Goal: Task Accomplishment & Management: Manage account settings

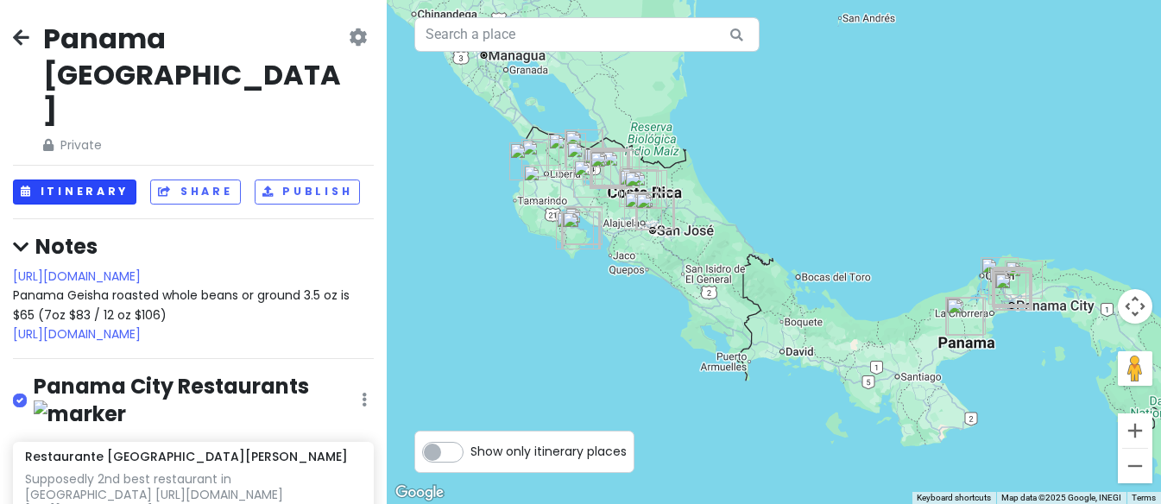
click at [96, 180] on button "Itinerary" at bounding box center [74, 192] width 123 height 25
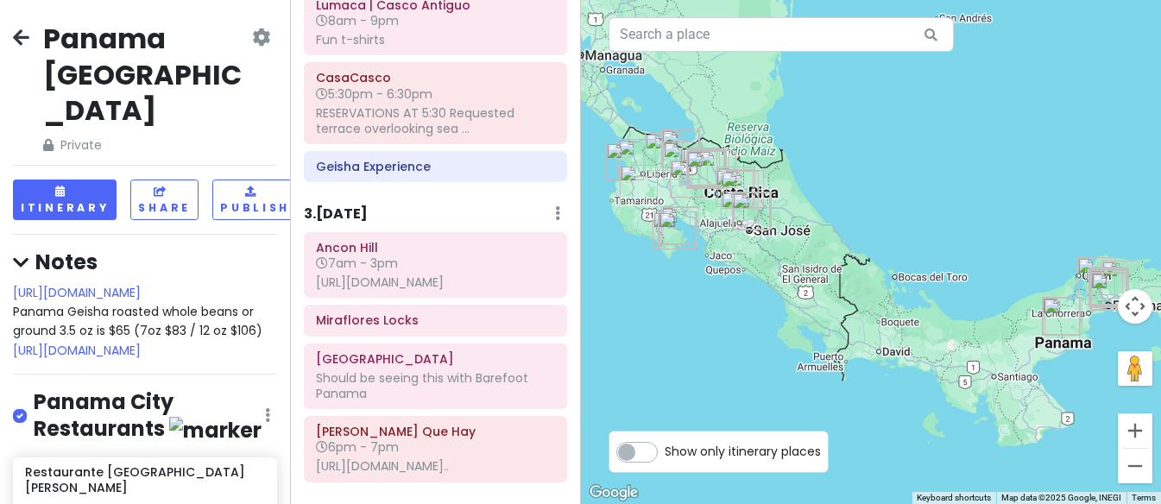
scroll to position [1974, 0]
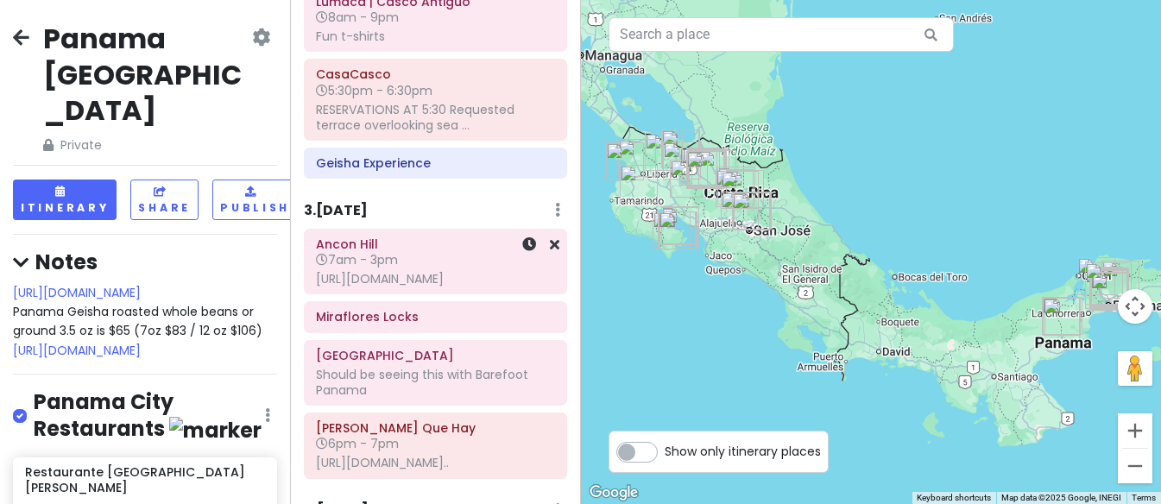
click at [418, 252] on h6 "Ancon Hill" at bounding box center [435, 244] width 239 height 16
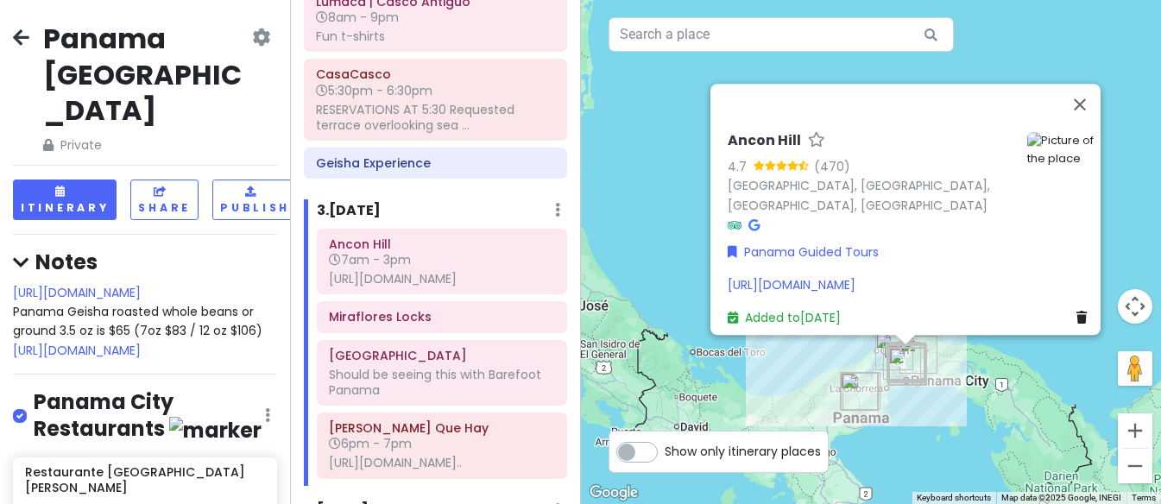
click at [911, 276] on div "[URL][DOMAIN_NAME]" at bounding box center [911, 284] width 366 height 19
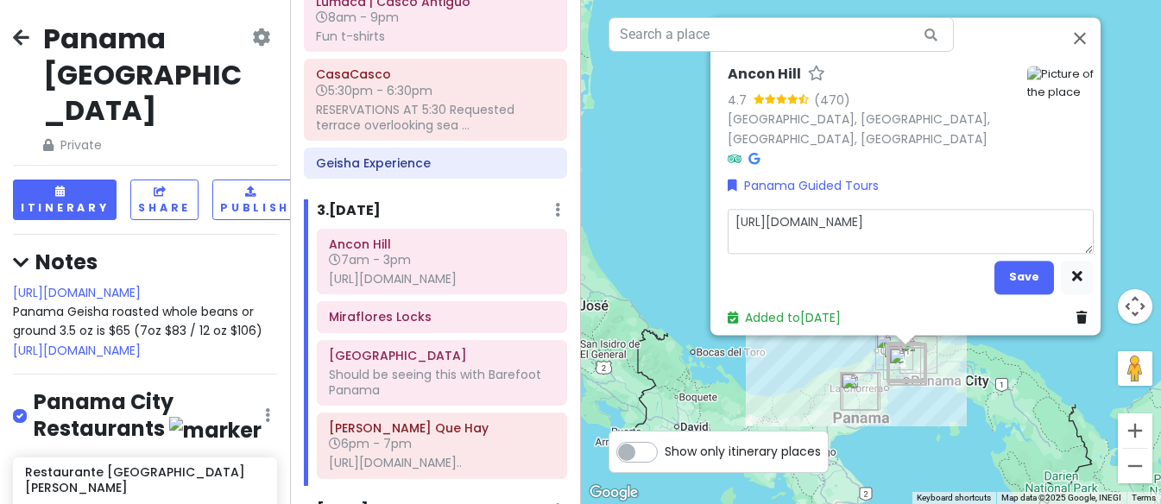
type textarea "x"
type textarea "Ehttps://[DOMAIN_NAME][URL]"
type textarea "x"
type textarea "EAhttps://[DOMAIN_NAME][URL]"
type textarea "x"
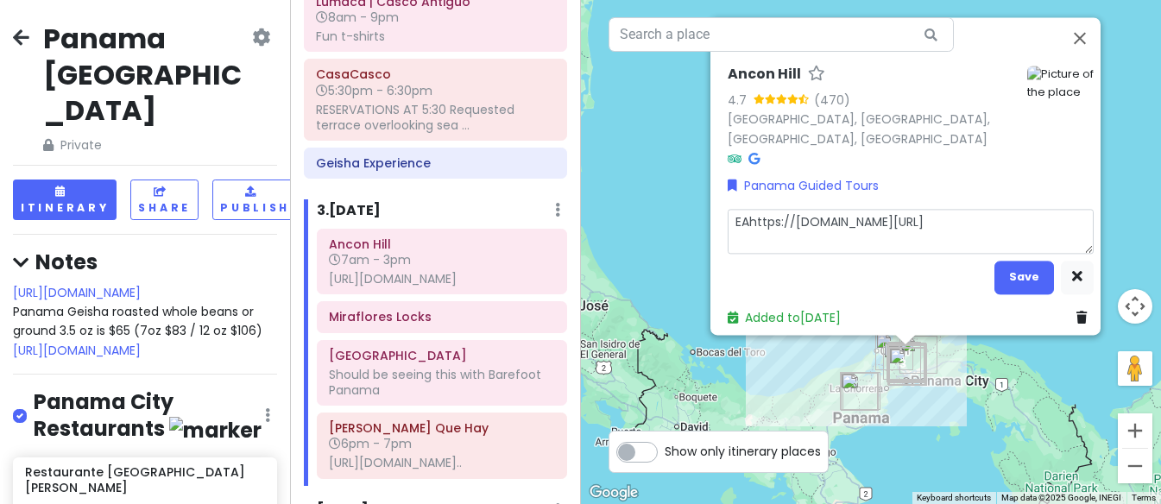
type textarea "EARhttps://[DOMAIN_NAME][URL]"
type textarea "x"
type textarea "EARLhttps://[DOMAIN_NAME][URL]"
type textarea "x"
type textarea "EARLYhttps://[DOMAIN_NAME][URL]"
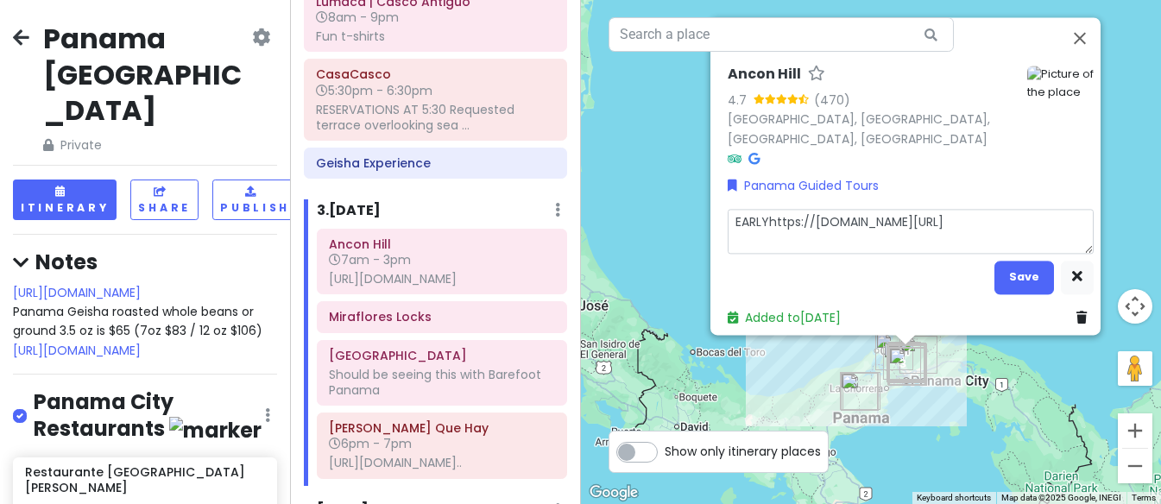
type textarea "x"
type textarea "EARLY [URL][DOMAIN_NAME]"
type textarea "x"
type textarea "EARLY Mhttps://[DOMAIN_NAME][URL]"
type textarea "x"
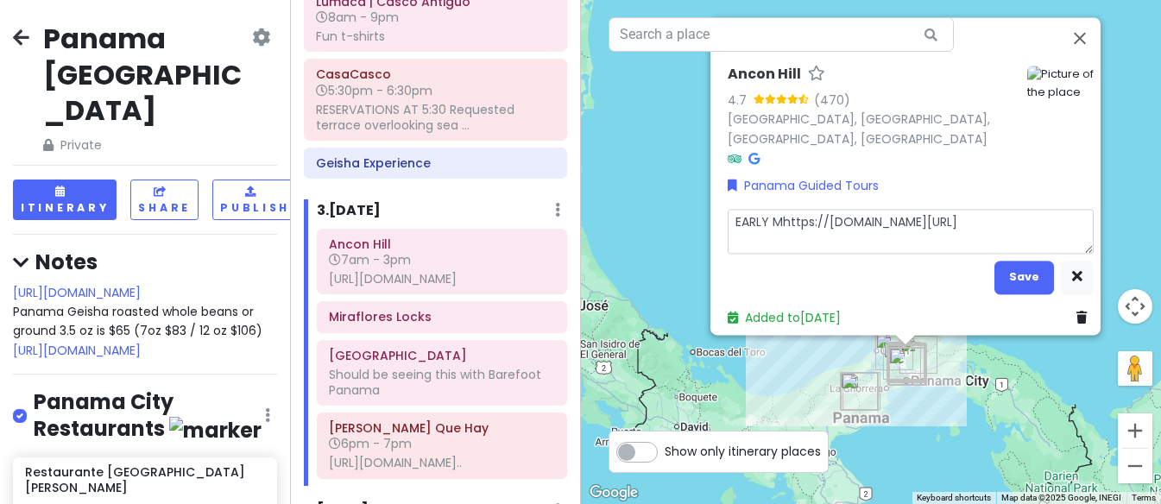
type textarea "EARLY MOhttps://[DOMAIN_NAME][URL]"
type textarea "x"
type textarea "EARLY MORhttps://[DOMAIN_NAME][URL]"
type textarea "x"
type textarea "EARLY MORNhttps://[DOMAIN_NAME][URL]"
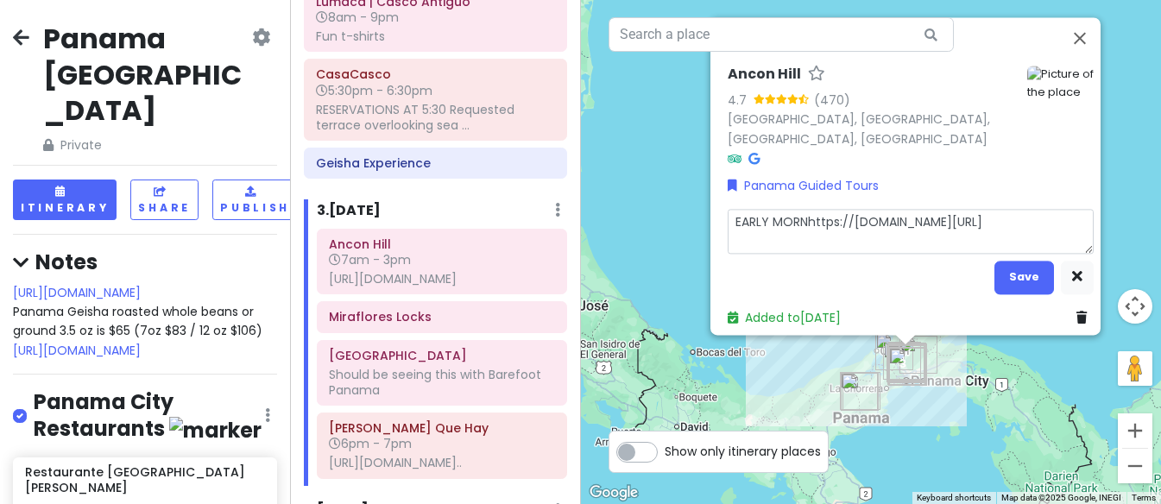
type textarea "x"
type textarea "EARLY MORNIhttps://[DOMAIN_NAME][URL]"
type textarea "x"
type textarea "EARLY MORNINhttps://[DOMAIN_NAME][URL]"
type textarea "x"
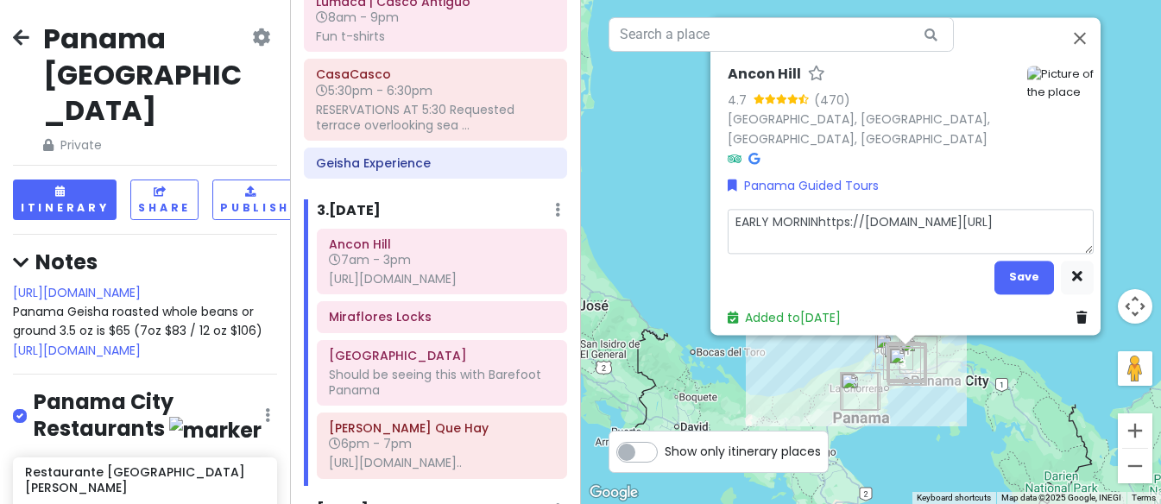
type textarea "EARLY MORNINGhttps://[DOMAIN_NAME][URL]"
type textarea "x"
type textarea "EARLY MORNING [URL][DOMAIN_NAME]"
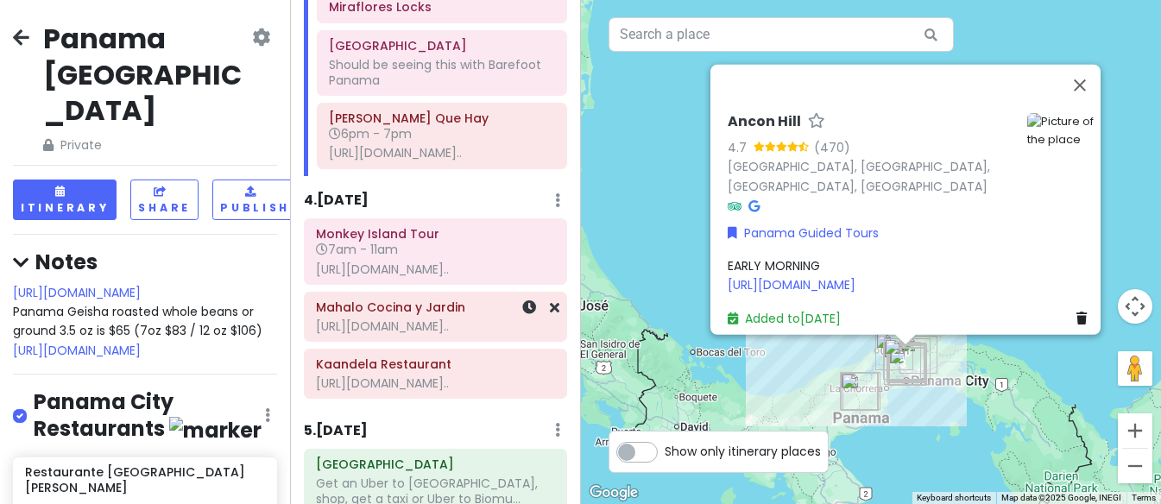
scroll to position [2291, 0]
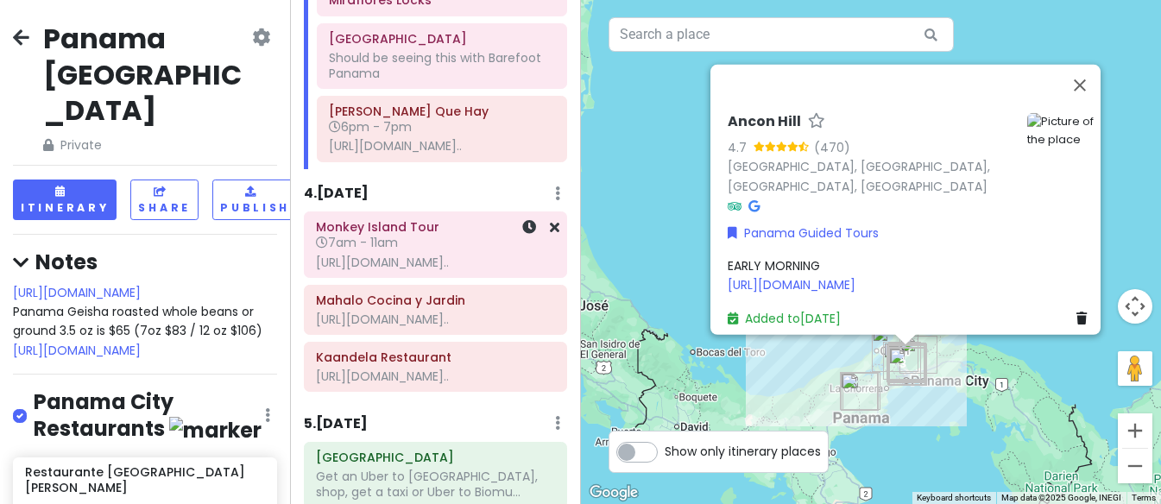
click at [456, 235] on h6 "Monkey Island Tour" at bounding box center [435, 227] width 239 height 16
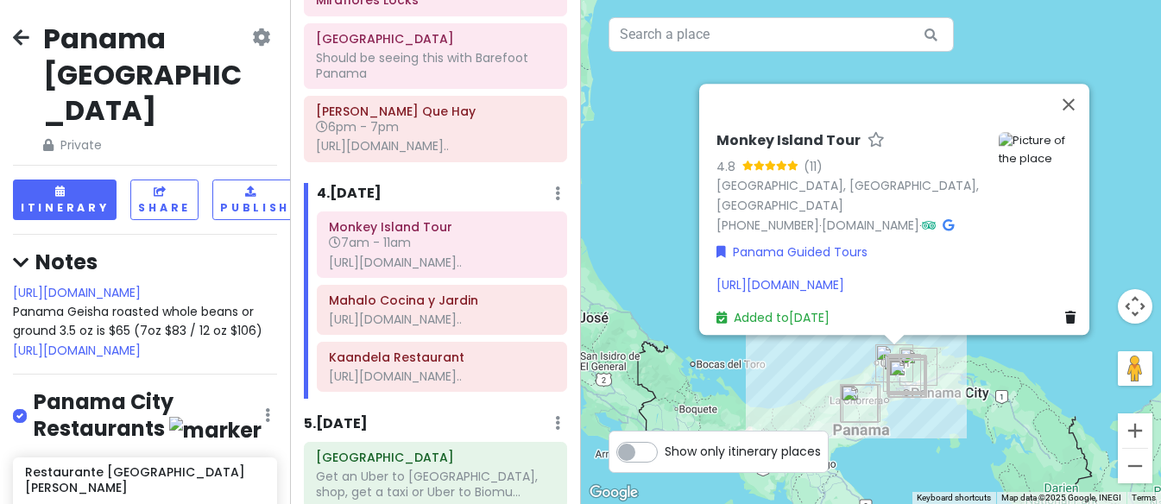
click at [907, 275] on div "[URL][DOMAIN_NAME]" at bounding box center [899, 284] width 366 height 19
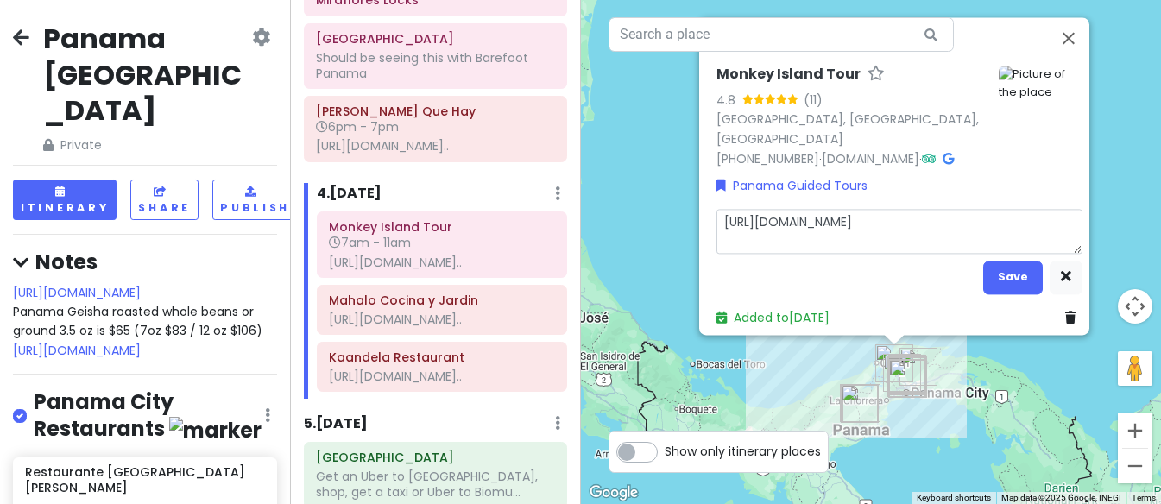
type textarea "x"
type textarea "Ehttps://[DOMAIN_NAME][URL]"
type textarea "x"
type textarea "EAhttps://[DOMAIN_NAME][URL]"
type textarea "x"
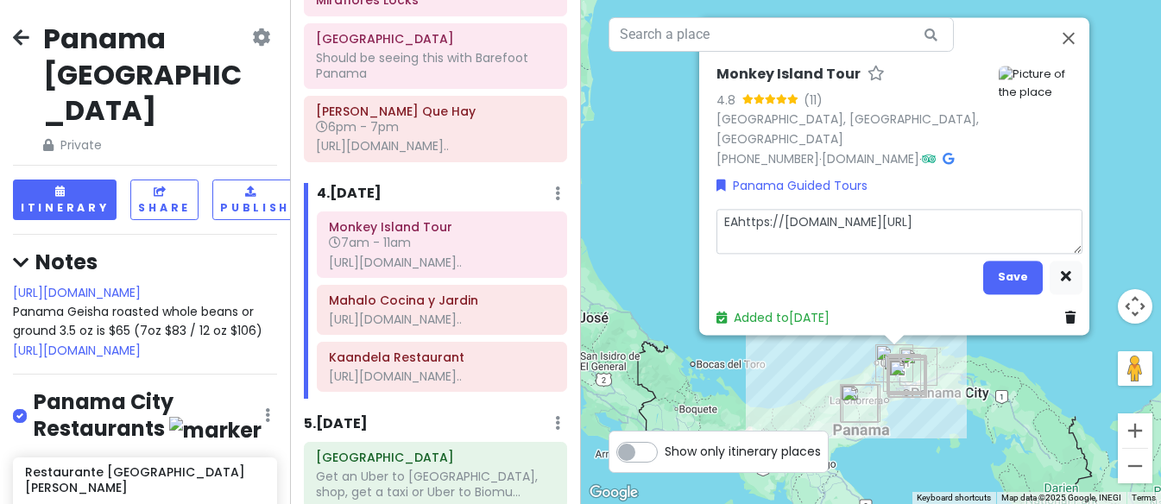
type textarea "EARhttps://[DOMAIN_NAME][URL]"
type textarea "x"
type textarea "EARLhttps://[DOMAIN_NAME][URL]"
type textarea "x"
type textarea "EARLYhttps://[DOMAIN_NAME][URL]"
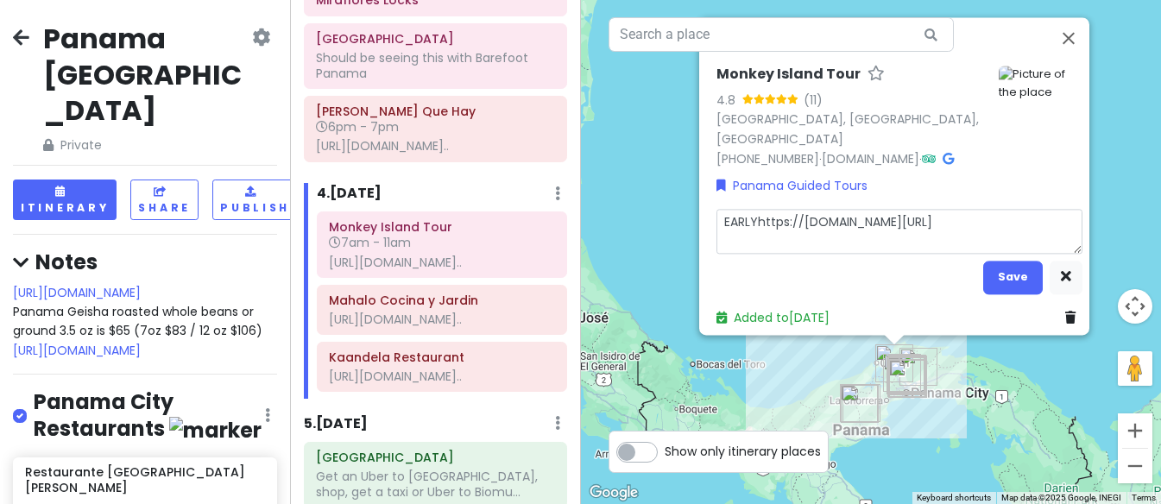
type textarea "x"
type textarea "EARLY [URL][DOMAIN_NAME]"
type textarea "x"
type textarea "EARLY Mhttps://[DOMAIN_NAME][URL]"
type textarea "x"
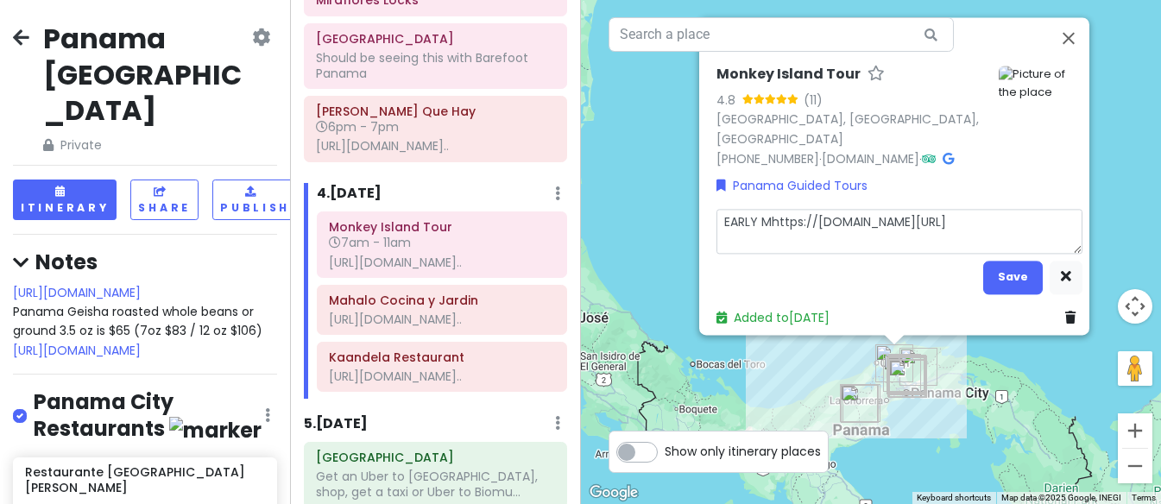
type textarea "EARLY MOhttps://[DOMAIN_NAME][URL]"
type textarea "x"
type textarea "EARLY MORhttps://[DOMAIN_NAME][URL]"
type textarea "x"
type textarea "EARLY MORNhttps://[DOMAIN_NAME][URL]"
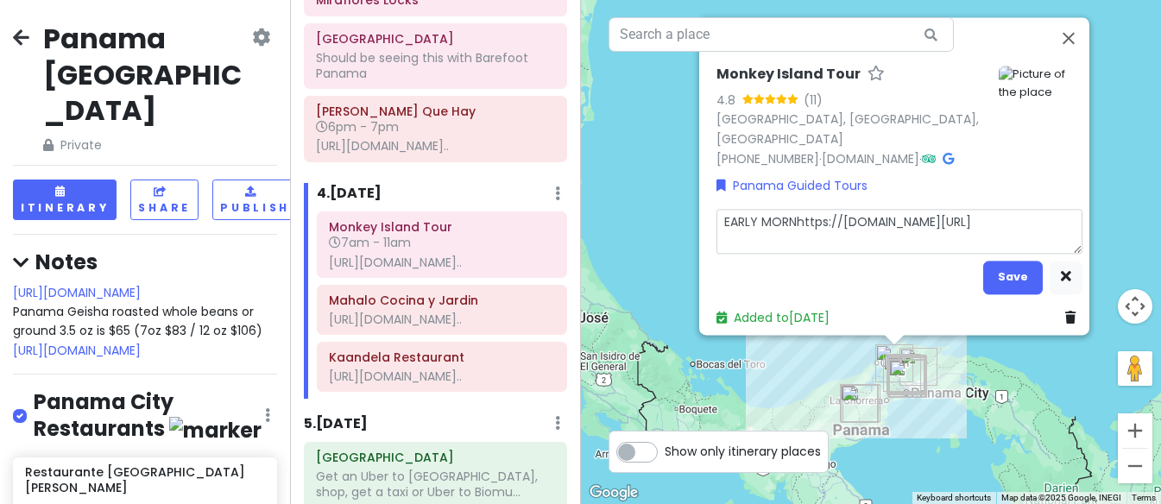
type textarea "x"
type textarea "EARLY MORNIhttps://[DOMAIN_NAME][URL]"
type textarea "x"
type textarea "EARLY MORNINhttps://[DOMAIN_NAME][URL]"
type textarea "x"
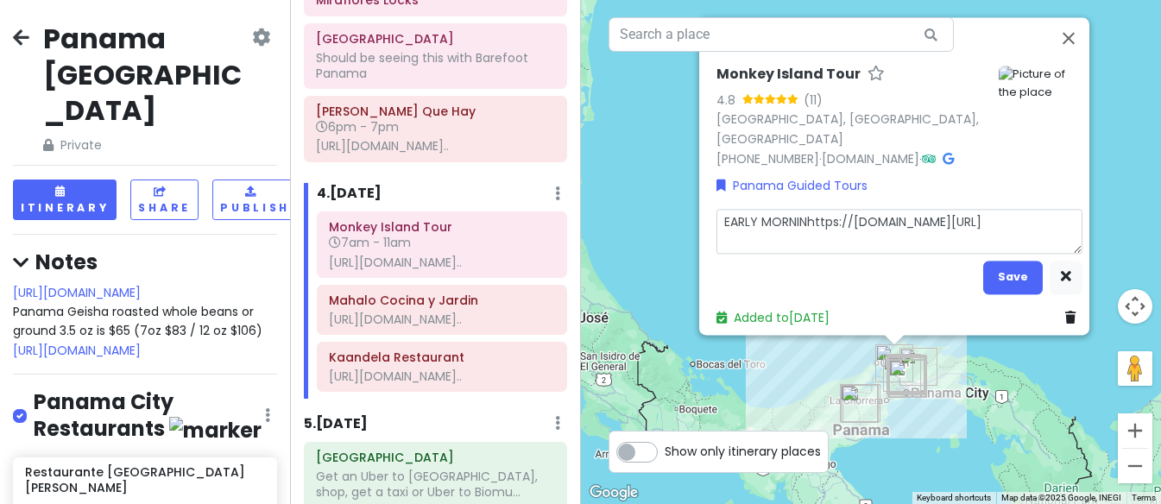
type textarea "EARLY MORNINGhttps://[DOMAIN_NAME][URL]"
type textarea "x"
type textarea "EARLY MORNING [URL][DOMAIN_NAME]"
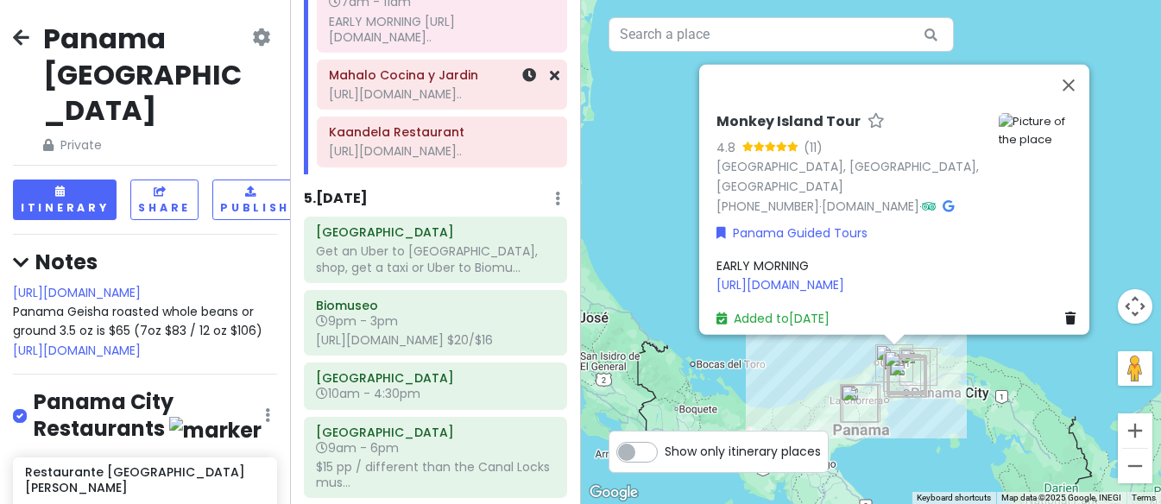
scroll to position [2539, 0]
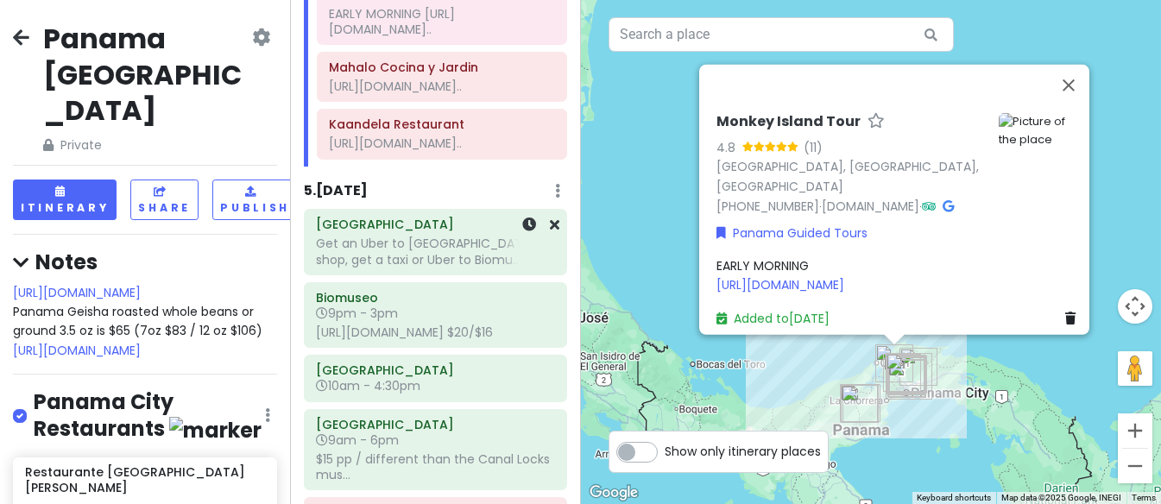
click at [446, 267] on div "Get an Uber to [GEOGRAPHIC_DATA], shop, get a taxi or Uber to Biomu..." at bounding box center [435, 251] width 239 height 31
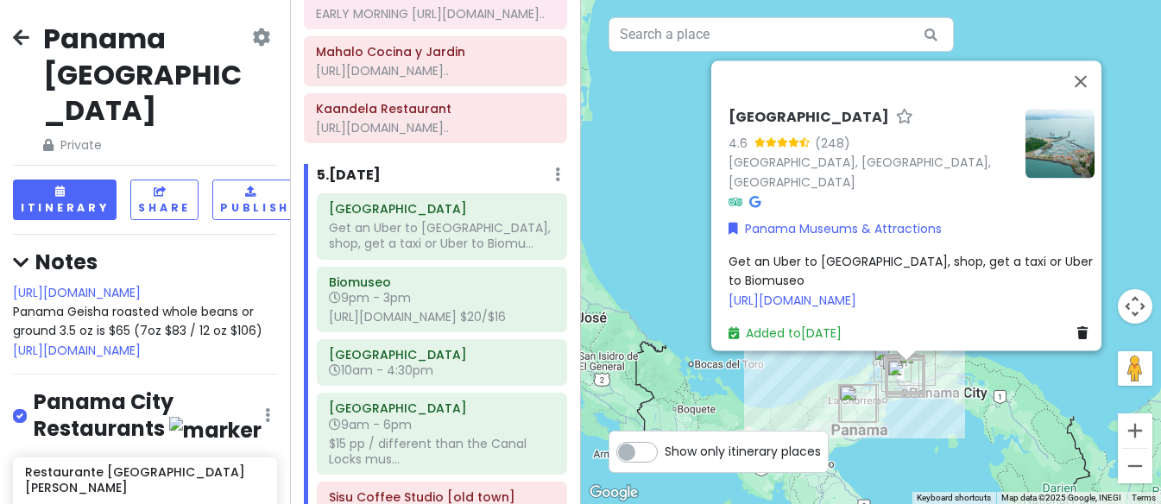
click at [747, 255] on span "Get an Uber to [GEOGRAPHIC_DATA], shop, get a taxi or Uber to Biomuseo [URL][DO…" at bounding box center [912, 281] width 368 height 56
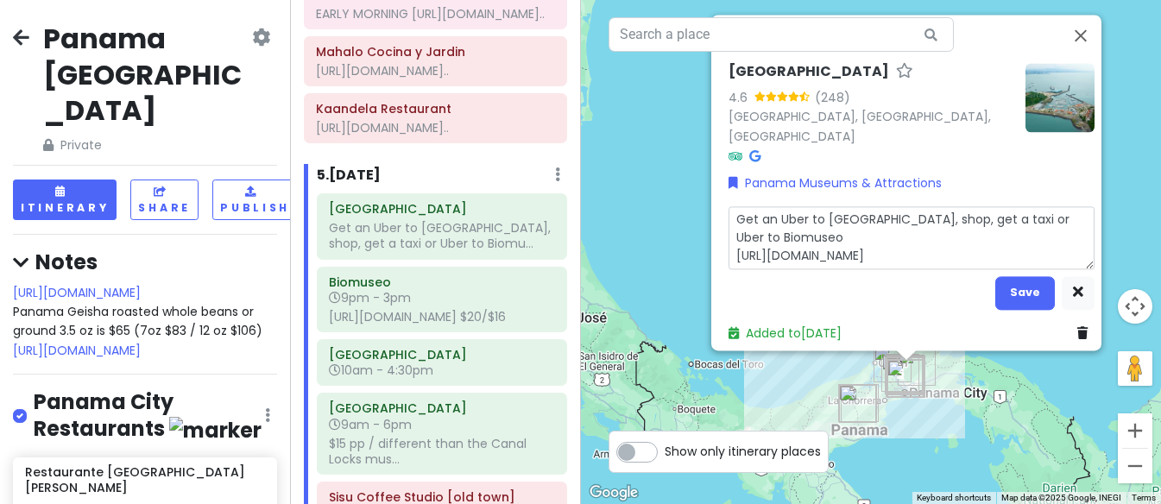
type textarea "x"
type textarea "LGet an Uber to [GEOGRAPHIC_DATA], shop, get a taxi or Uber to Biomuseo [URL][D…"
type textarea "x"
type textarea "LAGet an Uber to [GEOGRAPHIC_DATA], shop, get a taxi or Uber to Biomuseo [URL][…"
type textarea "x"
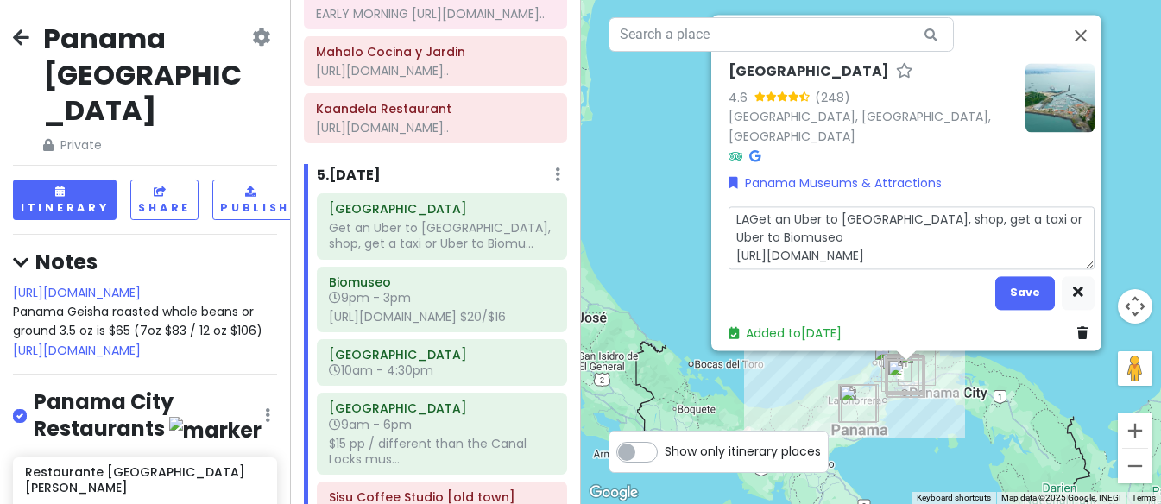
type textarea "LAZGet an Uber to [GEOGRAPHIC_DATA], shop, get a taxi or Uber to Biomuseo [URL]…"
type textarea "x"
type textarea "LAZYGet an Uber to [GEOGRAPHIC_DATA], shop, get a taxi or Uber to Biomuseo [URL…"
type textarea "x"
type textarea "LAZY Get an Uber to [GEOGRAPHIC_DATA], shop, get a taxi or Uber to Biomuseo [UR…"
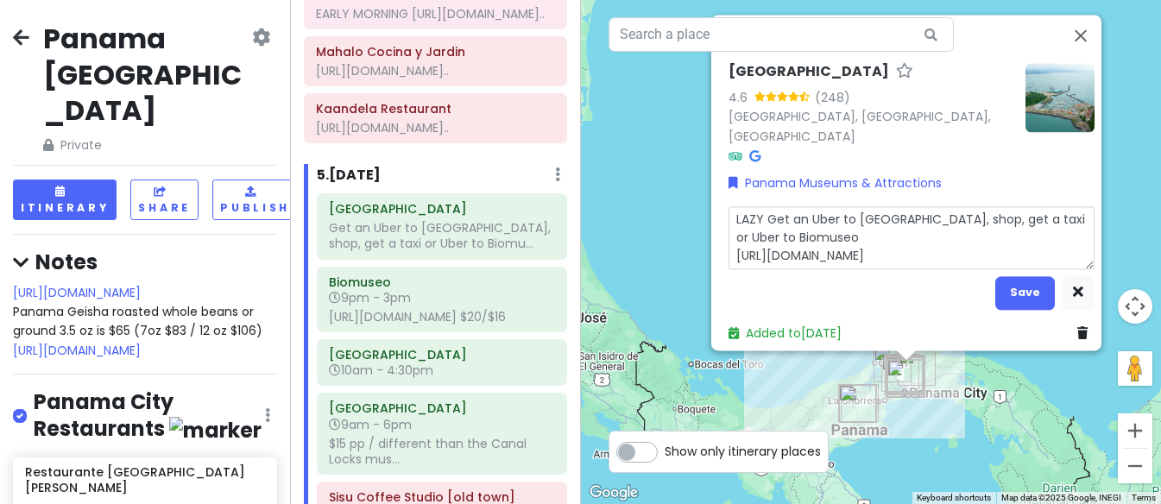
type textarea "x"
type textarea "LAZY DGet an Uber to [GEOGRAPHIC_DATA], shop, get a taxi or Uber to Biomuseo [U…"
type textarea "x"
type textarea "LAZY DAGet an Uber to [GEOGRAPHIC_DATA], shop, get a taxi or Uber to Biomuseo […"
type textarea "x"
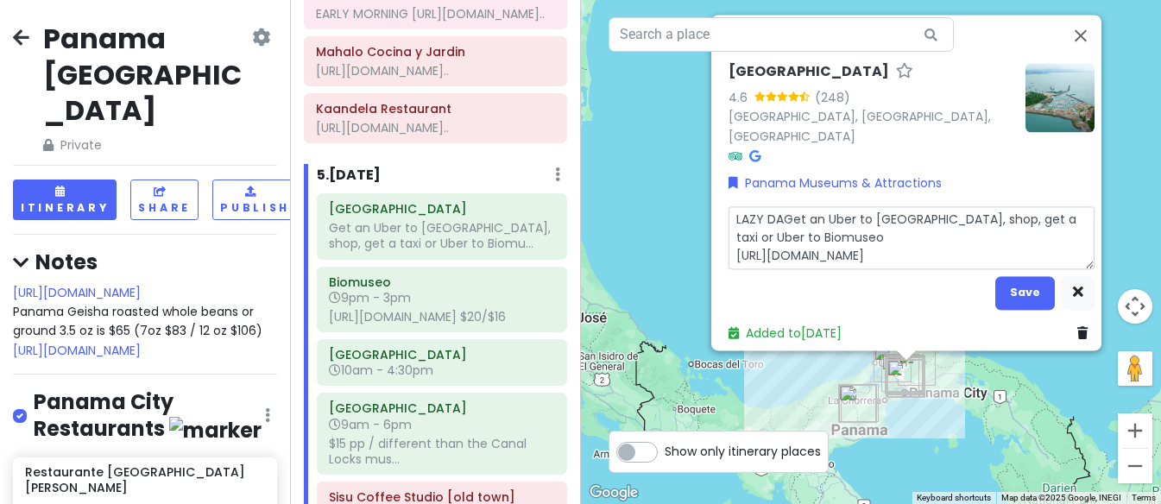
type textarea "LAZY DAYGet an Uber to [GEOGRAPHIC_DATA], shop, get a taxi or Uber to Biomuseo …"
type textarea "x"
type textarea "LAZY DAY Get an Uber to [GEOGRAPHIC_DATA], shop, get a taxi or Uber to Biomuseo…"
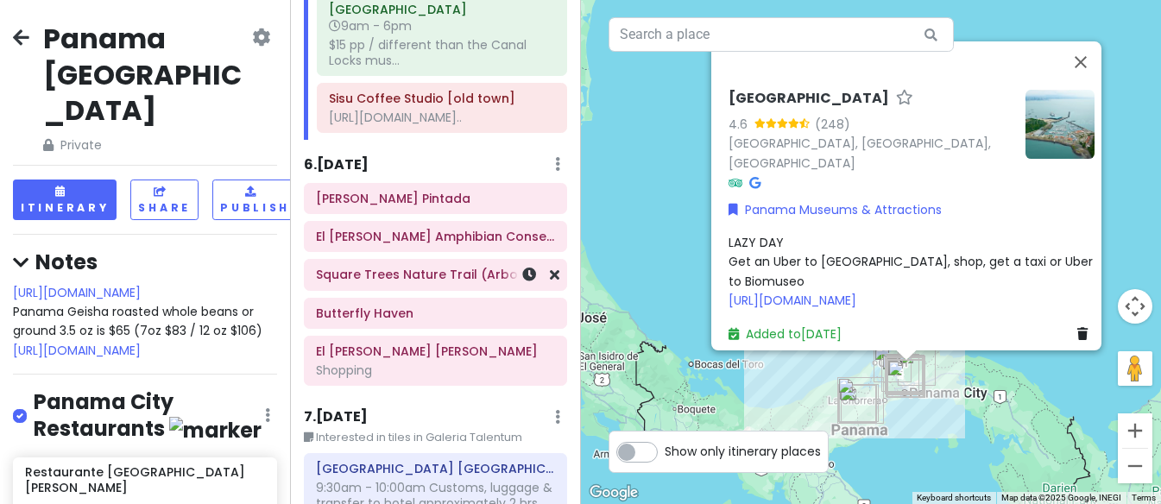
scroll to position [2941, 0]
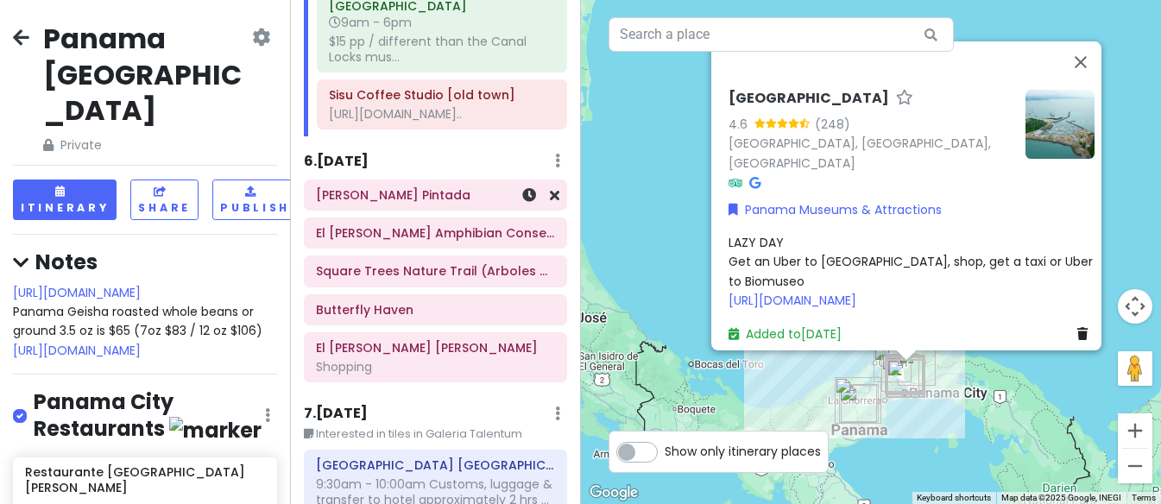
click at [467, 207] on div "[PERSON_NAME] Pintada" at bounding box center [435, 195] width 239 height 24
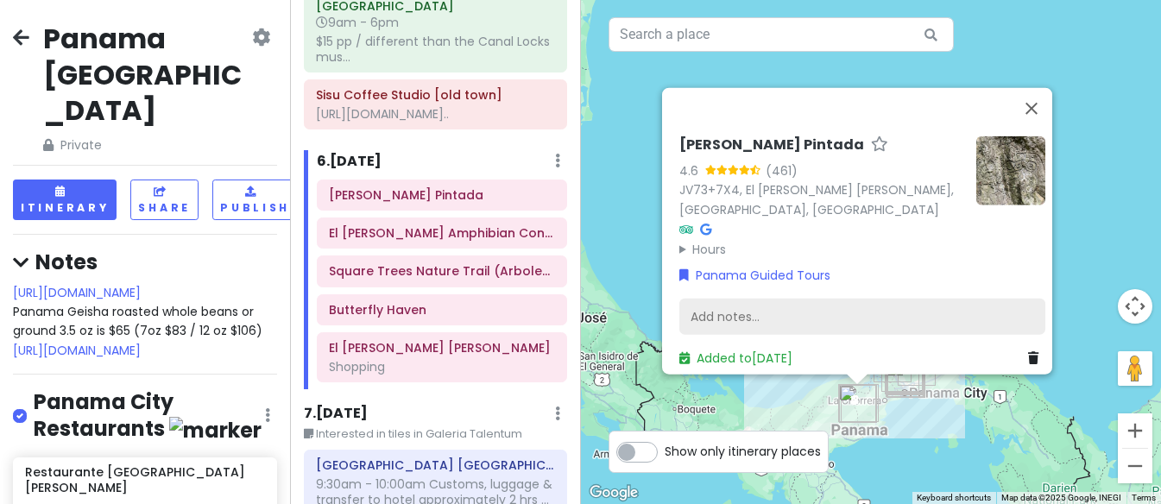
click at [704, 304] on div "Add notes..." at bounding box center [862, 317] width 366 height 36
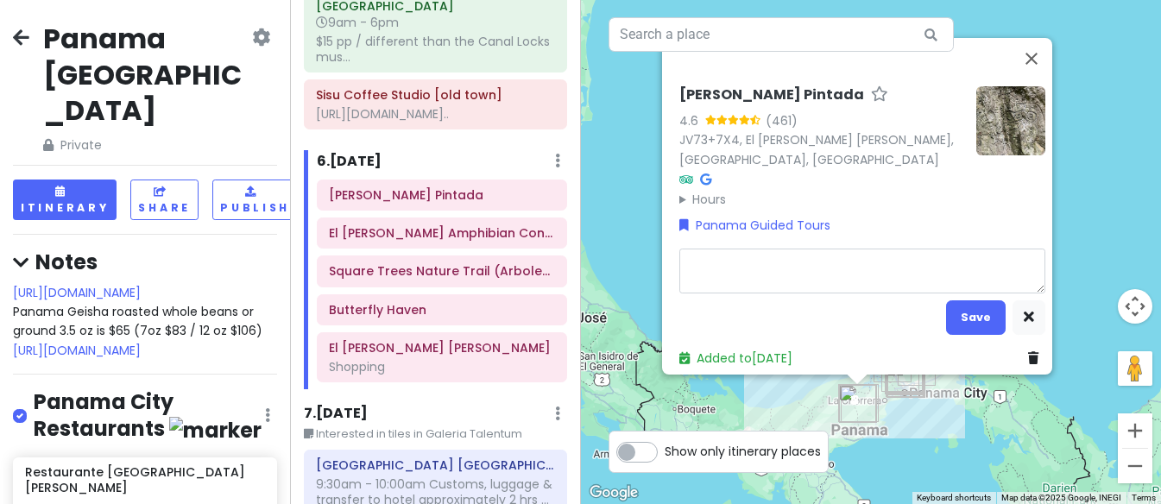
type textarea "x"
type textarea "E"
type textarea "x"
type textarea "EA"
type textarea "x"
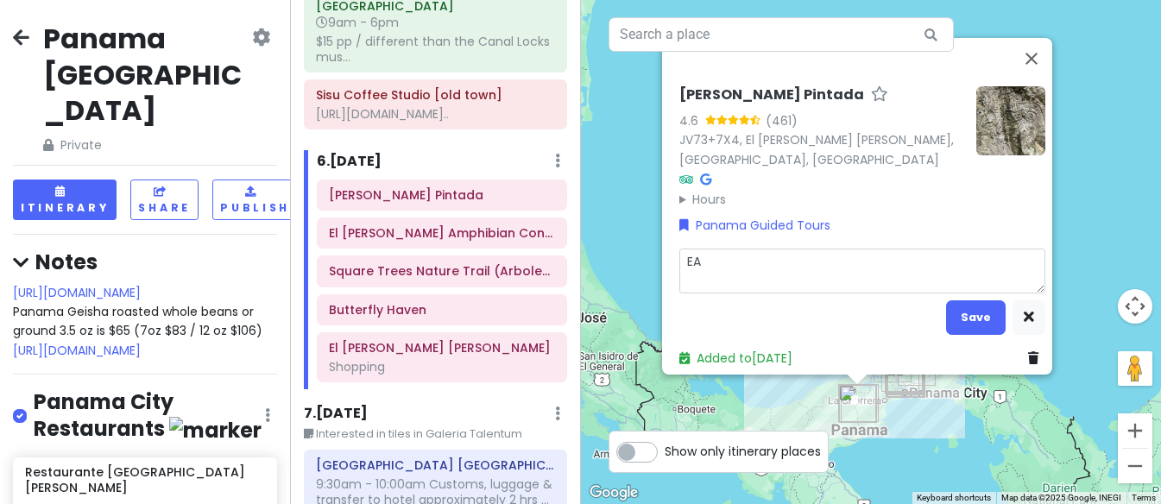
type textarea "EAR"
type textarea "x"
type textarea "[PERSON_NAME]"
type textarea "x"
type textarea "EARLY"
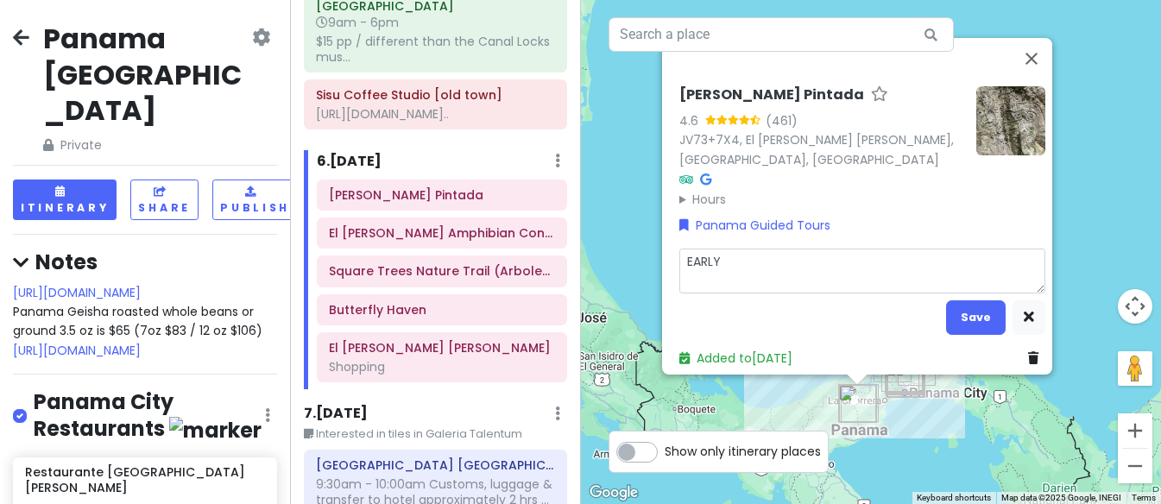
type textarea "x"
type textarea "EARLY"
type textarea "x"
type textarea "EARLY M"
type textarea "x"
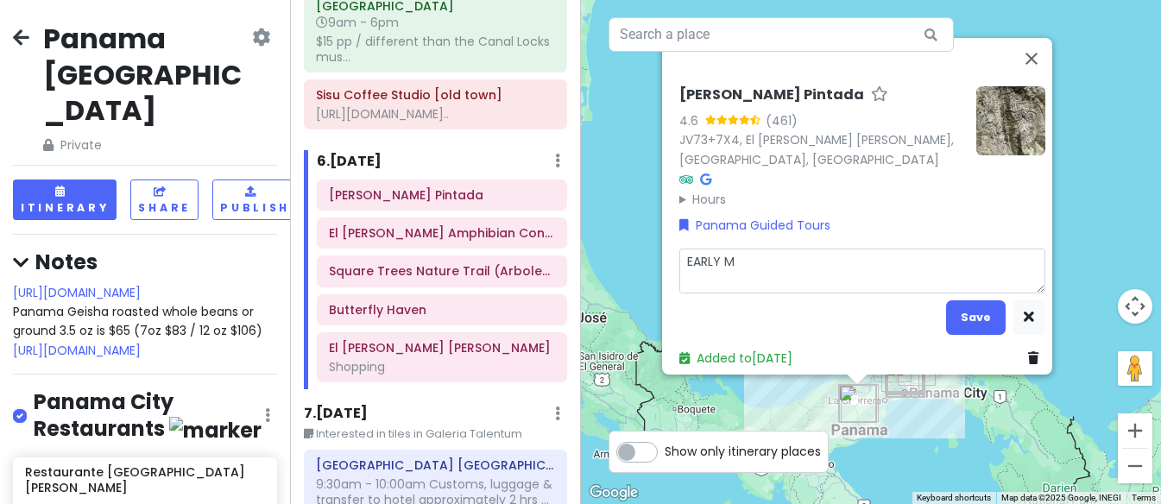
type textarea "EARLY MO"
type textarea "x"
type textarea "EARLY MOR"
type textarea "x"
type textarea "EARLY MORN"
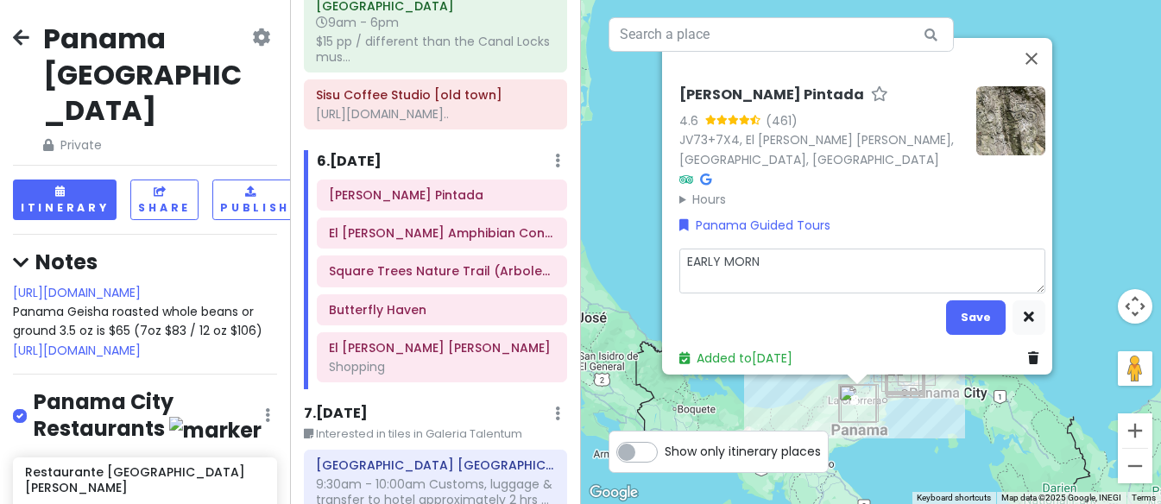
type textarea "x"
type textarea "EARLY MORNI"
type textarea "x"
type textarea "EARLY MORNIN"
type textarea "x"
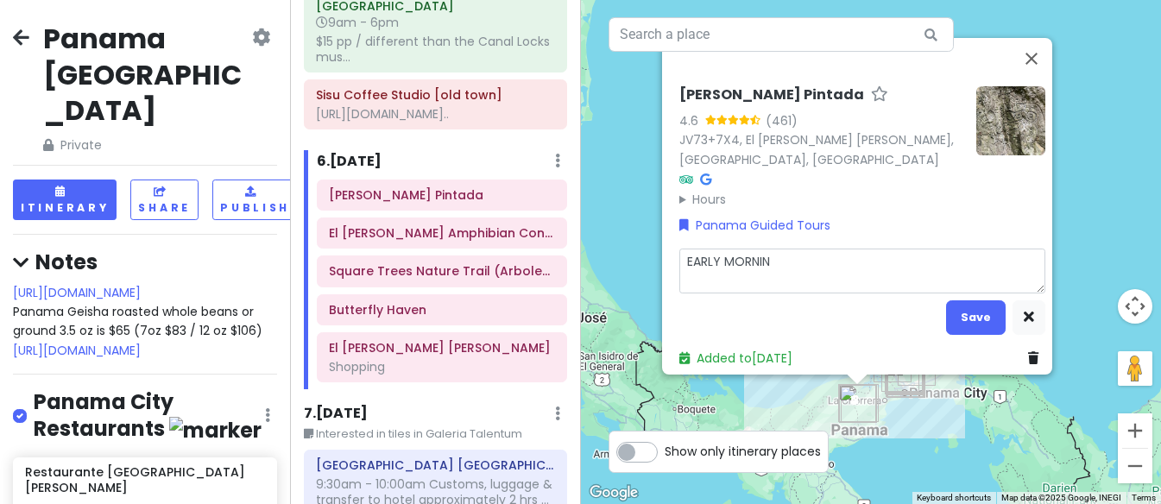
type textarea "EARLY MORNING"
type textarea "x"
type textarea "EARLY MORNING"
type textarea "x"
type textarea "EARLY MORNING -"
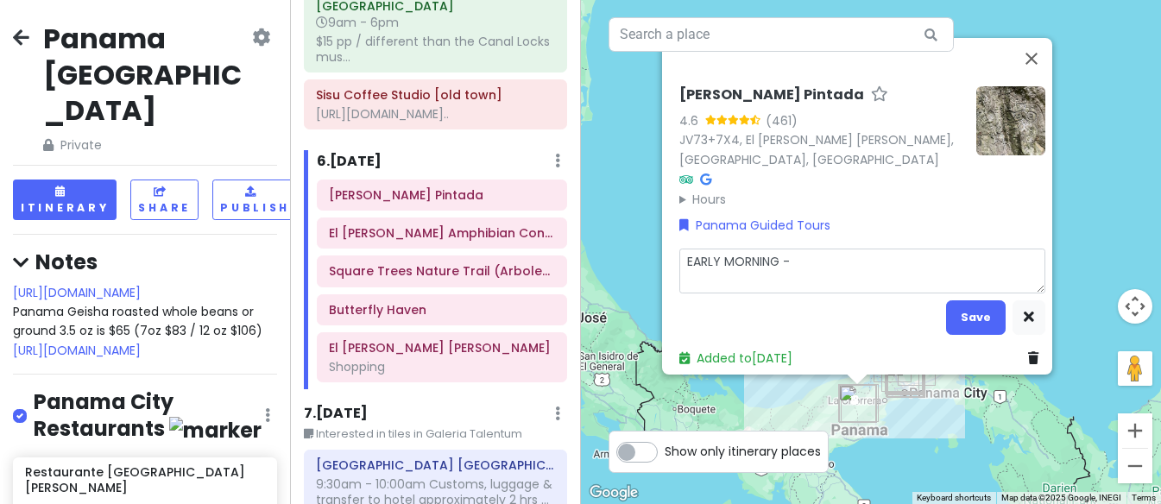
type textarea "x"
type textarea "EARLY MORNING --"
type textarea "x"
type textarea "EARLY MORNING --"
type textarea "x"
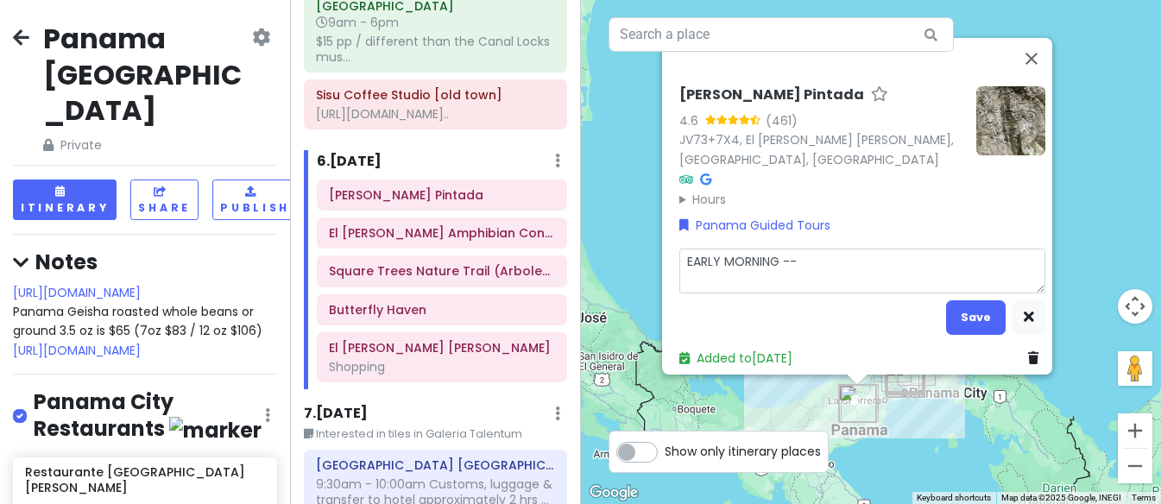
type textarea "EARLY MORNING -- L"
type textarea "x"
type textarea "EARLY MORNING -- LO"
type textarea "x"
type textarea "EARLY MORNING -- [PERSON_NAME]"
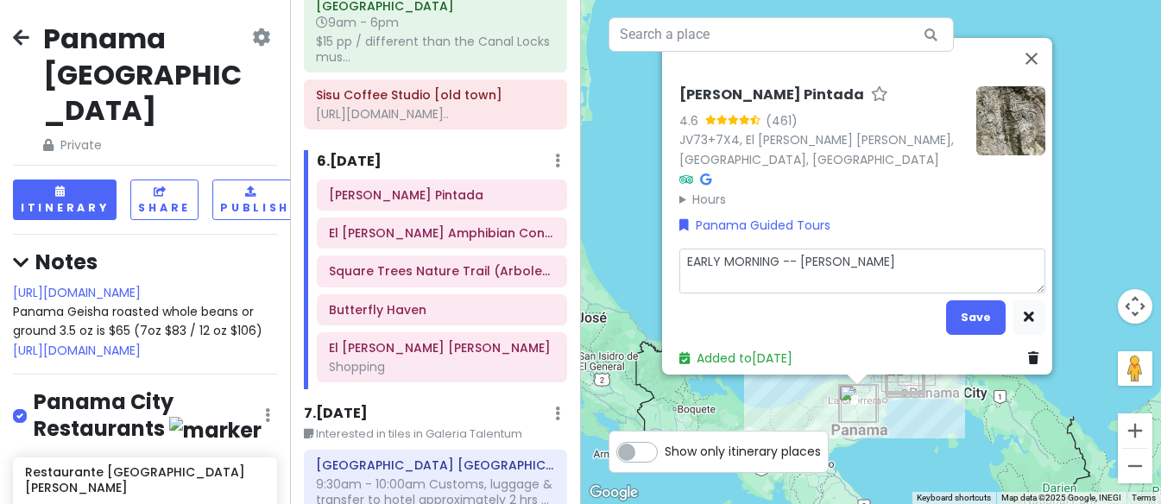
type textarea "x"
type textarea "EARLY MORNING -- LONG"
type textarea "x"
type textarea "EARLY MORNING -- LONG"
type textarea "x"
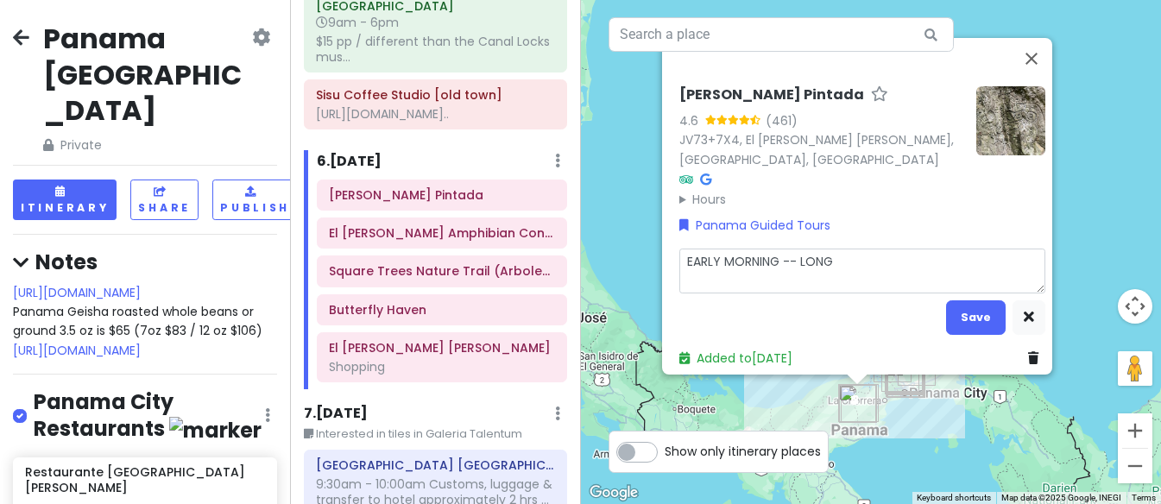
type textarea "EARLY MORNING -- LONG D"
type textarea "x"
type textarea "EARLY MORNING -- LONG DR"
type textarea "x"
type textarea "EARLY MORNING -- LONG DRI"
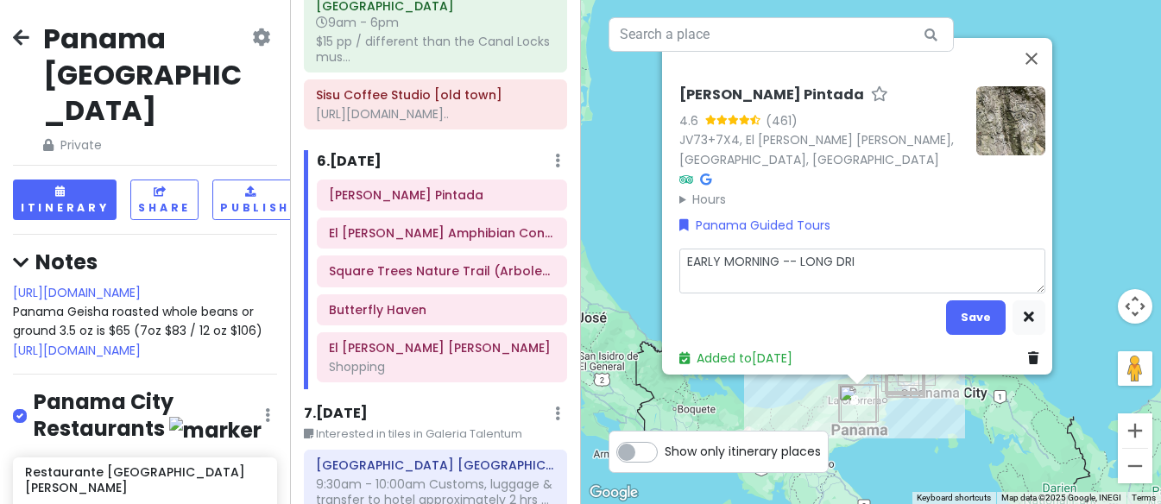
type textarea "x"
type textarea "EARLY MORNING -- LONG DRIV"
type textarea "x"
type textarea "EARLY MORNING -- LONG DRIVE"
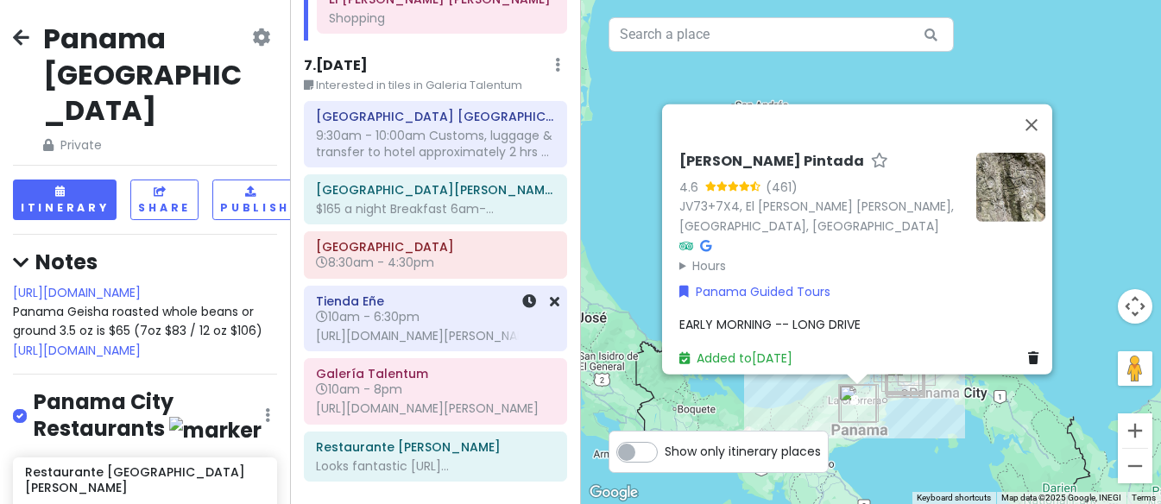
scroll to position [3310, 0]
click at [461, 158] on div "9:30am - 10:00am Customs, luggage & transfer to hotel approximately 2 hrs ..." at bounding box center [435, 142] width 239 height 31
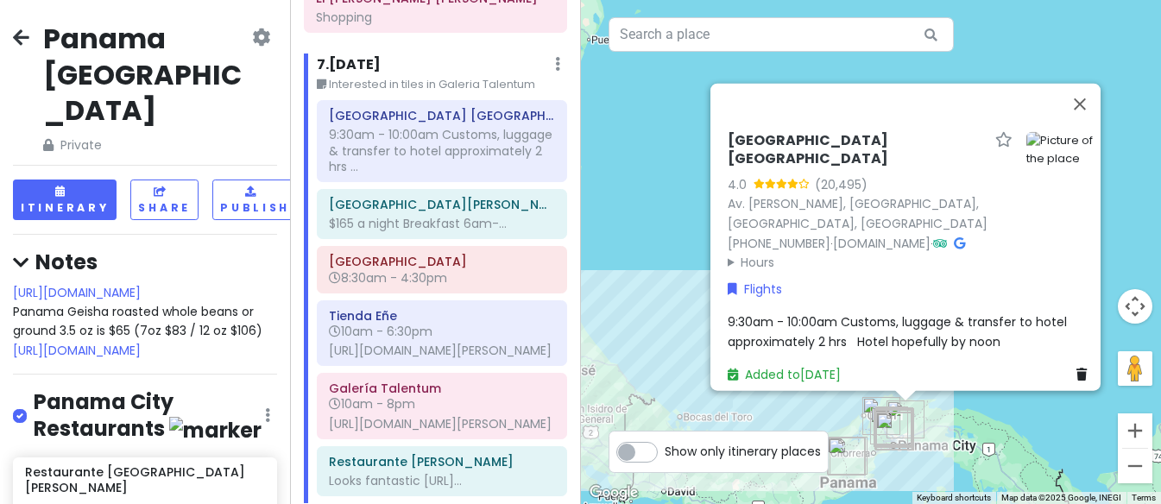
click at [1012, 330] on div "9:30am - 10:00am Customs, luggage & transfer to hotel approximately 2 hrs Hotel…" at bounding box center [911, 331] width 366 height 39
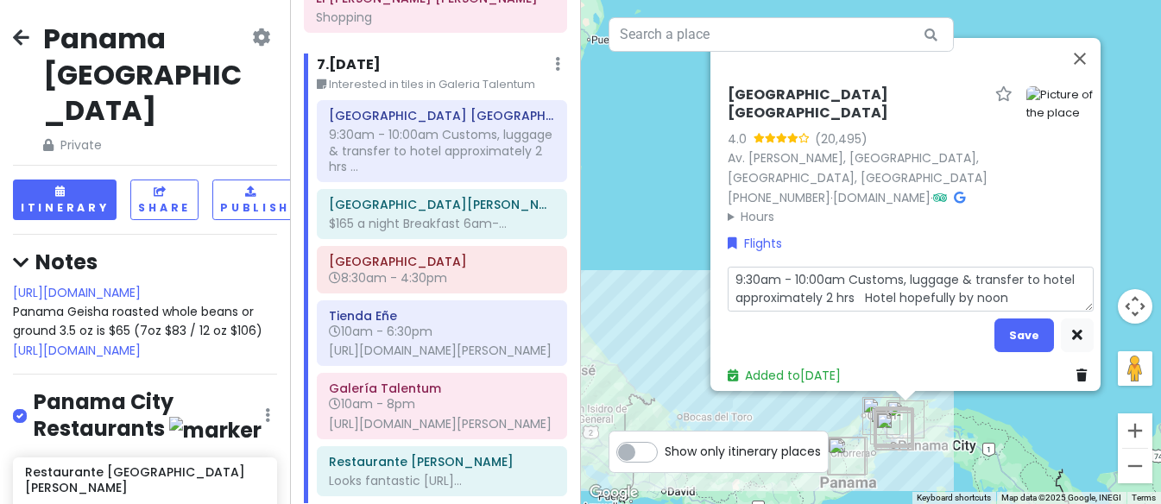
type textarea "x"
type textarea "s9:30am - 10:00am Customs, luggage & transfer to hotel approximately 2 hrs Hote…"
type textarea "x"
type textarea "su9:30am - 10:00am Customs, luggage & transfer to hotel approximately 2 hrs Hot…"
type textarea "x"
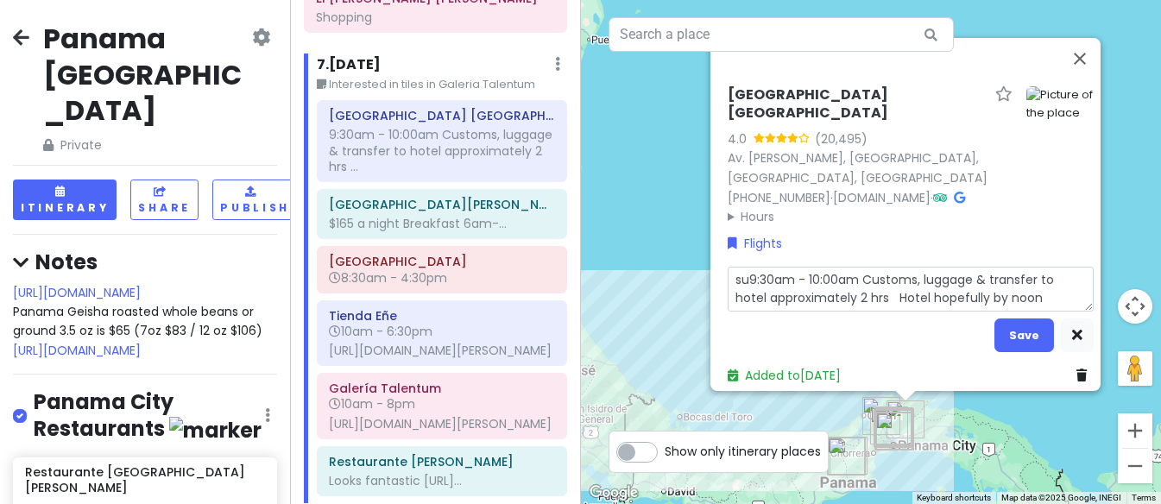
type textarea "sup9:30am - 10:00am Customs, luggage & transfer to hotel approximately 2 hrs Ho…"
type textarea "x"
type textarea "supe9:30am - 10:00am Customs, luggage & transfer to hotel approximately 2 hrs H…"
type textarea "x"
type textarea "super9:30am - 10:00am Customs, luggage & transfer to hotel approximately 2 hrs …"
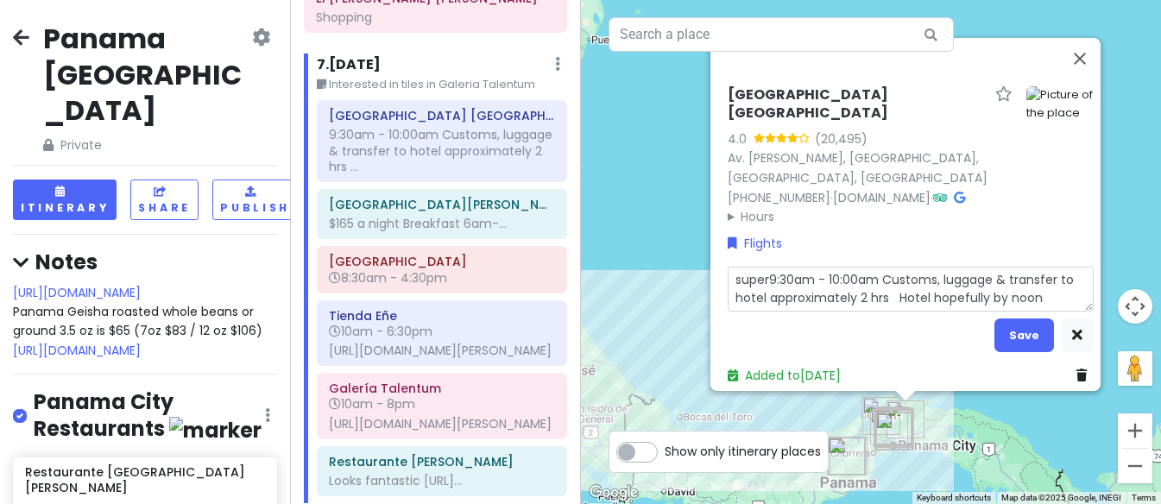
type textarea "x"
type textarea "supe9:30am - 10:00am Customs, luggage & transfer to hotel approximately 2 hrs H…"
type textarea "x"
type textarea "sup9:30am - 10:00am Customs, luggage & transfer to hotel approximately 2 hrs Ho…"
type textarea "x"
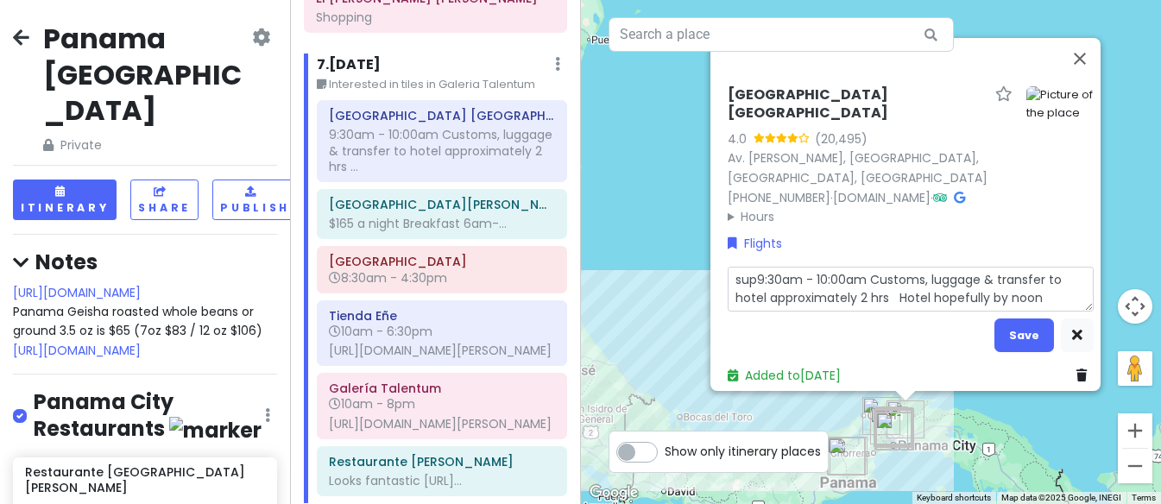
type textarea "su9:30am - 10:00am Customs, luggage & transfer to hotel approximately 2 hrs Hot…"
type textarea "x"
type textarea "s9:30am - 10:00am Customs, luggage & transfer to hotel approximately 2 hrs Hote…"
type textarea "x"
type textarea "9:30am - 10:00am Customs, luggage & transfer to hotel approximately 2 hrs Hotel…"
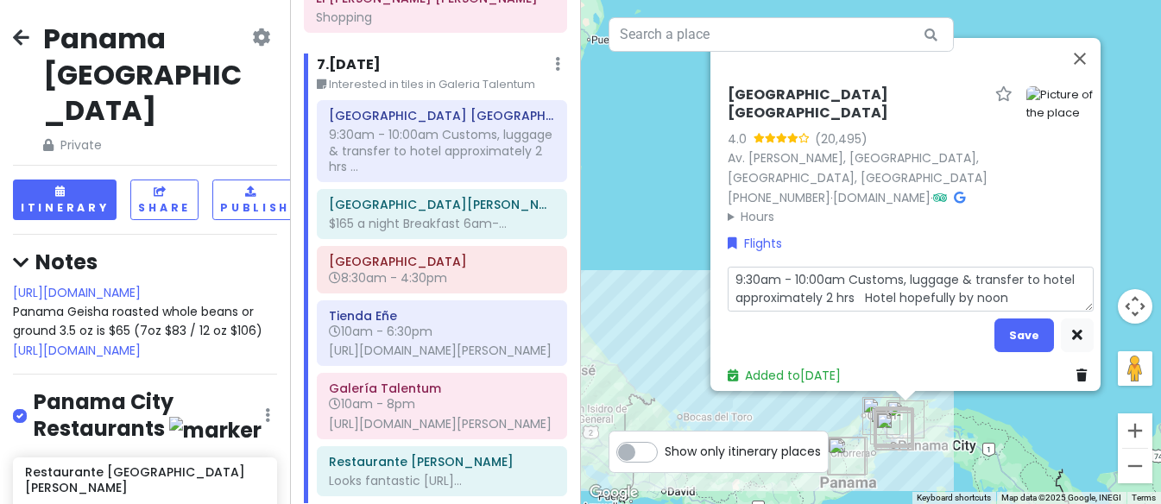
type textarea "x"
type textarea "S9:30am - 10:00am Customs, luggage & transfer to hotel approximately 2 hrs Hote…"
type textarea "x"
type textarea "SU9:30am - 10:00am Customs, luggage & transfer to hotel approximately 2 hrs Hot…"
type textarea "x"
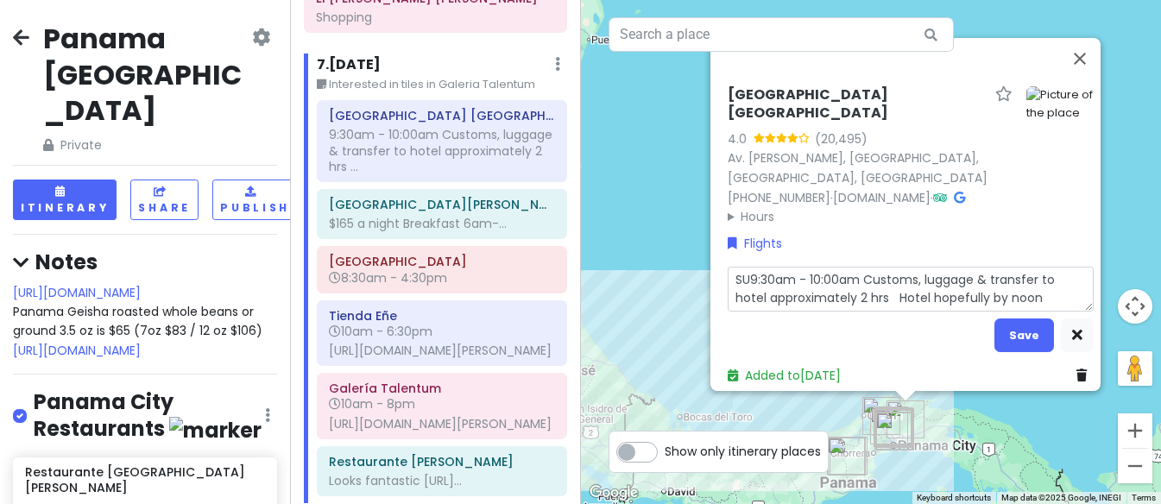
type textarea "SUP9:30am - 10:00am Customs, luggage & transfer to hotel approximately 2 hrs Ho…"
type textarea "x"
type textarea "SUPE9:30am - 10:00am Customs, luggage & transfer to hotel approximately 2 hrs H…"
type textarea "x"
type textarea "SUPER9:30am - 10:00am Customs, luggage & transfer to hotel approximately 2 hrs …"
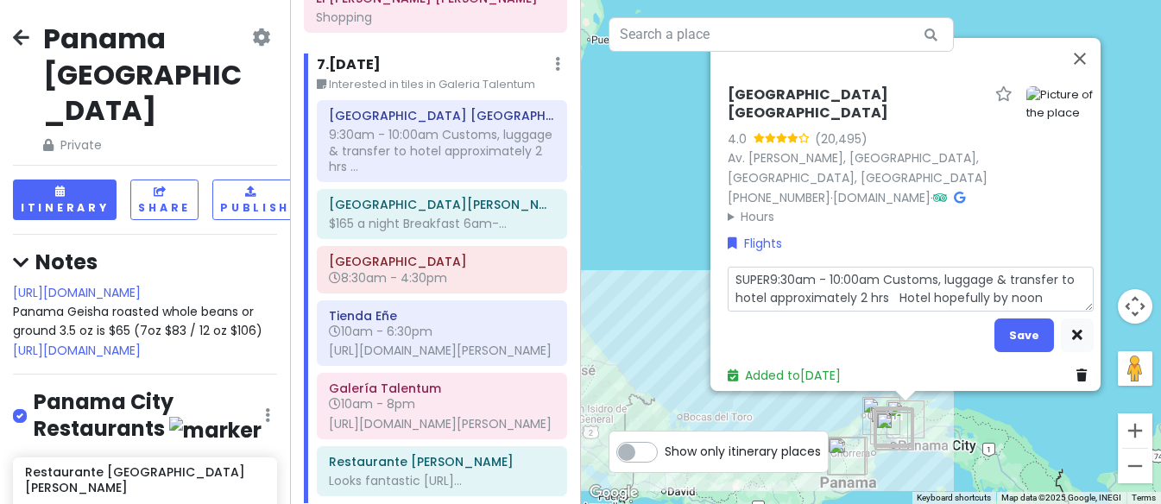
type textarea "x"
type textarea "SUPER 9:30am - 10:00am Customs, luggage & transfer to hotel approximately 2 hrs…"
type textarea "x"
type textarea "SUPER E9:30am - 10:00am Customs, luggage & transfer to hotel approximately 2 hr…"
type textarea "x"
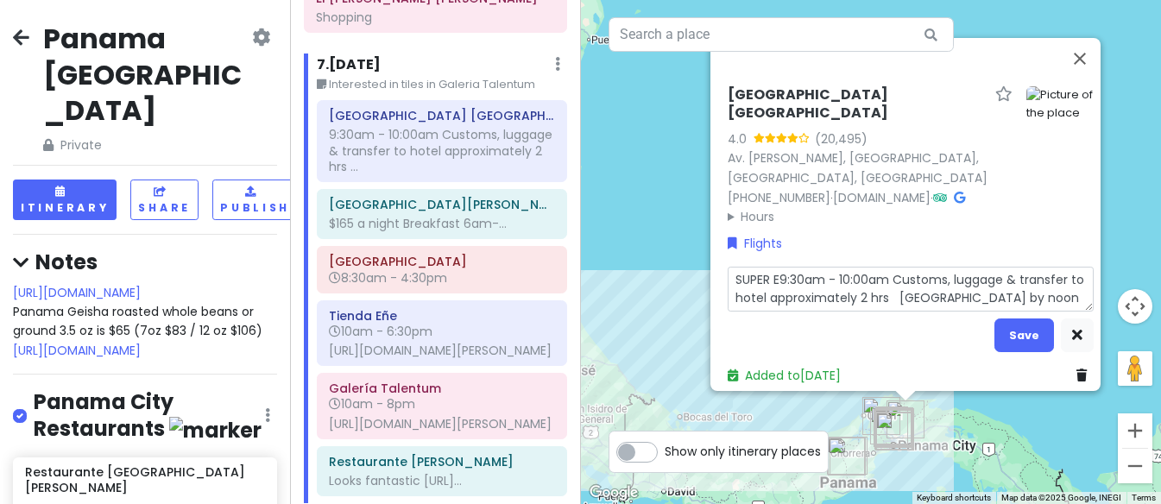
type textarea "SUPER EA9:30am - 10:00am Customs, luggage & transfer to hotel approximately 2 h…"
type textarea "x"
type textarea "SUPER EAR9:30am - 10:00am Customs, luggage & transfer to hotel approximately 2 …"
type textarea "x"
type textarea "SUPER EARL9:30am - 10:00am Customs, luggage & transfer to hotel approximately 2…"
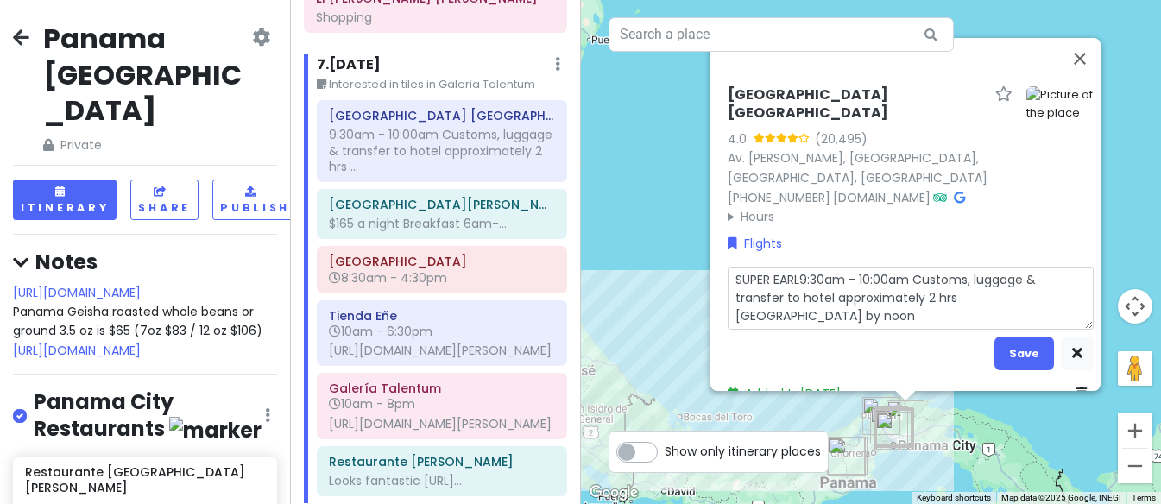
type textarea "x"
type textarea "SUPER EARLY9:30am - 10:00am Customs, luggage & transfer to hotel approximately …"
type textarea "x"
type textarea "SUPER EARLY 9:30am - 10:00am Customs, luggage & transfer to hotel approximately…"
type textarea "x"
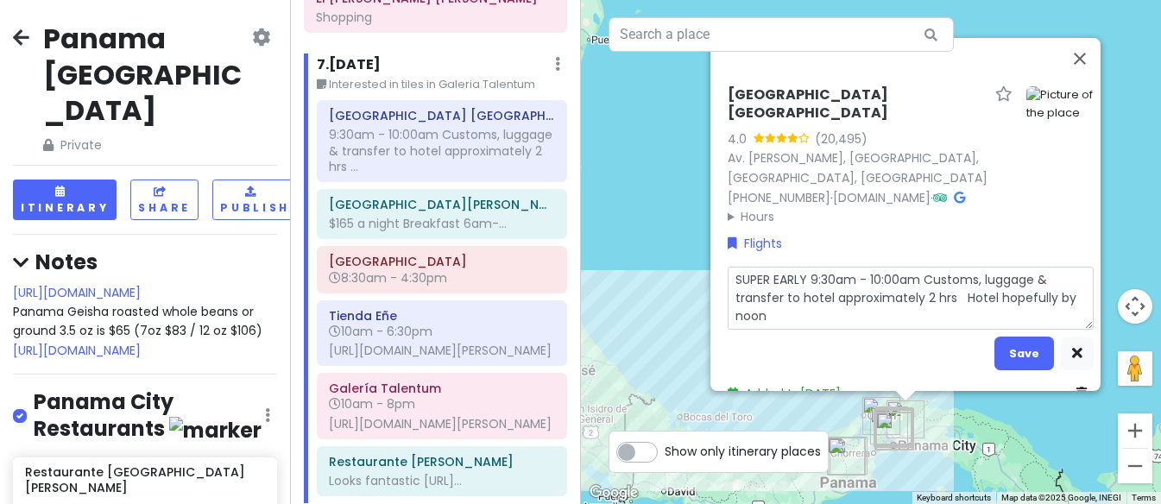
type textarea "SUPER EARLY T9:30am - 10:00am Customs, luggage & transfer to hotel approximatel…"
type textarea "x"
type textarea "SUPER EARLY TO9:30am - 10:00am Customs, luggage & transfer to hotel approximate…"
type textarea "x"
type textarea "SUPER EARLY TO 9:30am - 10:00am Customs, luggage & transfer to hotel approximat…"
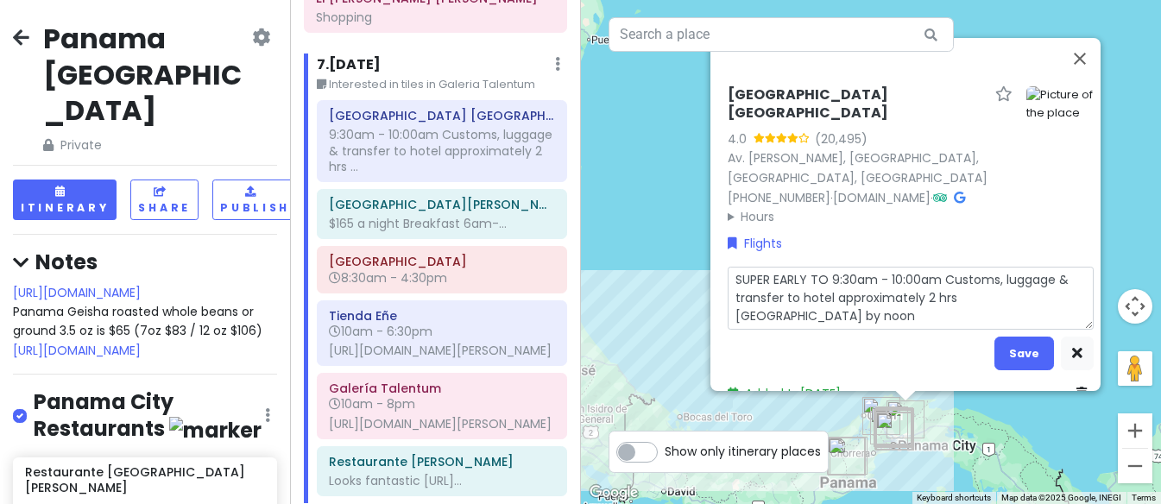
type textarea "x"
type textarea "SUPER EARLY TO C9:30am - 10:00am Customs, luggage & transfer to hotel approxima…"
type textarea "x"
type textarea "SUPER EARLY TO CA9:30am - 10:00am Customs, luggage & transfer to hotel approxim…"
type textarea "x"
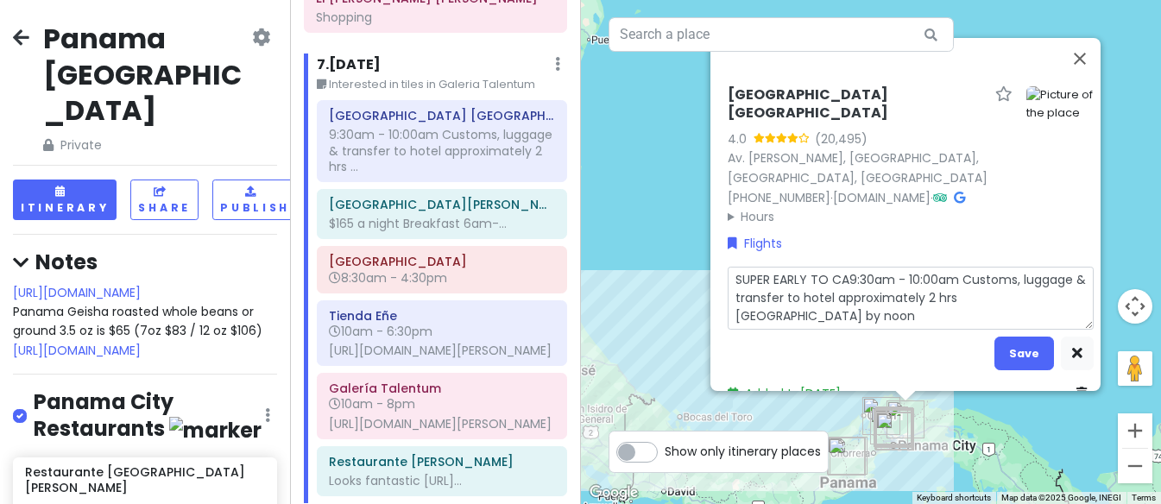
type textarea "SUPER EARLY TO CAT9:30am - 10:00am Customs, luggage & transfer to hotel approxi…"
type textarea "x"
type textarea "SUPER EARLY TO CATC9:30am - 10:00am Customs, luggage & transfer to hotel approx…"
type textarea "x"
type textarea "SUPER EARLY TO CATCH9:30am - 10:00am Customs, luggage & transfer to hotel appro…"
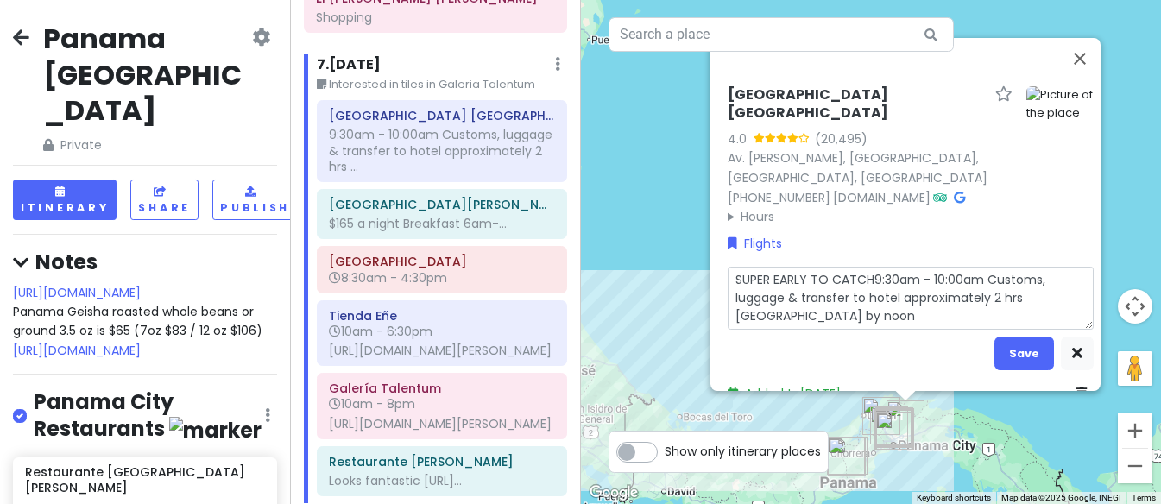
type textarea "x"
type textarea "SUPER EARLY TO CATCH 9:30am - 10:00am Customs, luggage & transfer to hotel appr…"
type textarea "x"
type textarea "SUPER EARLY TO CATCH F9:30am - 10:00am Customs, luggage & transfer to hotel app…"
type textarea "x"
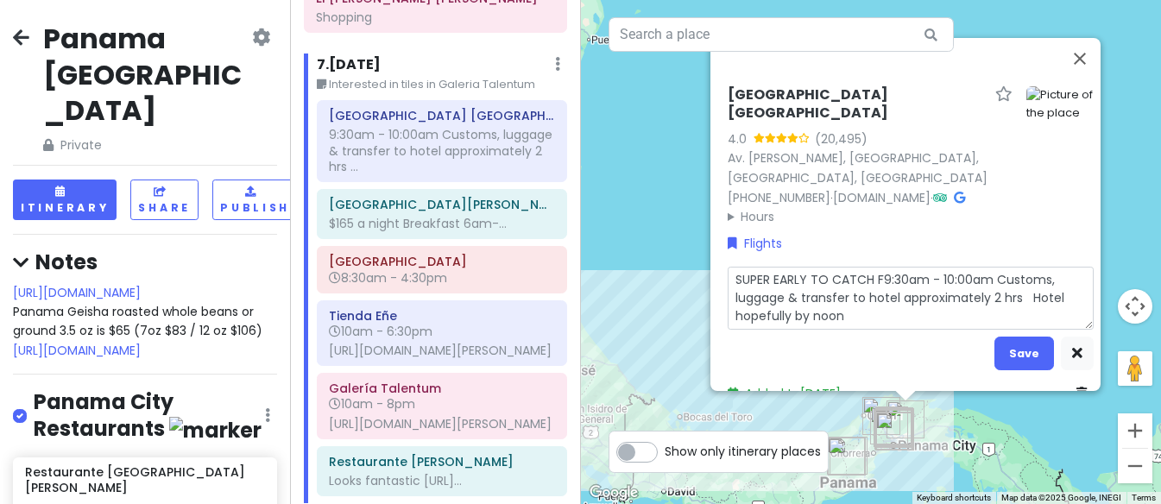
type textarea "SUPER EARLY TO CATCH FL9:30am - 10:00am Customs, luggage & transfer to hotel ap…"
type textarea "x"
type textarea "SUPER EARLY TO CATCH FLI9:30am - 10:00am Customs, luggage & transfer to hotel a…"
type textarea "x"
type textarea "SUPER EARLY TO CATCH FLIG9:30am - 10:00am Customs, luggage & transfer to hotel …"
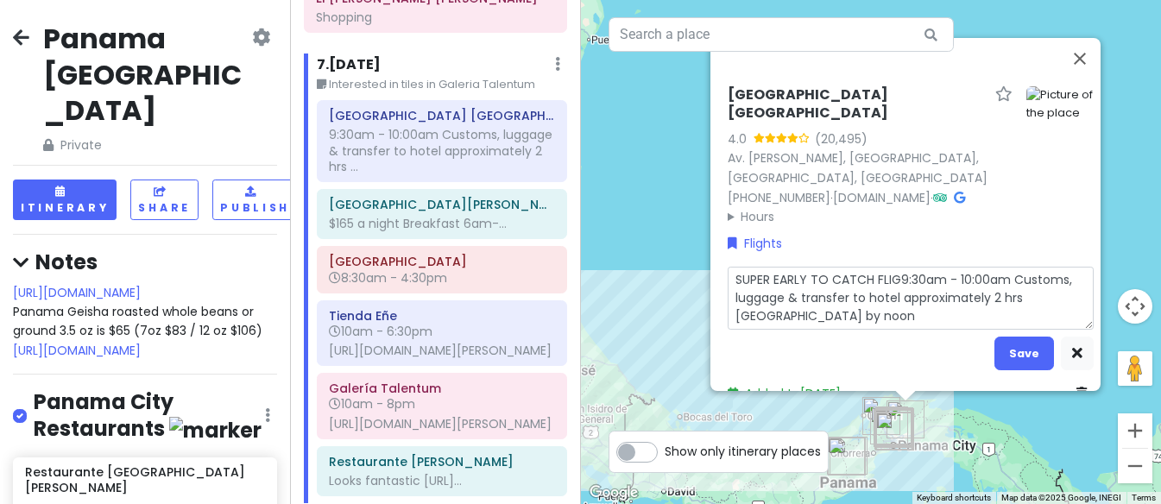
type textarea "x"
type textarea "SUPER EARLY TO CATCH FLIGH9:30am - 10:00am Customs, luggage & transfer to hotel…"
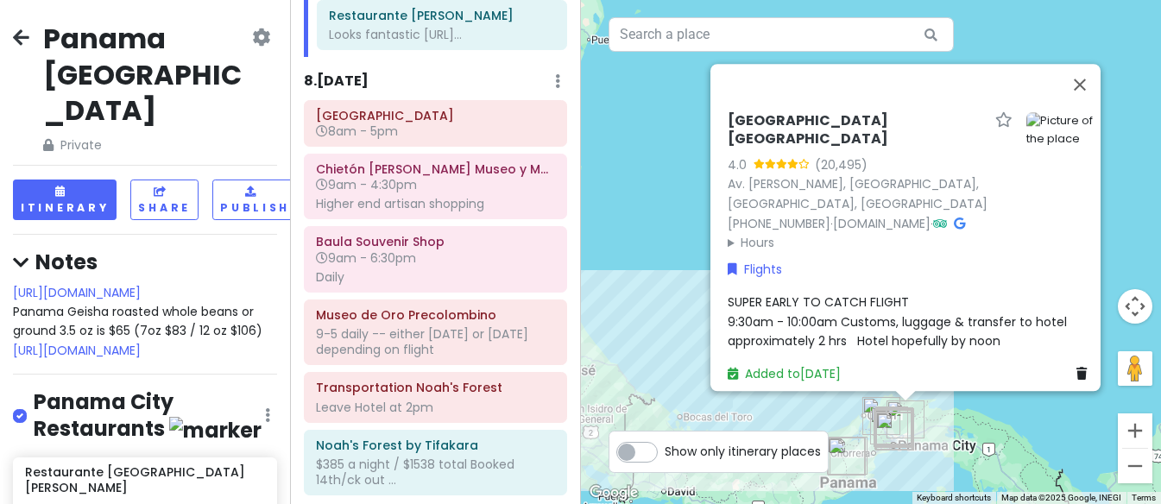
scroll to position [0, 0]
click at [483, 139] on h6 "8am - 5pm" at bounding box center [435, 131] width 239 height 16
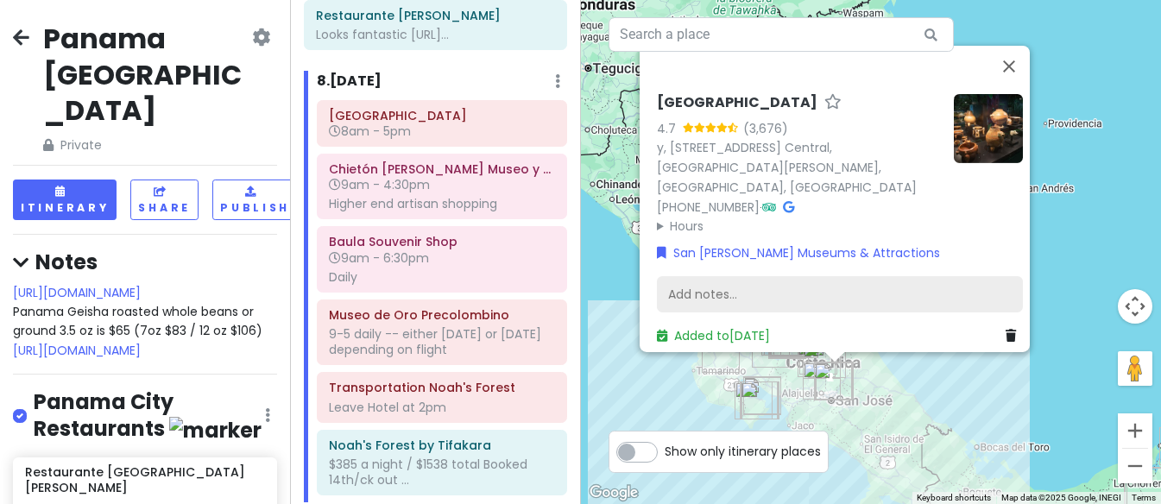
click at [689, 276] on div "Add notes..." at bounding box center [840, 294] width 366 height 36
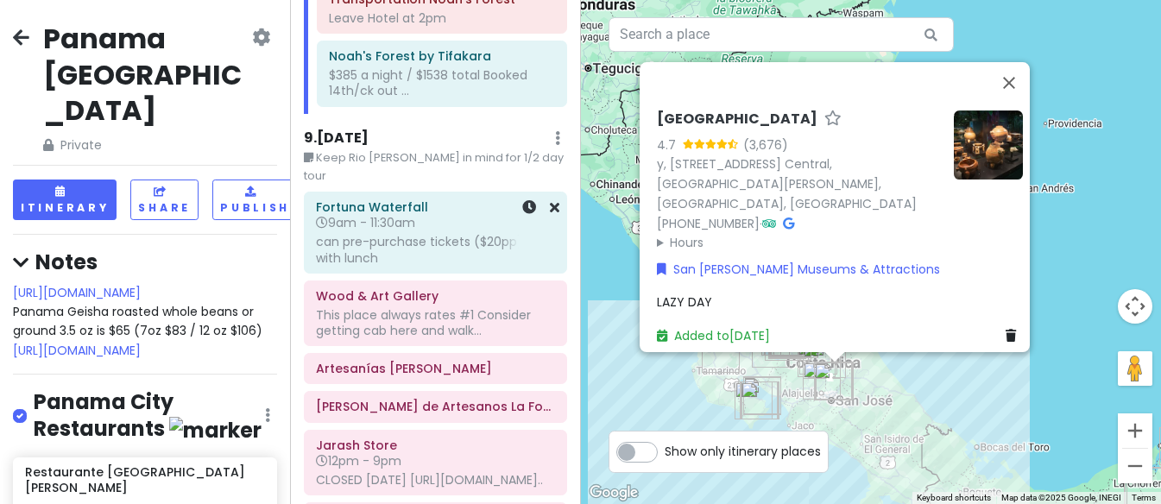
scroll to position [4150, 0]
click at [484, 263] on div "can pre-purchase tickets ($20pp)-- with lunch" at bounding box center [435, 247] width 239 height 31
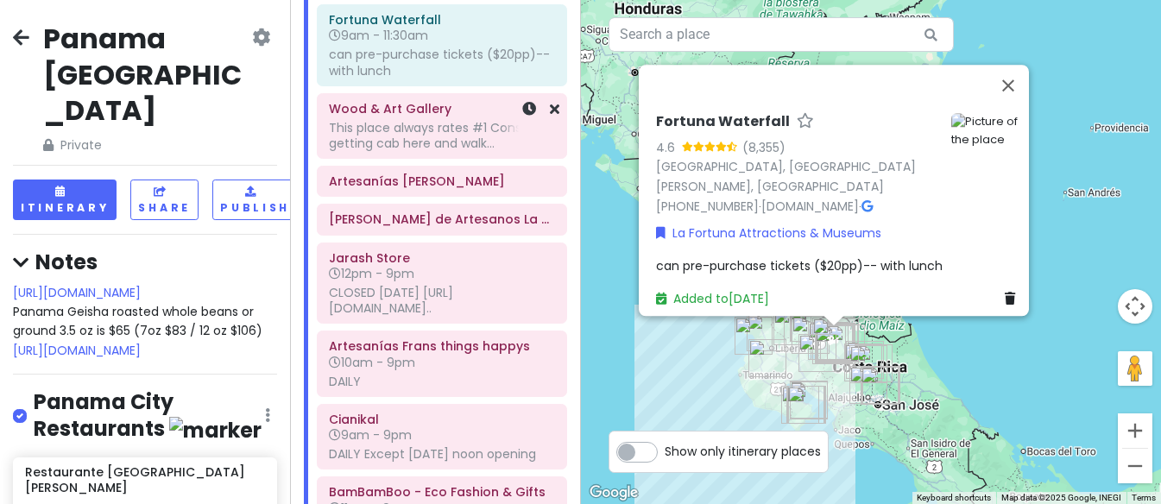
scroll to position [4341, 0]
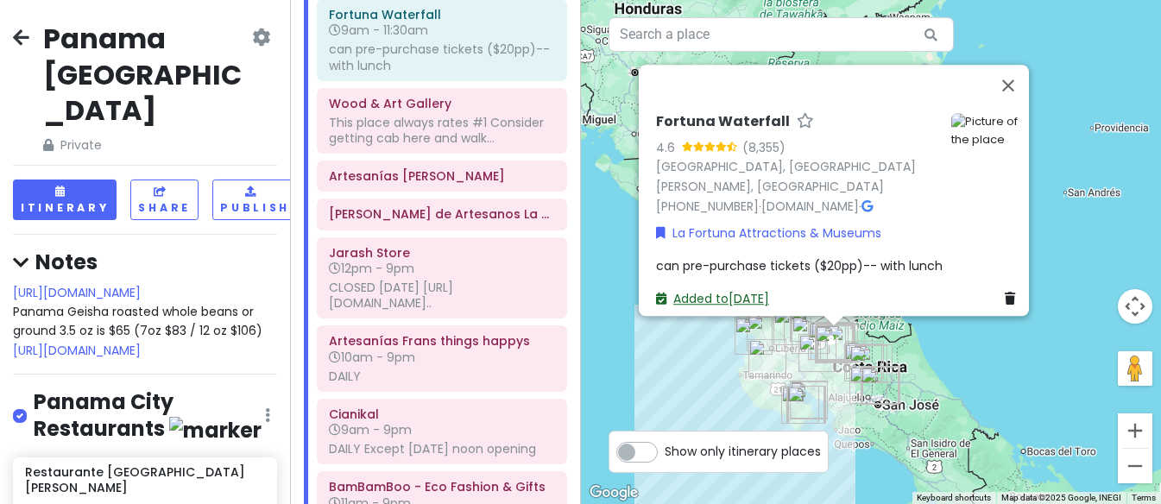
click at [702, 291] on link "Added to [DATE]" at bounding box center [712, 299] width 113 height 17
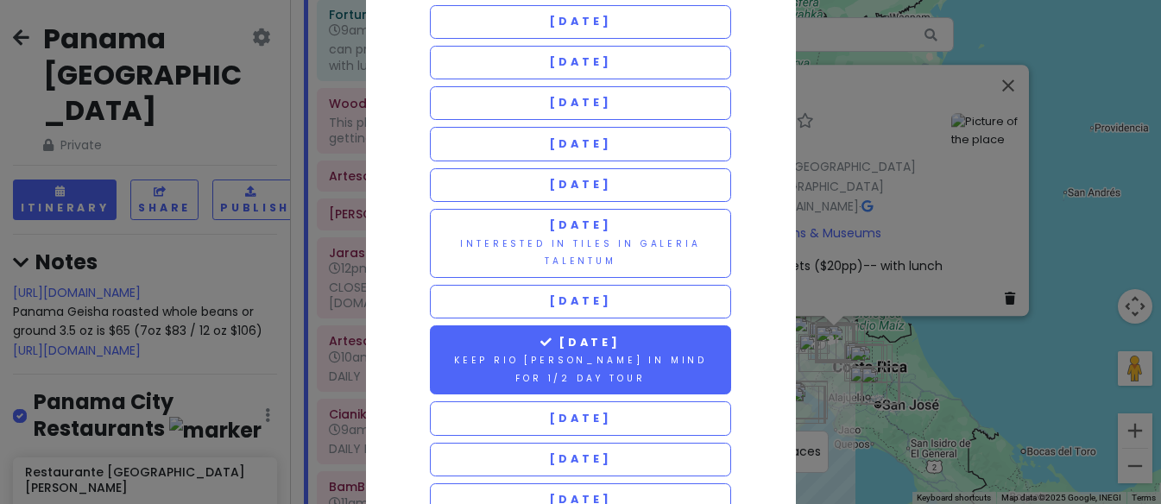
scroll to position [148, 0]
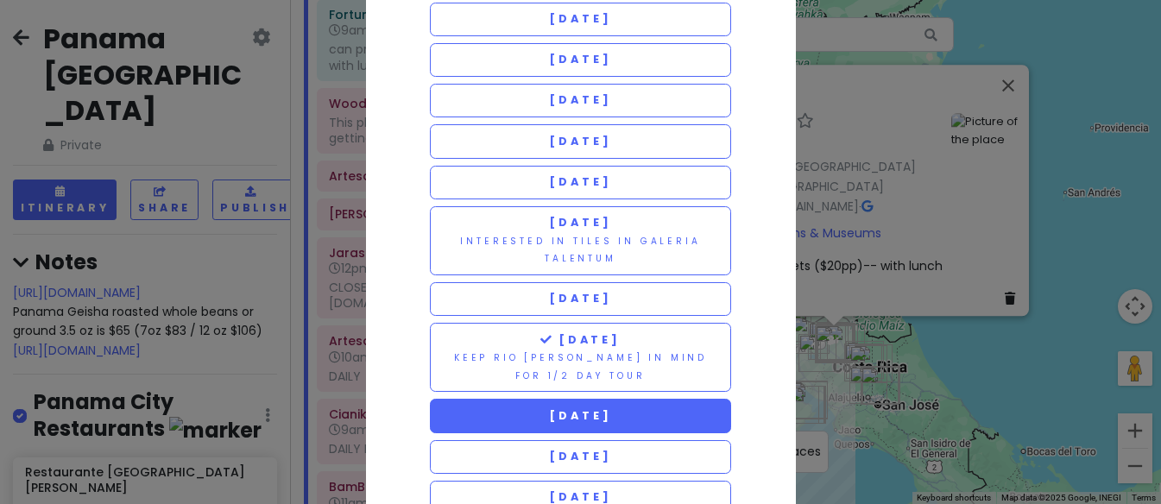
click at [610, 408] on span "[DATE]" at bounding box center [580, 415] width 62 height 15
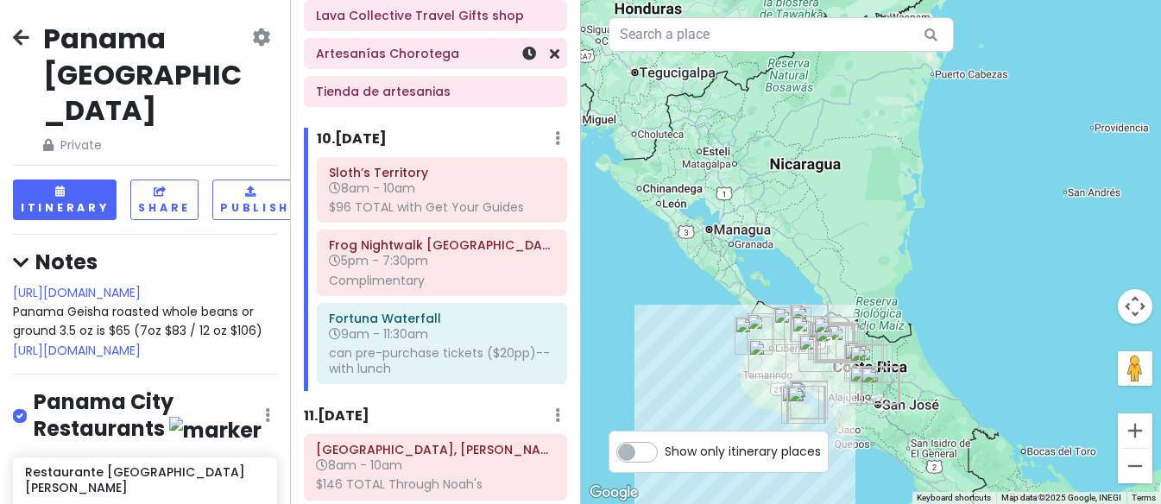
scroll to position [4935, 0]
click at [469, 195] on h6 "8am - 10am" at bounding box center [442, 188] width 226 height 16
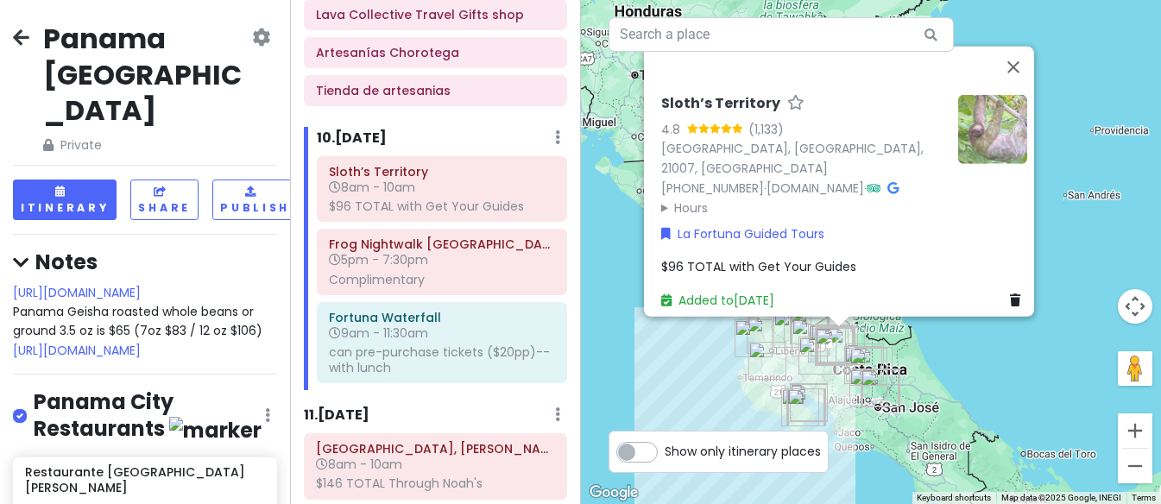
click at [728, 258] on span "$96 TOTAL with Get Your Guides" at bounding box center [758, 266] width 195 height 17
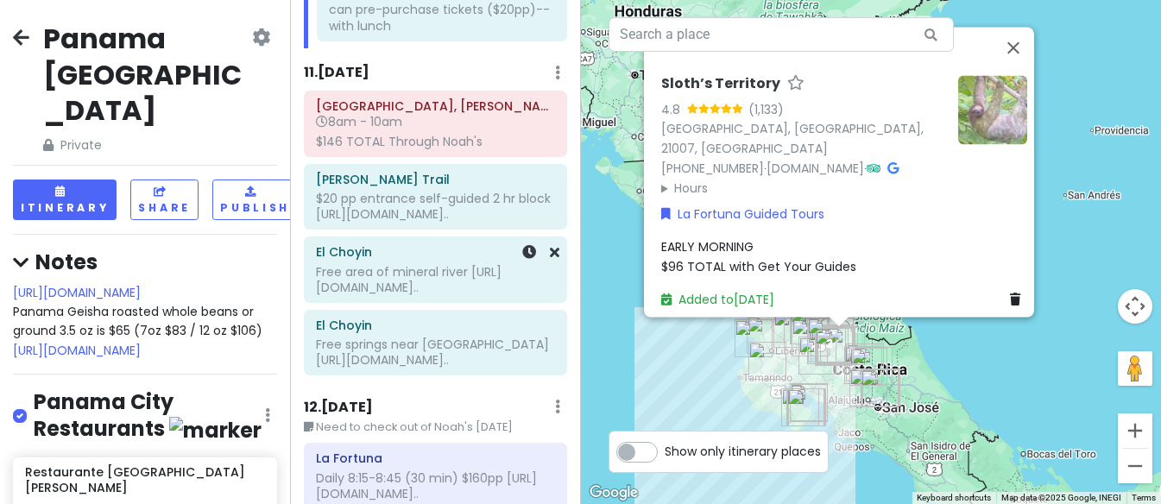
scroll to position [5296, 0]
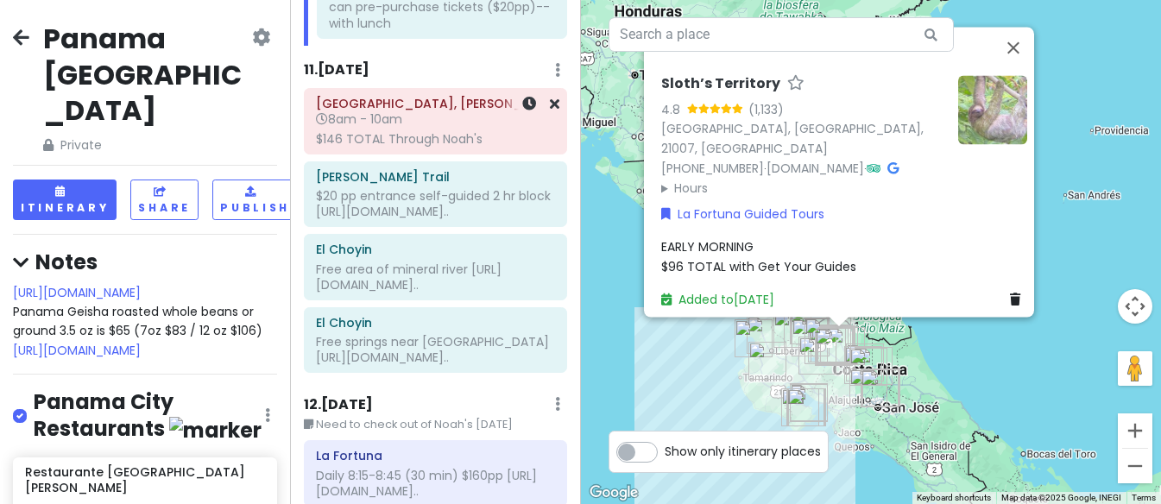
click at [469, 127] on h6 "8am - 10am" at bounding box center [435, 119] width 239 height 16
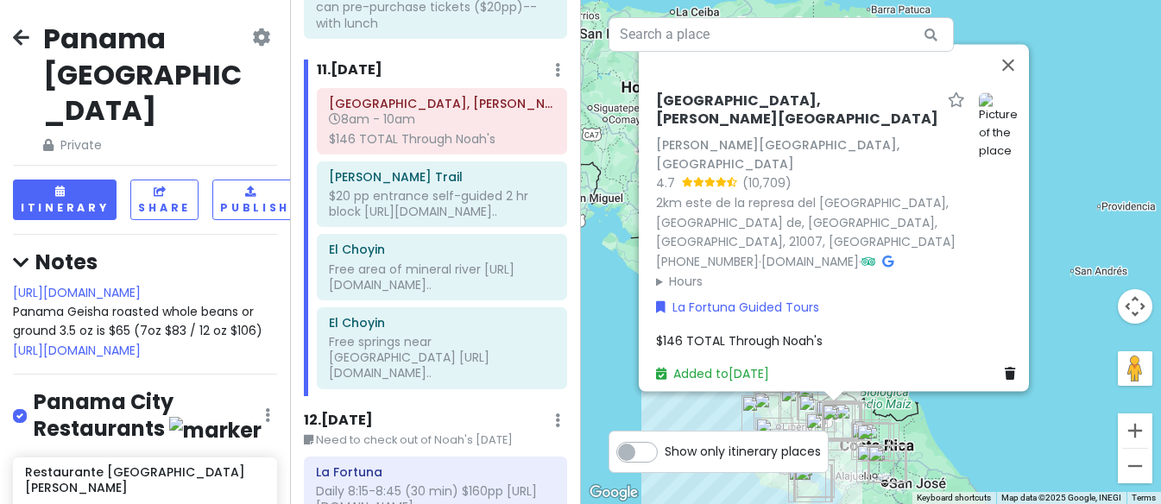
click at [671, 332] on span "$146 TOTAL Through Noah's" at bounding box center [739, 340] width 167 height 17
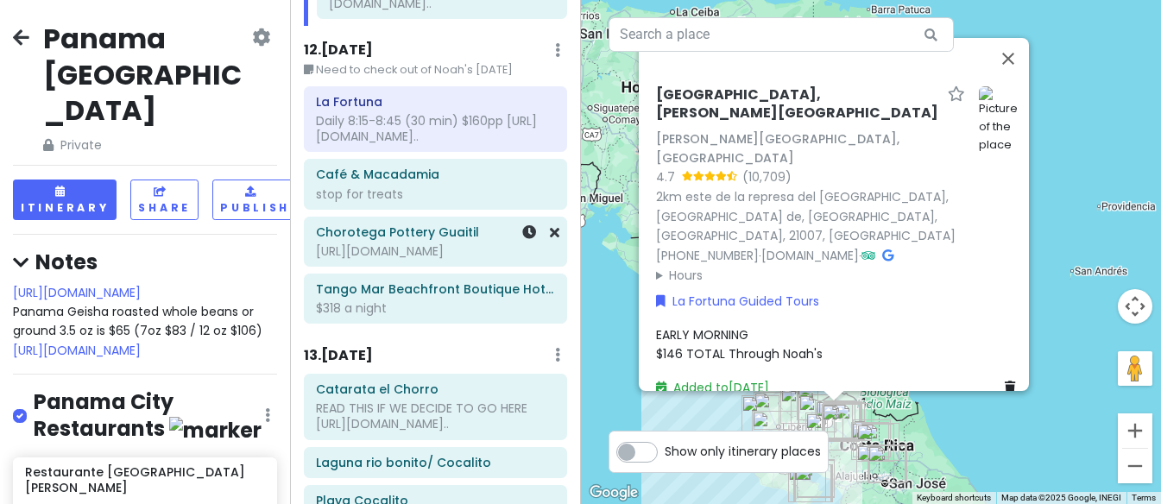
scroll to position [5683, 0]
click at [439, 142] on div "Daily 8:15-8:45 (30 min) $160pp [URL][DOMAIN_NAME].." at bounding box center [435, 126] width 239 height 31
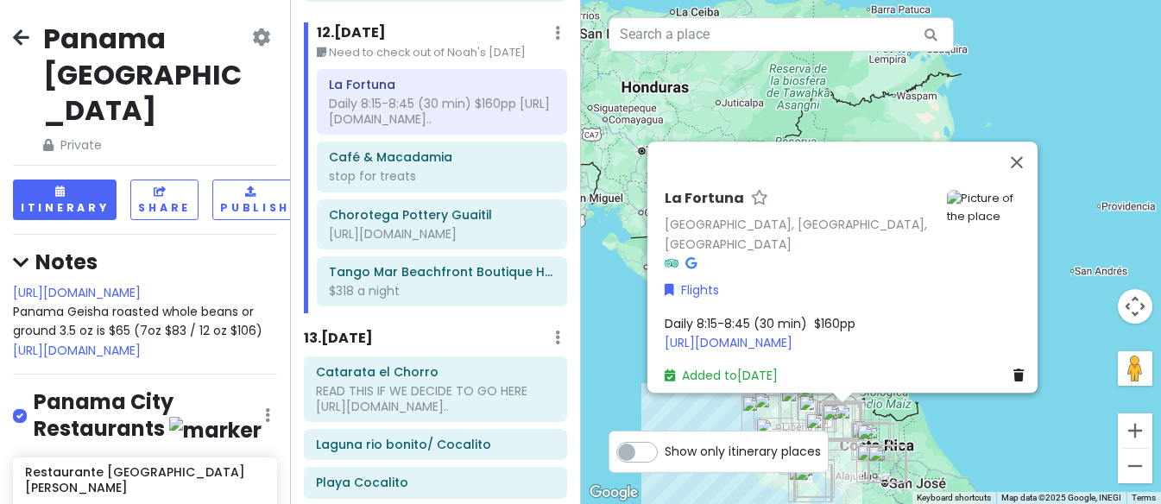
click at [665, 315] on span "Daily 8:15-8:45 (30 min) $160pp [URL][DOMAIN_NAME]" at bounding box center [760, 333] width 191 height 36
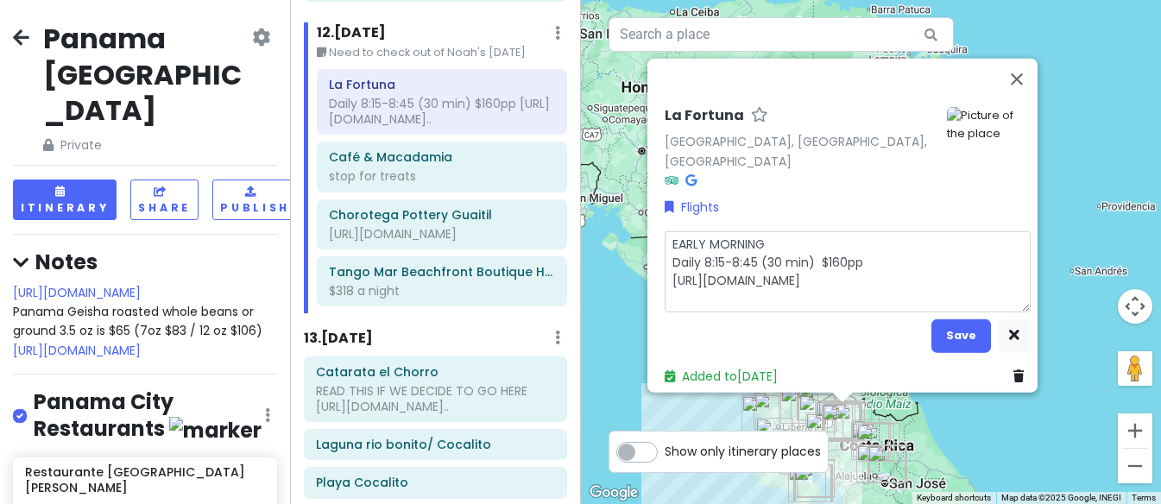
click at [767, 236] on textarea "EARLY MORNING Daily 8:15-8:45 (30 min) $160pp [URL][DOMAIN_NAME]" at bounding box center [848, 270] width 366 height 81
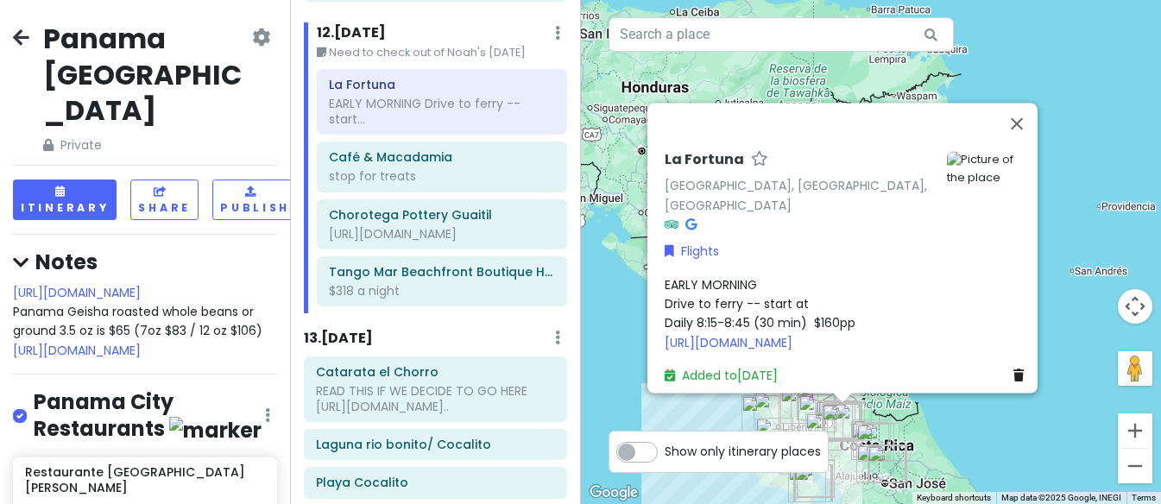
click at [809, 275] on div "EARLY MORNING Drive to ferry -- start at Daily 8:15-8:45 (30 min) $160pp [URL][…" at bounding box center [848, 314] width 366 height 78
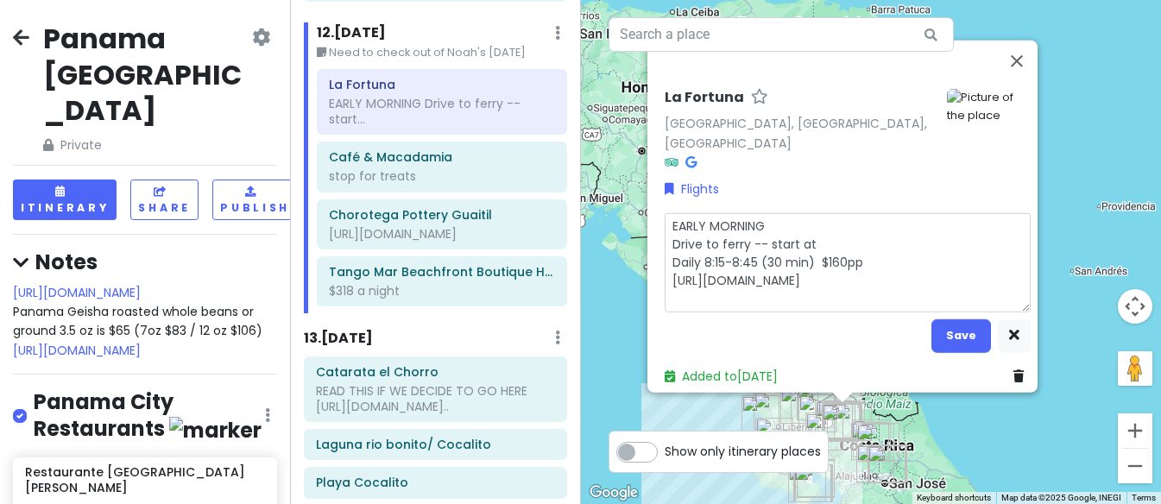
click at [819, 236] on textarea "EARLY MORNING Drive to ferry -- start at Daily 8:15-8:45 (30 min) $160pp [URL][…" at bounding box center [848, 261] width 366 height 99
drag, startPoint x: 766, startPoint y: 287, endPoint x: 654, endPoint y: 259, distance: 114.7
click at [658, 259] on div "La Fortuna [GEOGRAPHIC_DATA], [GEOGRAPHIC_DATA], [GEOGRAPHIC_DATA] Flights EARL…" at bounding box center [848, 237] width 380 height 311
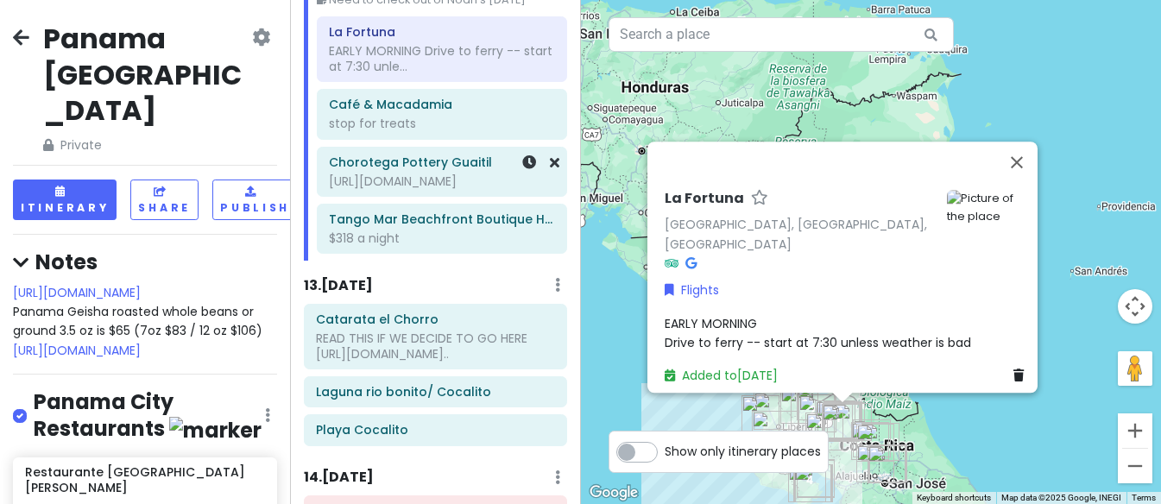
scroll to position [5744, 0]
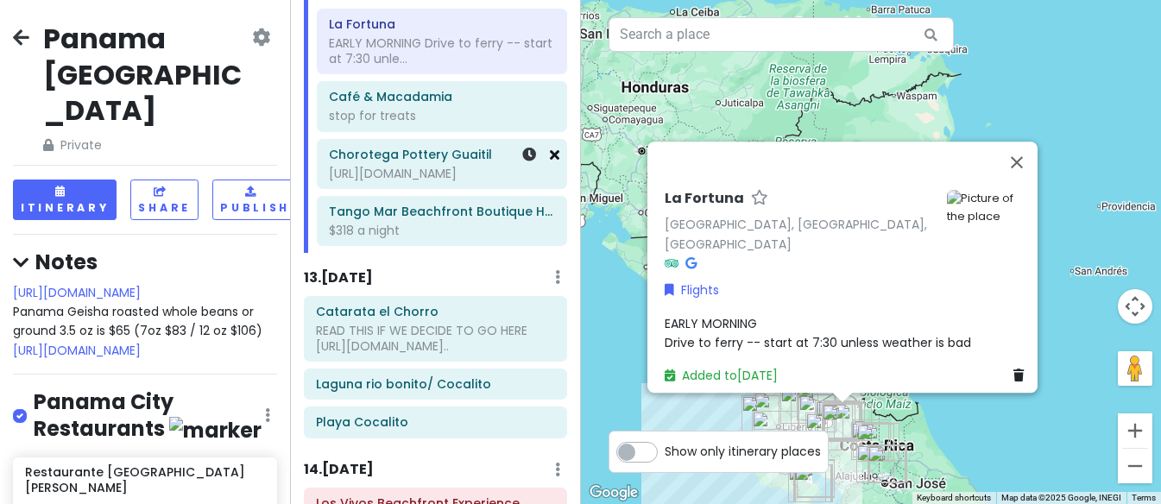
click at [555, 161] on icon at bounding box center [554, 155] width 9 height 14
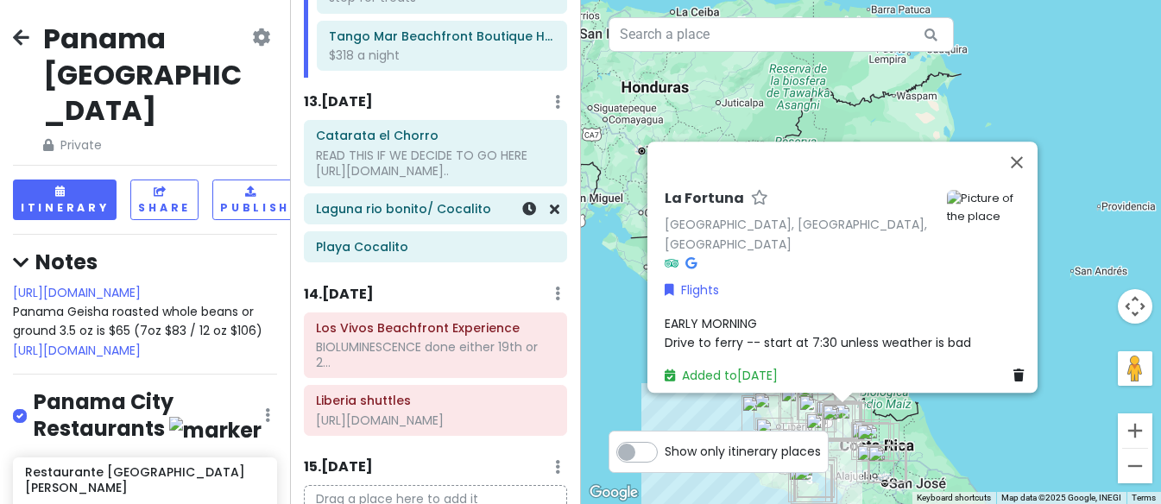
scroll to position [5867, 0]
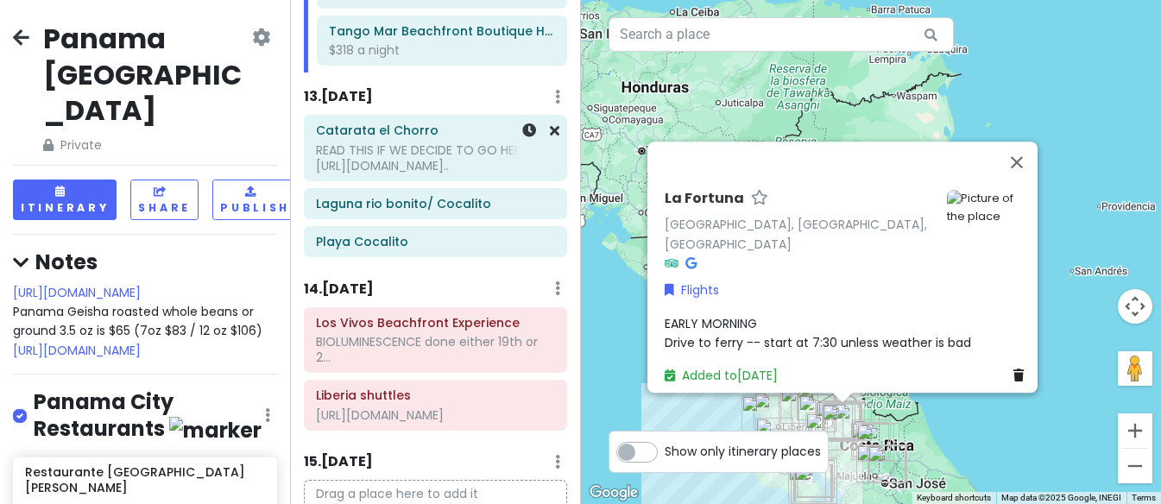
click at [497, 173] on div "READ THIS IF WE DECIDE TO GO HERE [URL][DOMAIN_NAME].." at bounding box center [435, 157] width 239 height 31
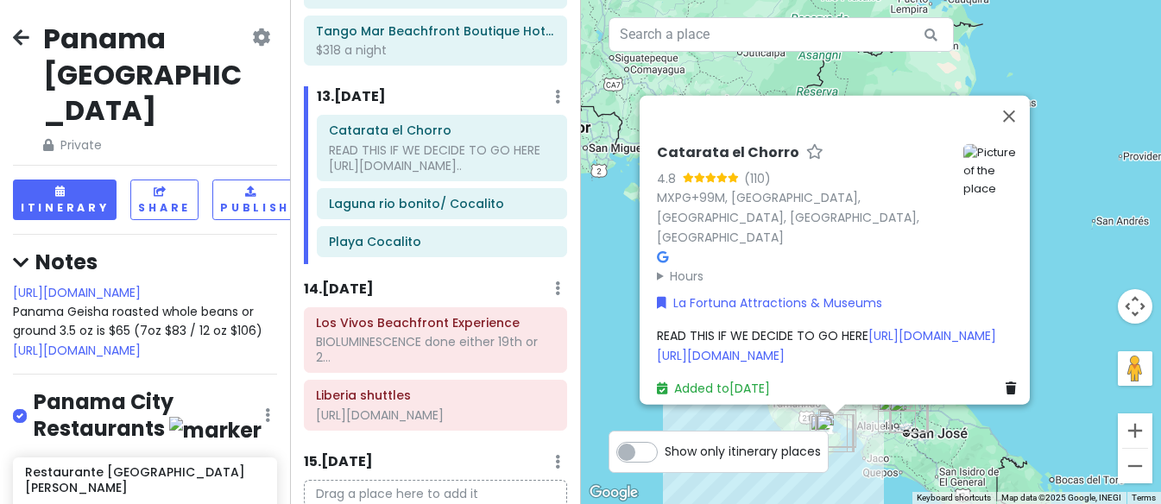
click at [662, 327] on span "READ THIS IF WE DECIDE TO GO HERE [URL][DOMAIN_NAME] [URL][DOMAIN_NAME]" at bounding box center [826, 345] width 339 height 36
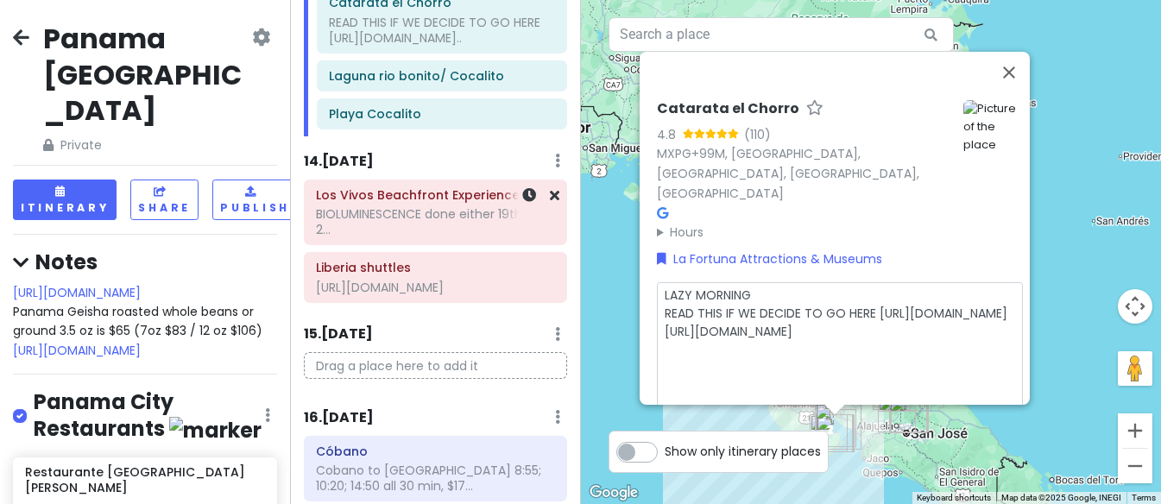
scroll to position [5996, 0]
click at [480, 236] on div "BIOLUMINESCENCE done either 19th or 2..." at bounding box center [435, 220] width 239 height 31
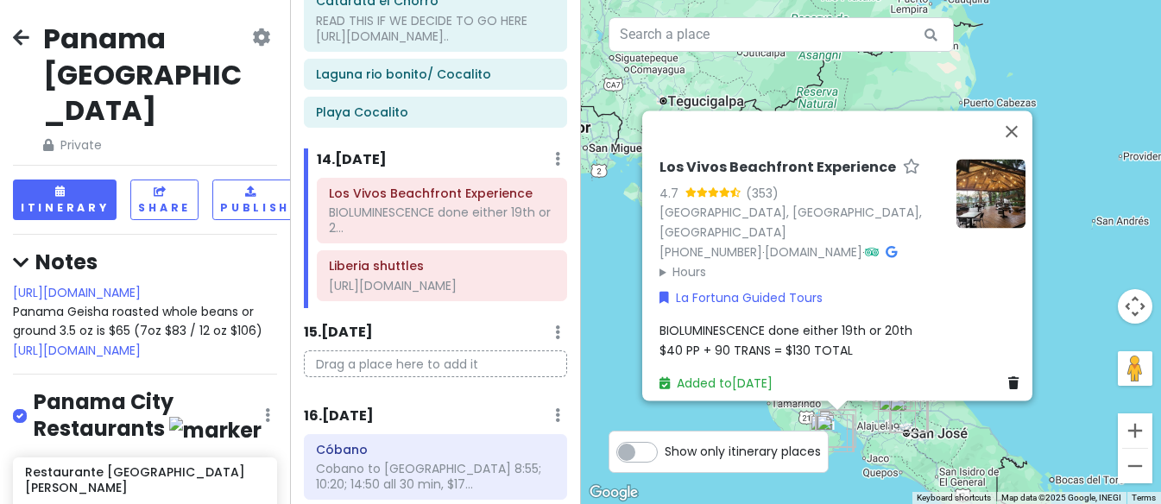
click at [660, 324] on span "BIOLUMINESCENCE done either 19th or 20th $40 PP + 90 TRANS = $130 TOTAL" at bounding box center [785, 341] width 253 height 36
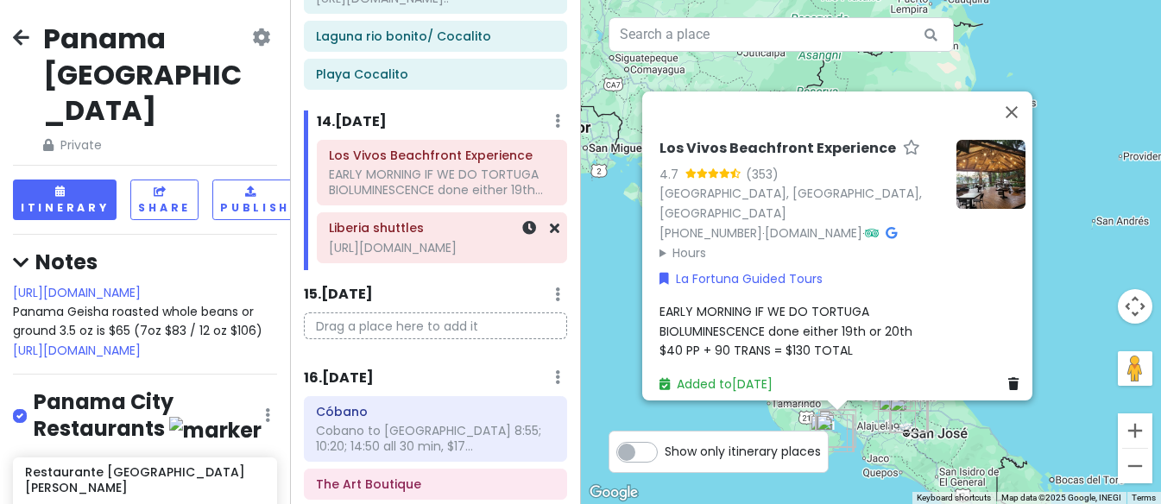
scroll to position [6046, 0]
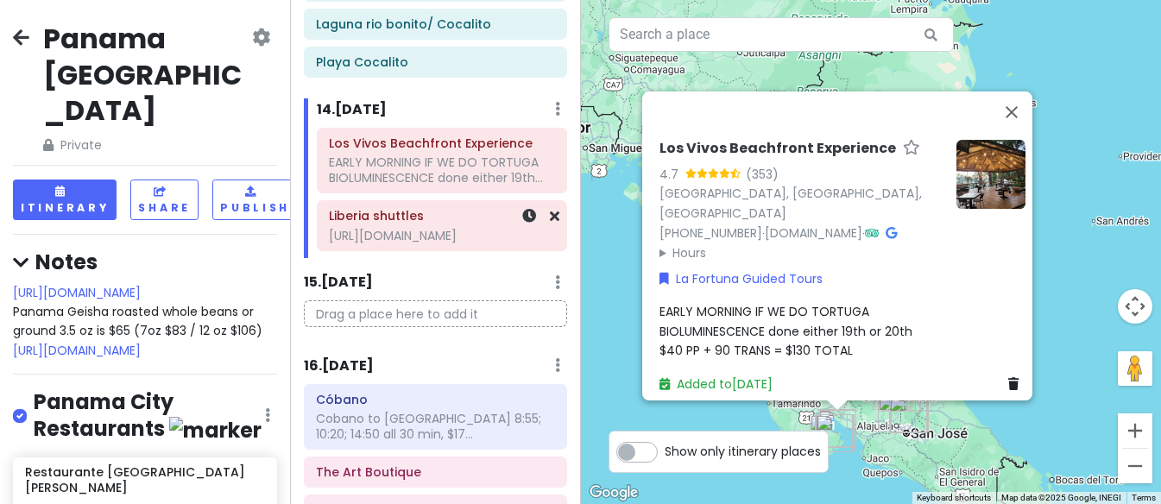
click at [489, 243] on div "[URL][DOMAIN_NAME]" at bounding box center [442, 236] width 226 height 16
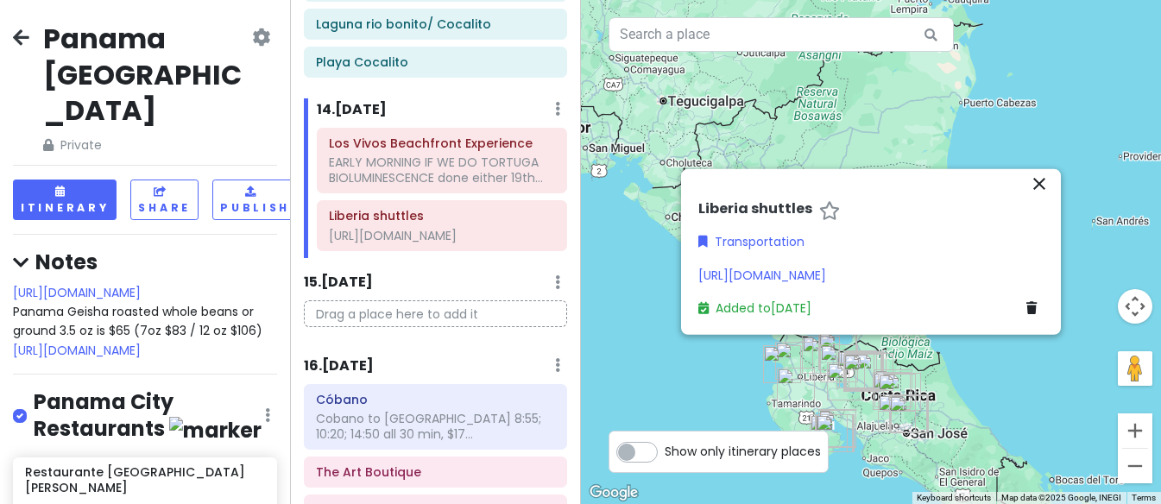
click at [775, 274] on div "[URL][DOMAIN_NAME]" at bounding box center [870, 274] width 345 height 19
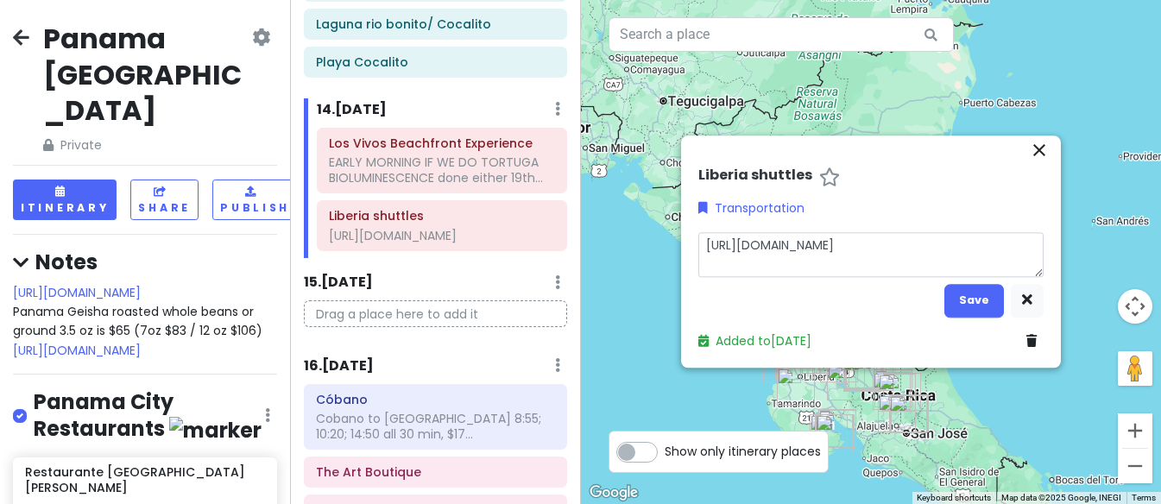
drag, startPoint x: 759, startPoint y: 265, endPoint x: 687, endPoint y: 246, distance: 74.9
click at [687, 246] on div "close Liberia shuttles Transportation [URL][DOMAIN_NAME] Save Added to [DATE]" at bounding box center [871, 251] width 380 height 232
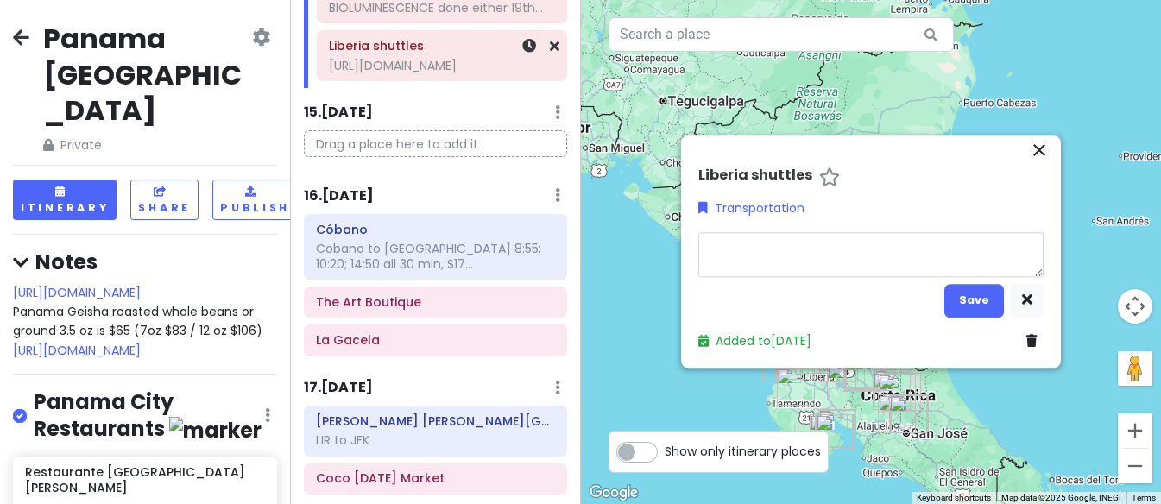
scroll to position [6223, 0]
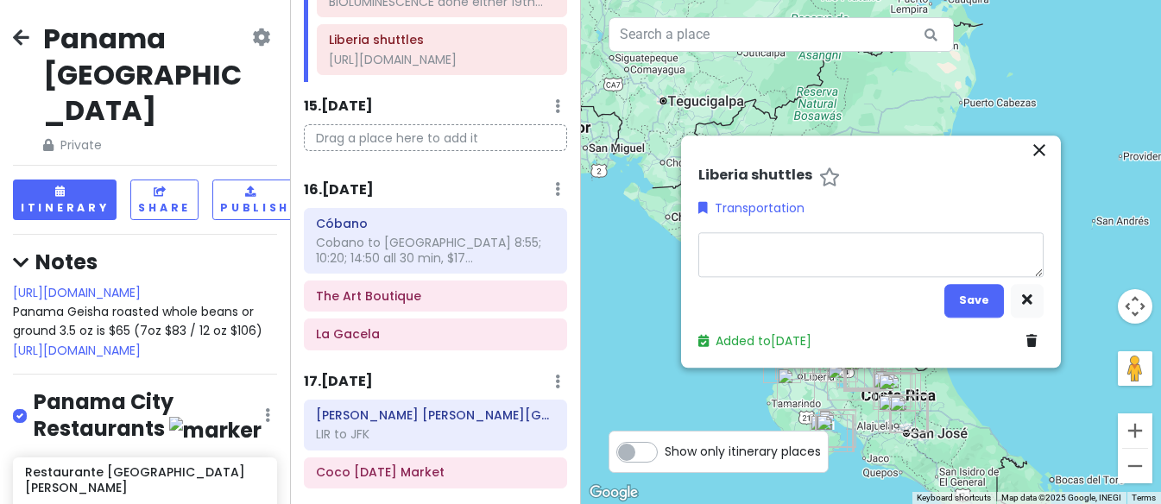
click at [420, 312] on div "Itinerary × 1 . [DATE] Edit Day Notes Delete Day Click to add day notes Drag a …" at bounding box center [435, 252] width 290 height 504
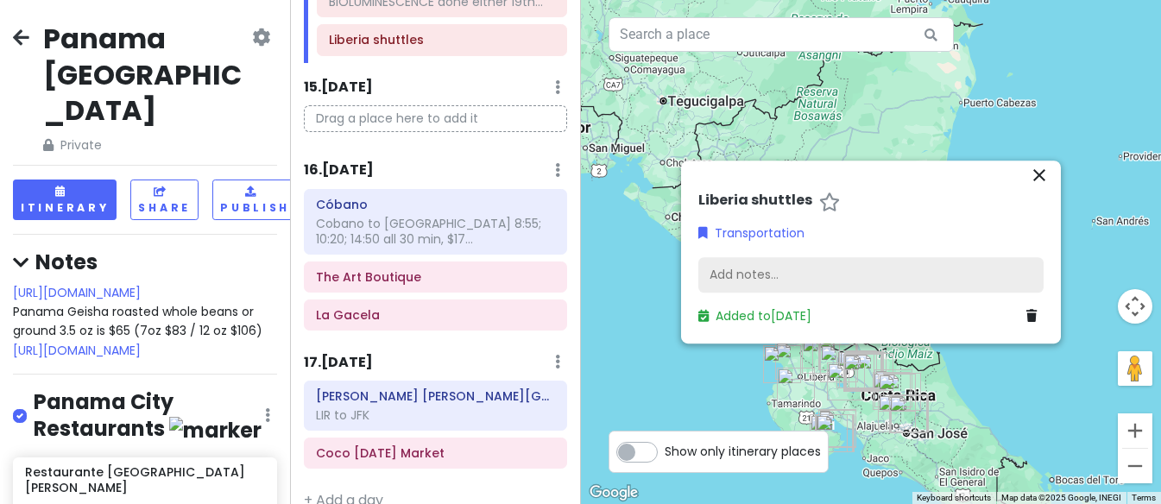
click at [744, 277] on div "Add notes..." at bounding box center [870, 275] width 345 height 36
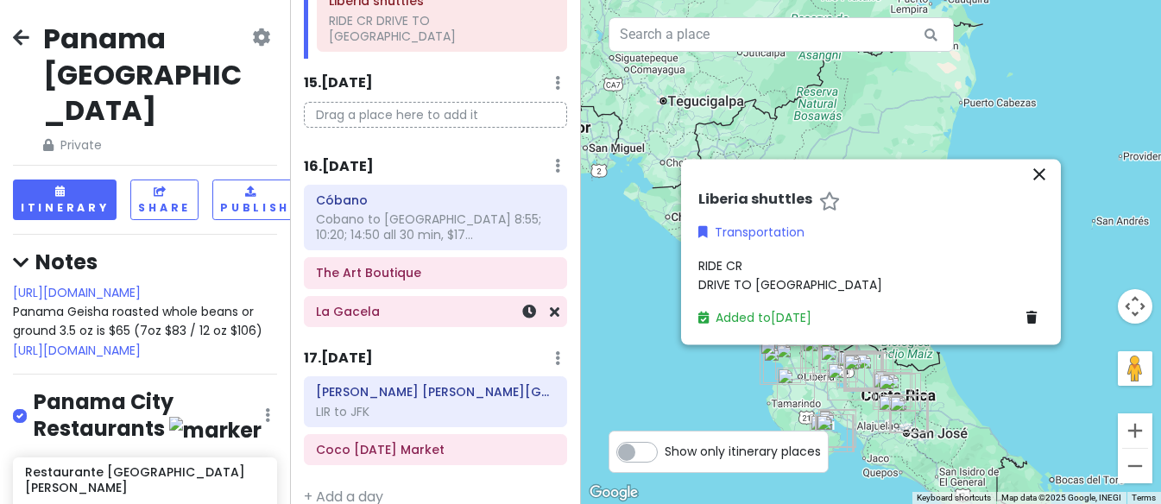
scroll to position [6276, 0]
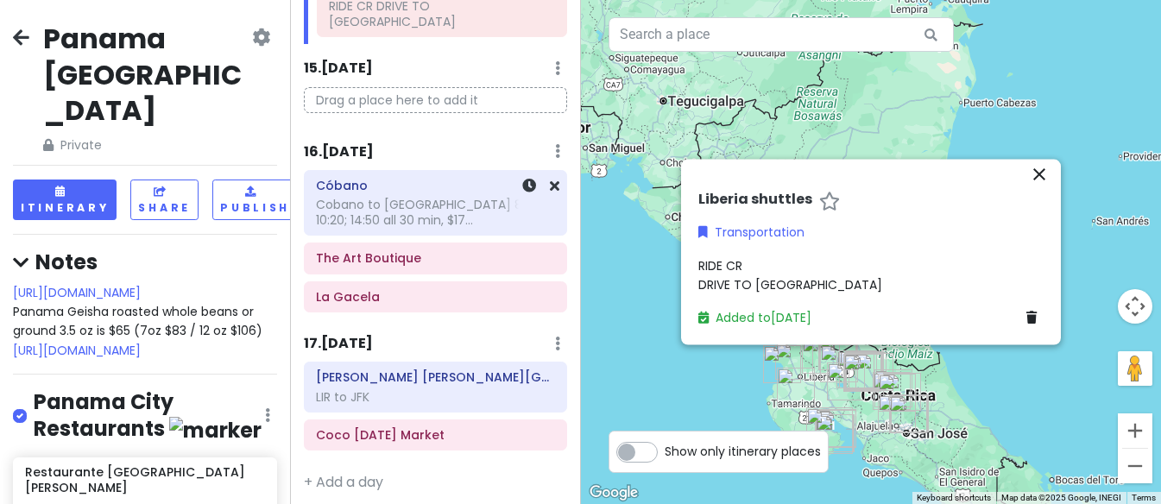
click at [398, 228] on div "Cobano to [GEOGRAPHIC_DATA] 8:55; 10:20; 14:50 all 30 min, $17..." at bounding box center [435, 212] width 239 height 31
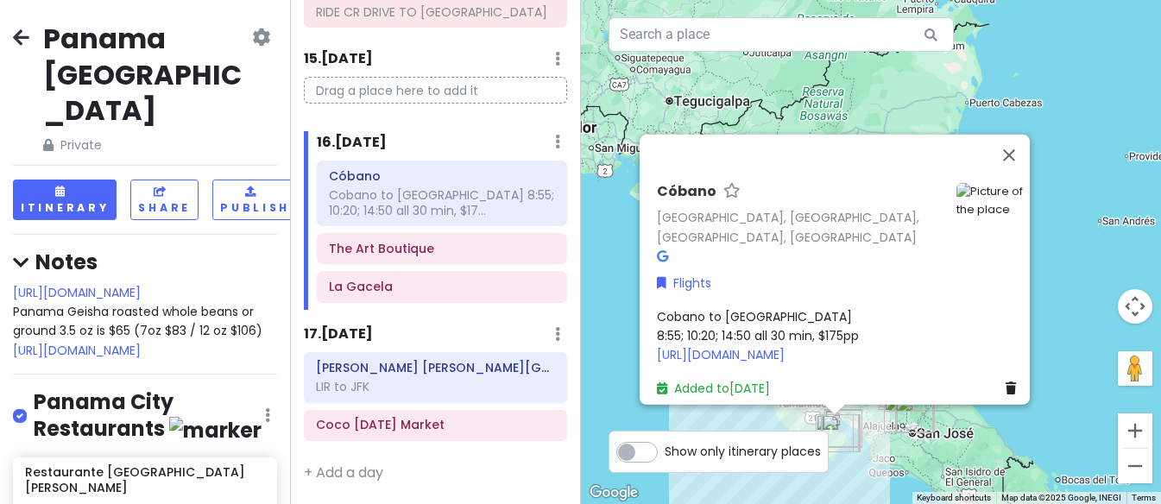
click at [1005, 382] on icon at bounding box center [1010, 388] width 10 height 12
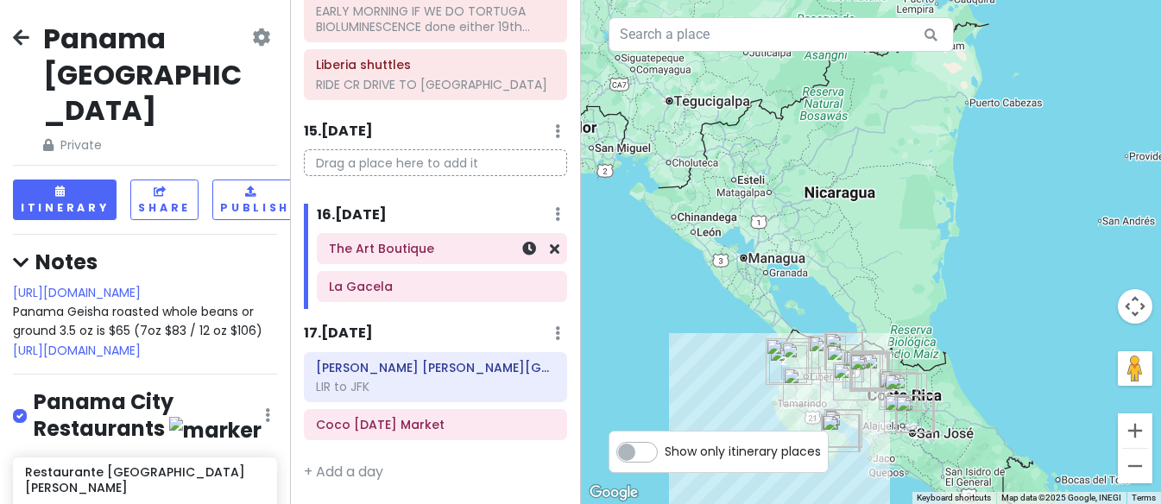
scroll to position [6231, 0]
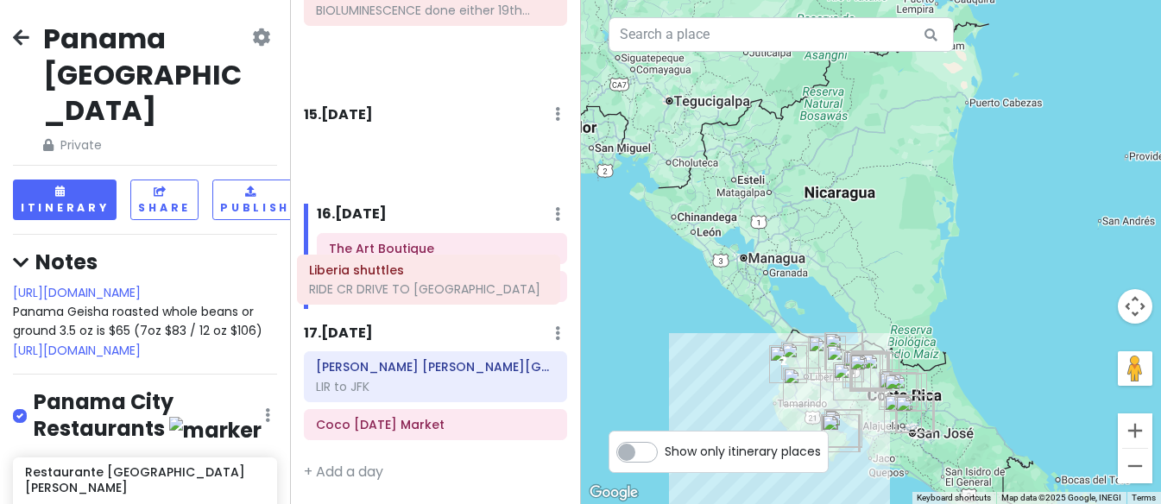
drag, startPoint x: 376, startPoint y: 199, endPoint x: 370, endPoint y: 280, distance: 81.4
click at [370, 280] on div "Itinerary × 1 . [DATE] Edit Day Notes Delete Day Click to add day notes Drag a …" at bounding box center [435, 252] width 290 height 504
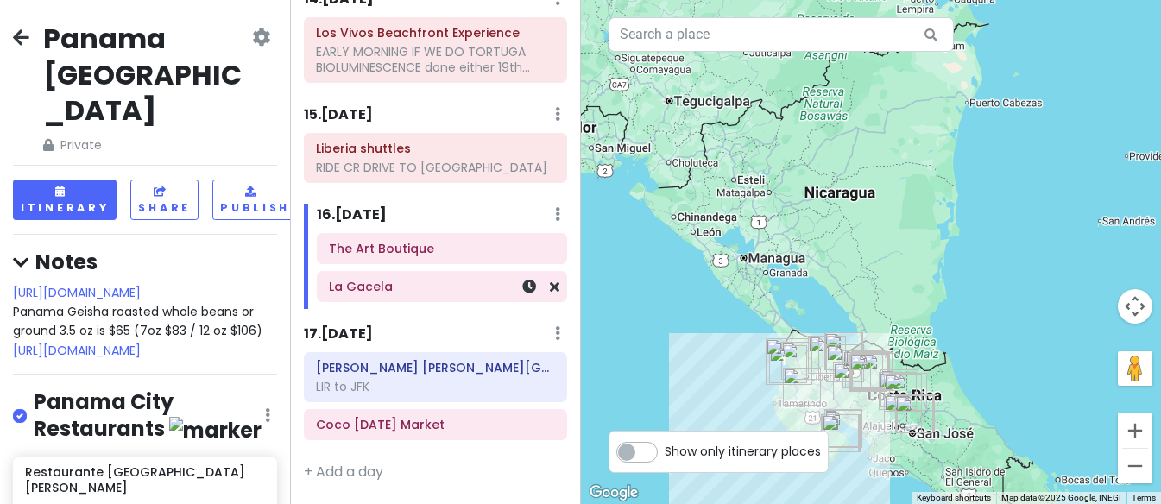
scroll to position [0, 0]
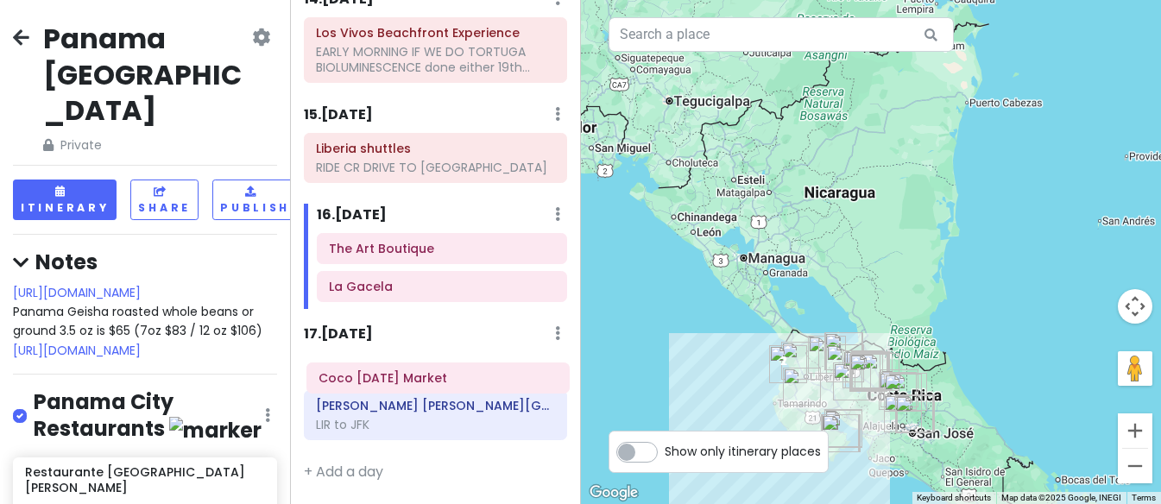
drag, startPoint x: 385, startPoint y: 429, endPoint x: 388, endPoint y: 382, distance: 46.7
click at [388, 382] on div "[PERSON_NAME] [PERSON_NAME][GEOGRAPHIC_DATA]. LIR to JFK Coco [DATE] Market" at bounding box center [435, 399] width 288 height 95
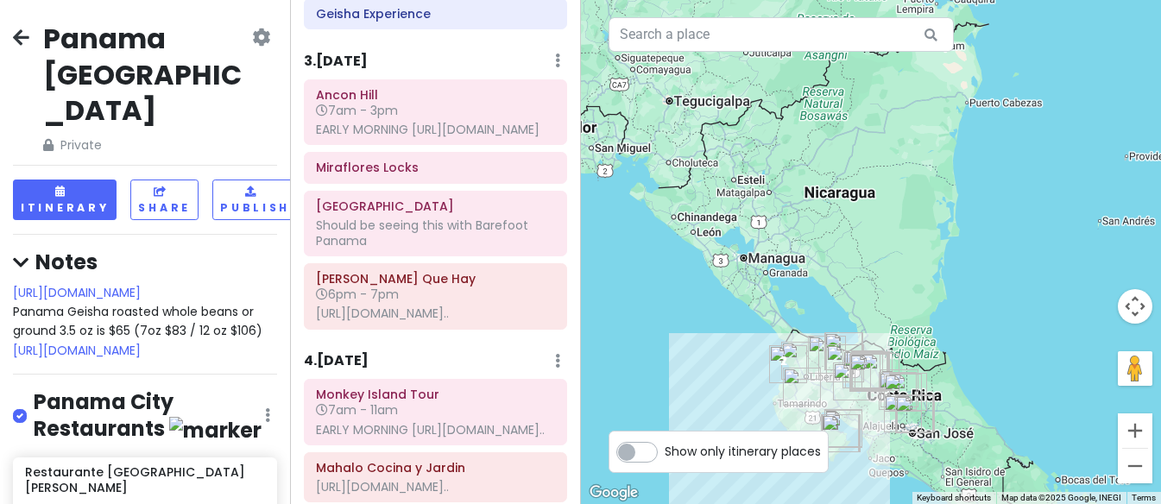
scroll to position [2128, 0]
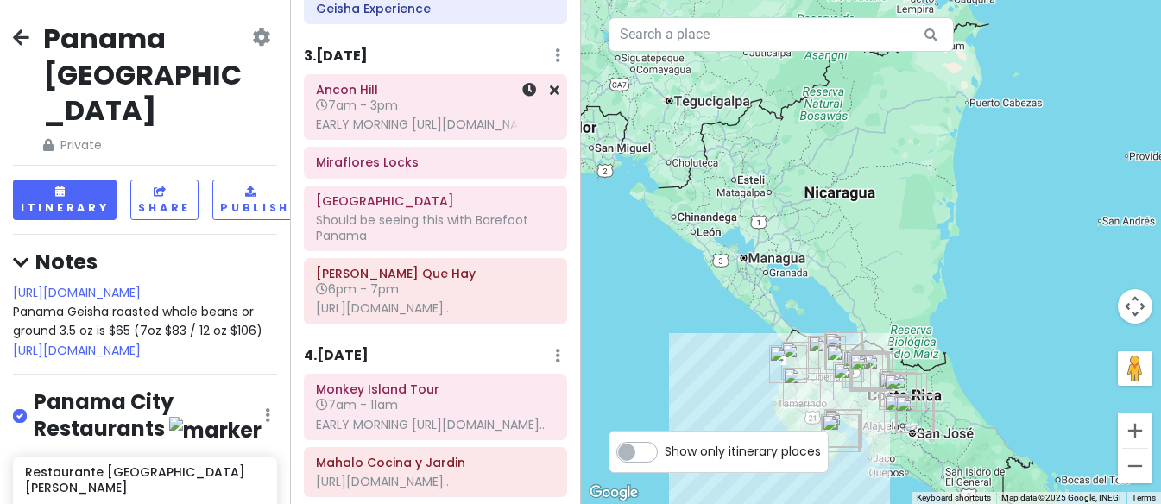
click at [351, 114] on span "7am - 3pm" at bounding box center [357, 105] width 82 height 17
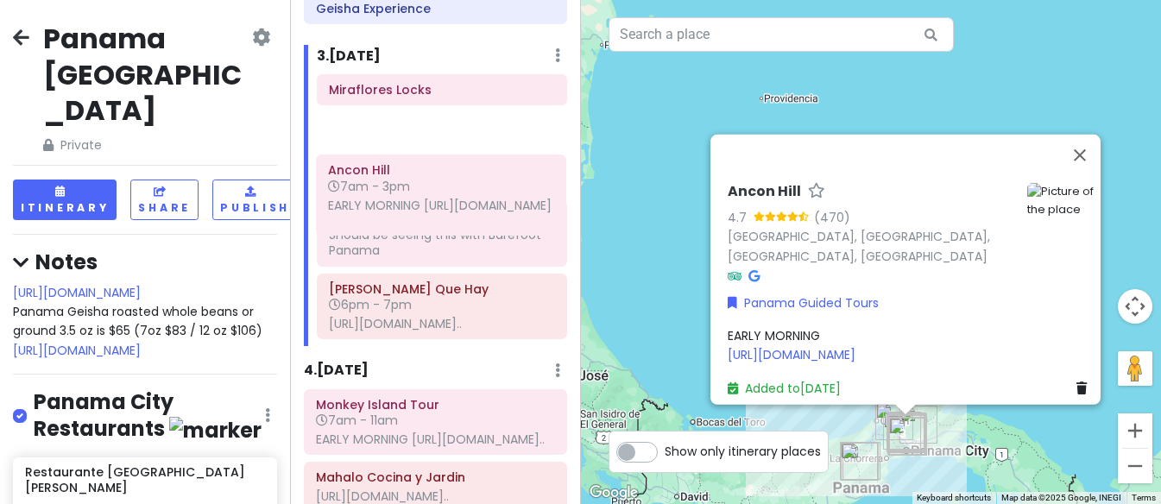
drag, startPoint x: 363, startPoint y: 129, endPoint x: 362, endPoint y: 177, distance: 48.3
click at [362, 177] on div "Ancon Hill 7am - 3pm EARLY MORNING [URL][DOMAIN_NAME] Miraflores Locks [GEOGRAP…" at bounding box center [441, 210] width 275 height 272
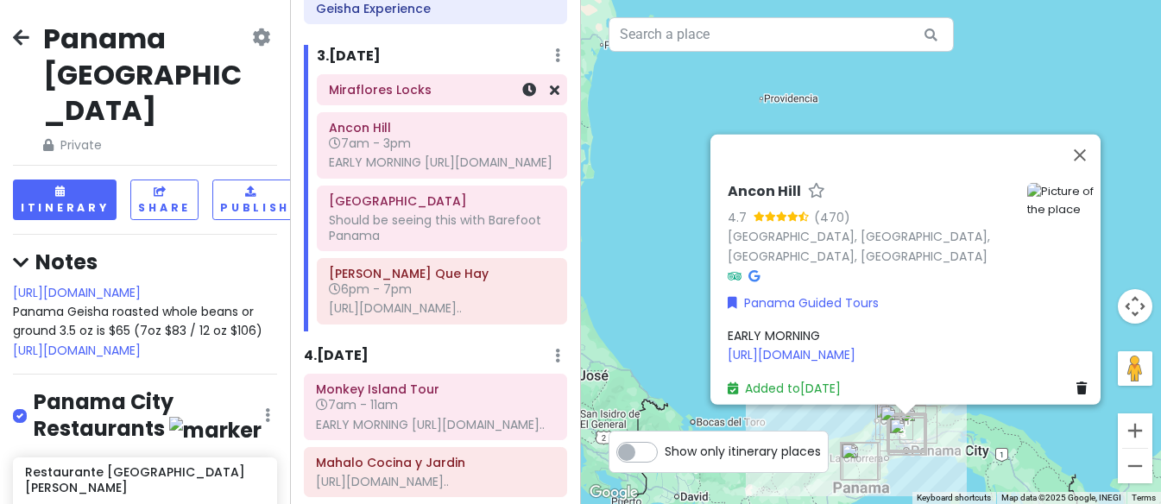
click at [379, 98] on h6 "Miraflores Locks" at bounding box center [442, 90] width 226 height 16
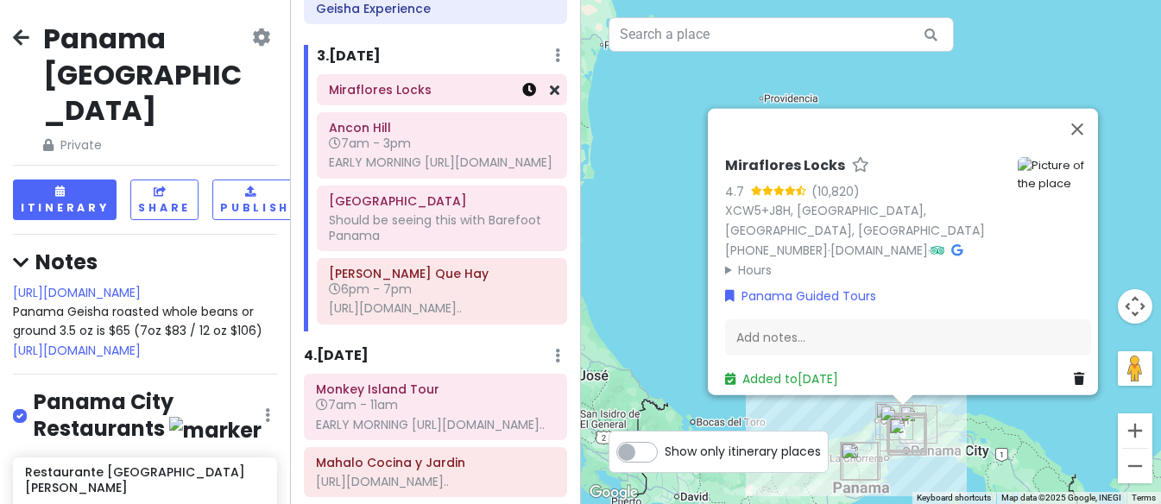
click at [528, 97] on icon at bounding box center [529, 90] width 14 height 14
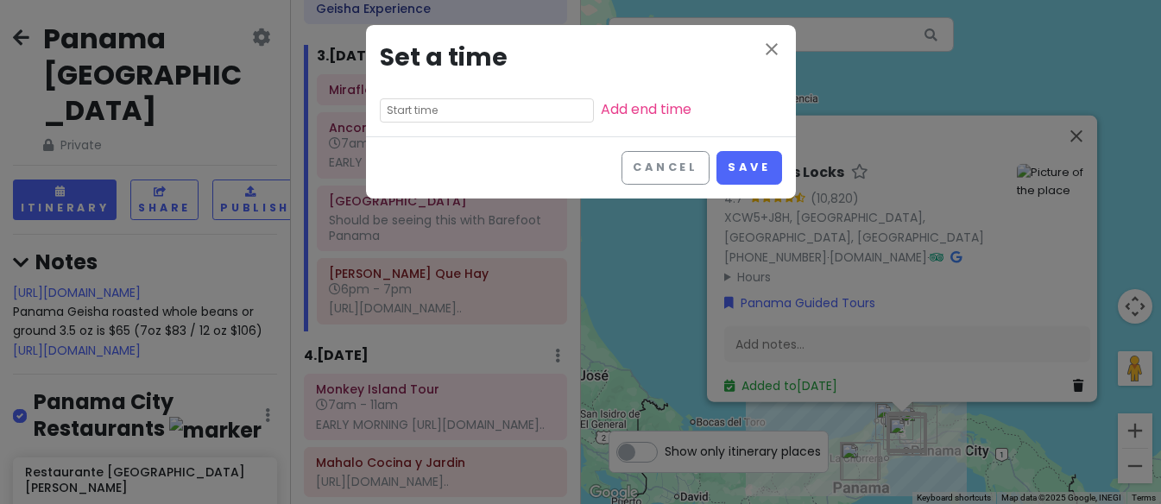
click at [507, 113] on input "text" at bounding box center [487, 110] width 214 height 24
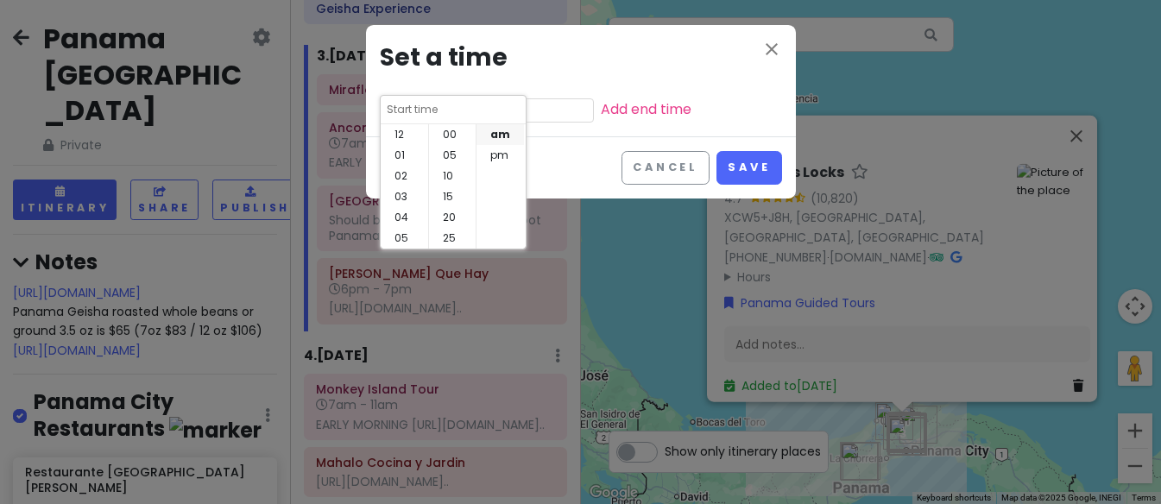
scroll to position [124, 0]
click at [404, 157] on li "07" at bounding box center [404, 155] width 47 height 21
click at [452, 135] on li "30" at bounding box center [452, 134] width 47 height 21
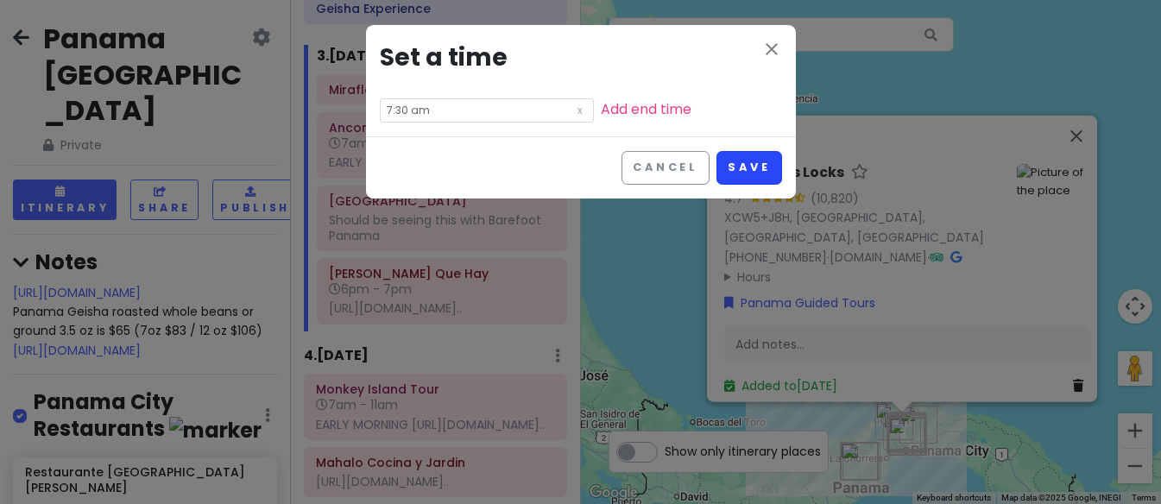
click at [740, 164] on button "Save" at bounding box center [748, 168] width 65 height 34
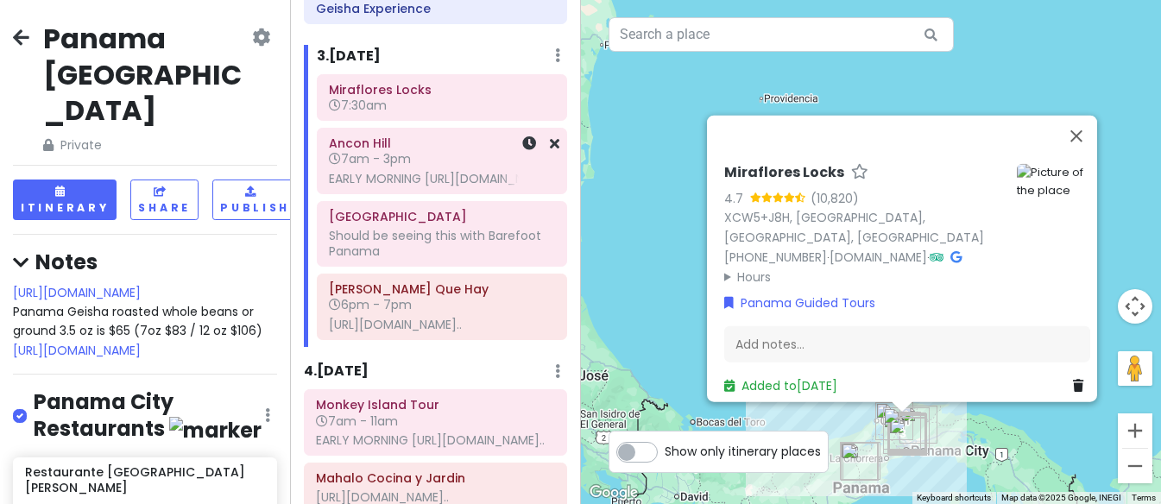
click at [422, 186] on div "EARLY MORNING [URL][DOMAIN_NAME]" at bounding box center [442, 179] width 226 height 16
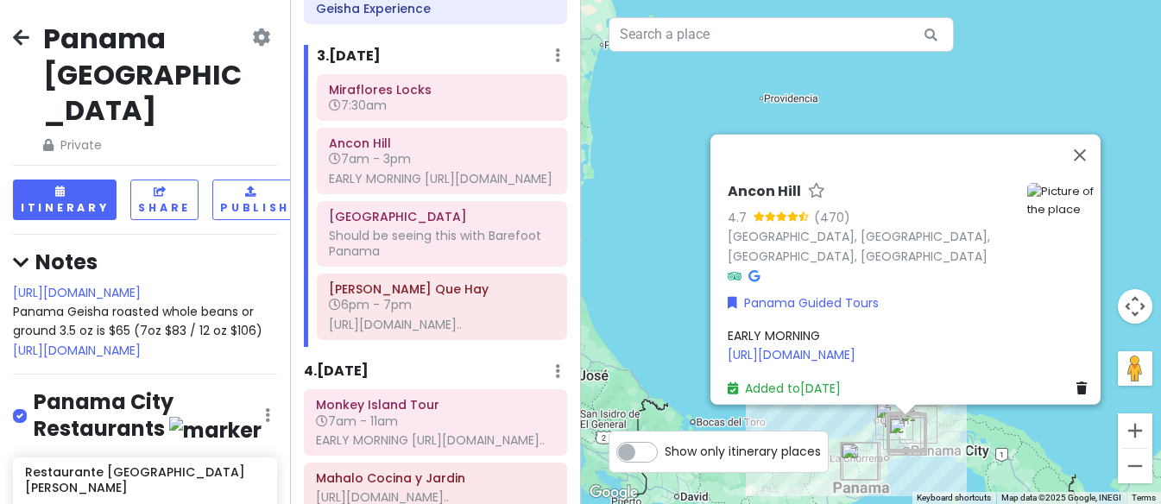
click at [880, 342] on div "EARLY MORNING [URL][DOMAIN_NAME]" at bounding box center [911, 345] width 366 height 39
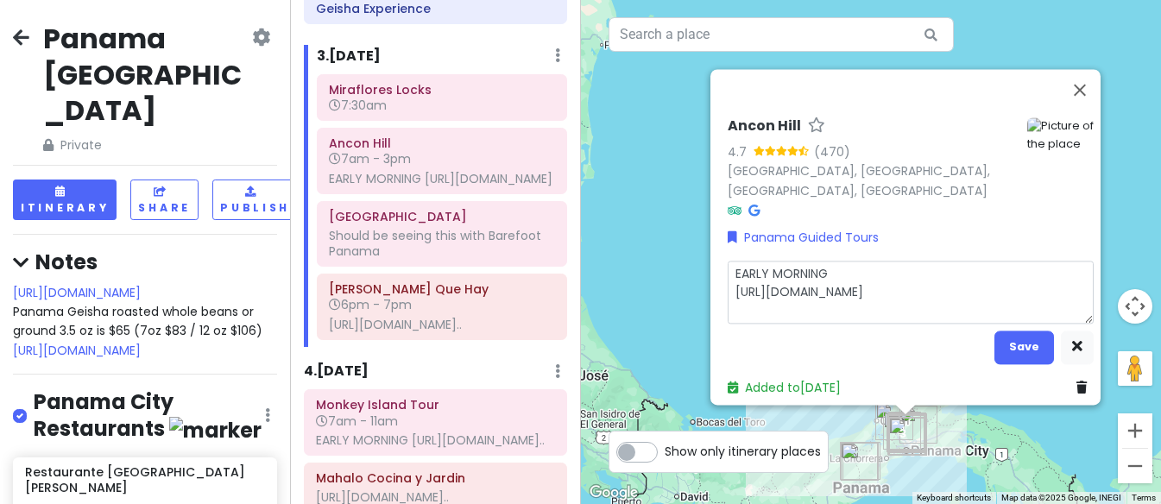
drag, startPoint x: 892, startPoint y: 304, endPoint x: 723, endPoint y: 263, distance: 174.0
click at [728, 263] on textarea "EARLY MORNING [URL][DOMAIN_NAME]" at bounding box center [911, 292] width 366 height 63
click at [417, 117] on div "Miraflores Locks 7:30am" at bounding box center [442, 98] width 226 height 40
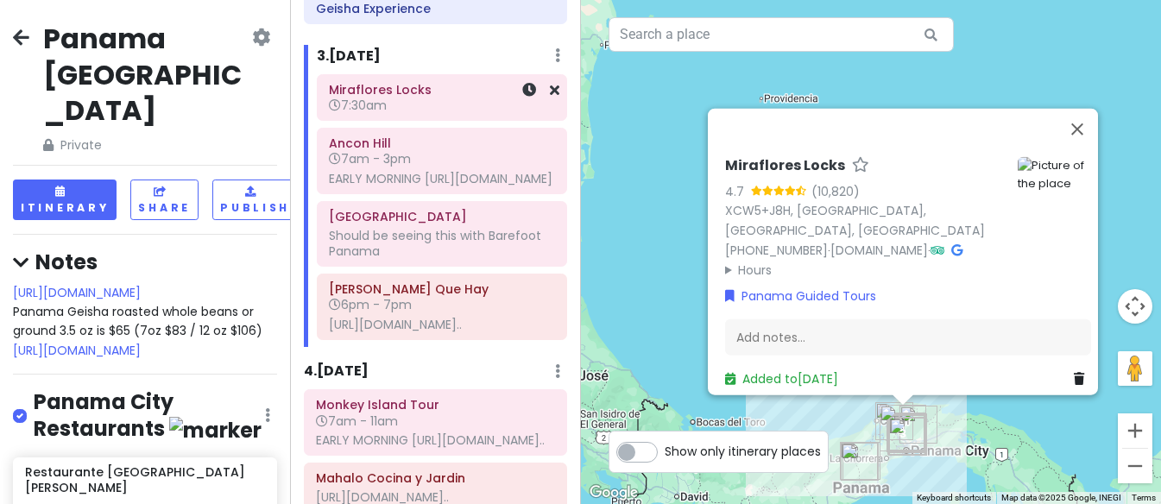
click at [411, 113] on h6 "7:30am" at bounding box center [442, 106] width 226 height 16
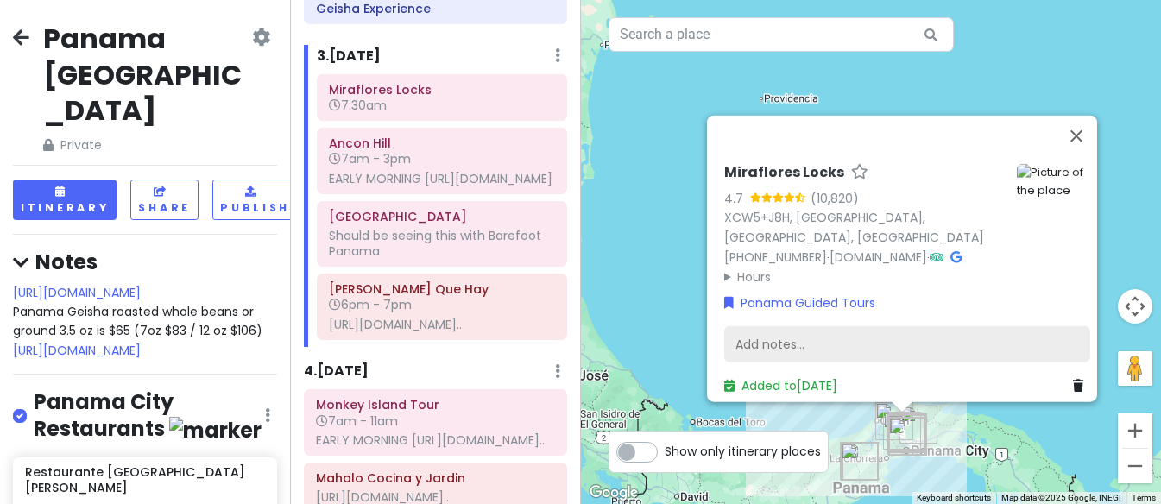
click at [770, 330] on div "Add notes..." at bounding box center [907, 344] width 366 height 36
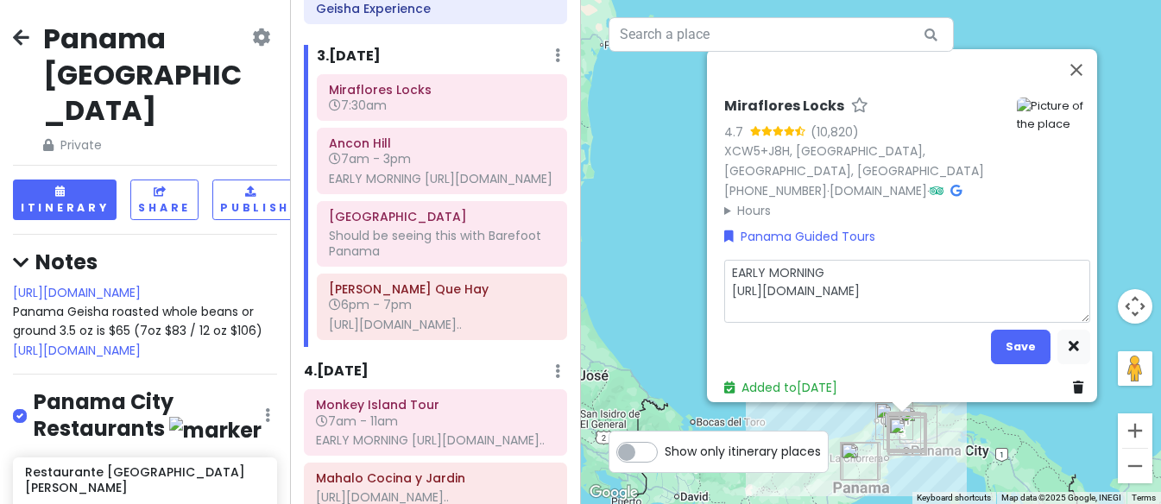
click at [830, 290] on textarea "EARLY MORNING [URL][DOMAIN_NAME]" at bounding box center [907, 291] width 366 height 63
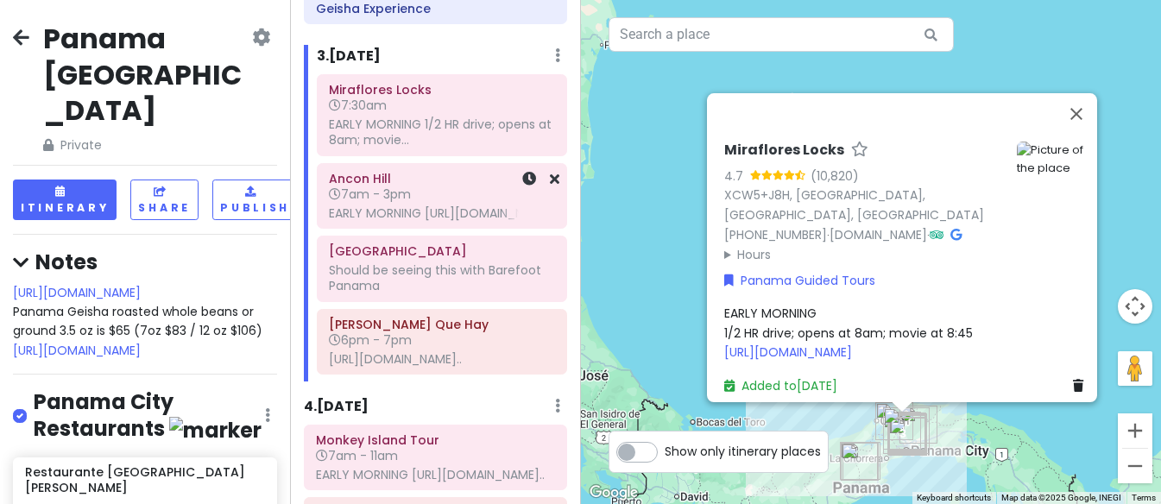
click at [449, 202] on h6 "7am - 3pm" at bounding box center [442, 194] width 226 height 16
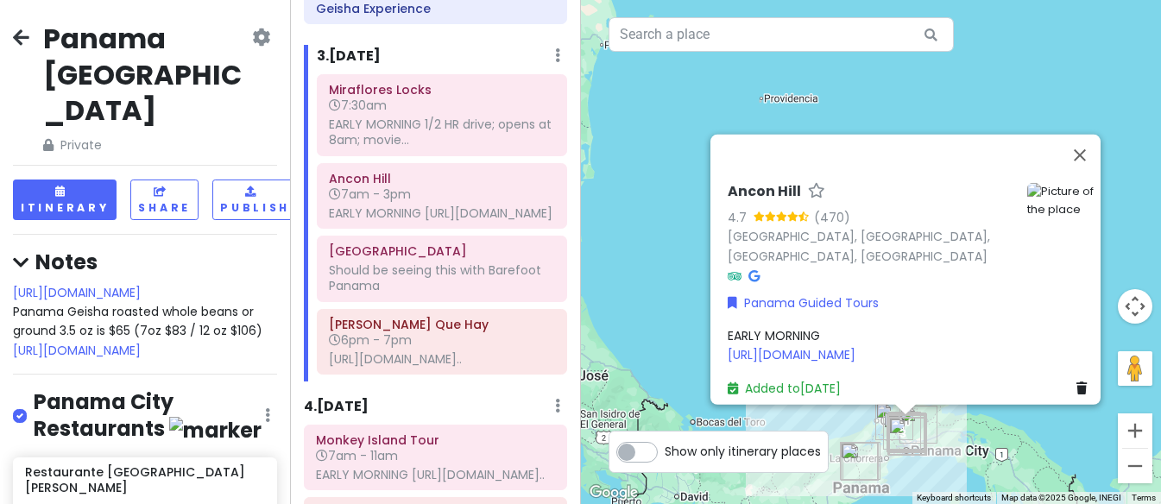
click at [883, 343] on div "EARLY MORNING [URL][DOMAIN_NAME]" at bounding box center [911, 345] width 366 height 39
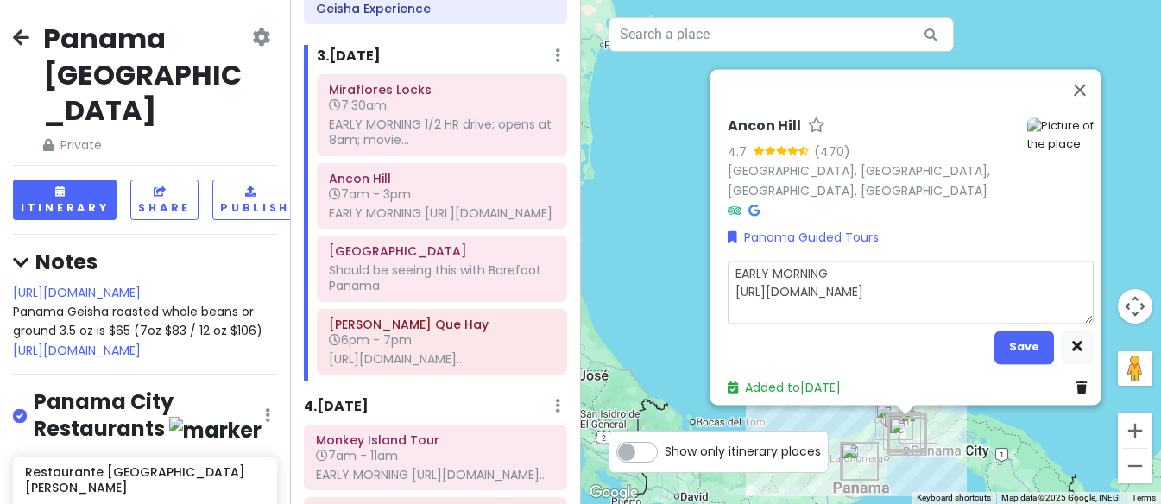
drag, startPoint x: 886, startPoint y: 304, endPoint x: 713, endPoint y: 259, distance: 179.2
click at [721, 259] on div "Ancon Hill 4.7 (470) [GEOGRAPHIC_DATA], [GEOGRAPHIC_DATA], [GEOGRAPHIC_DATA], […" at bounding box center [911, 257] width 380 height 294
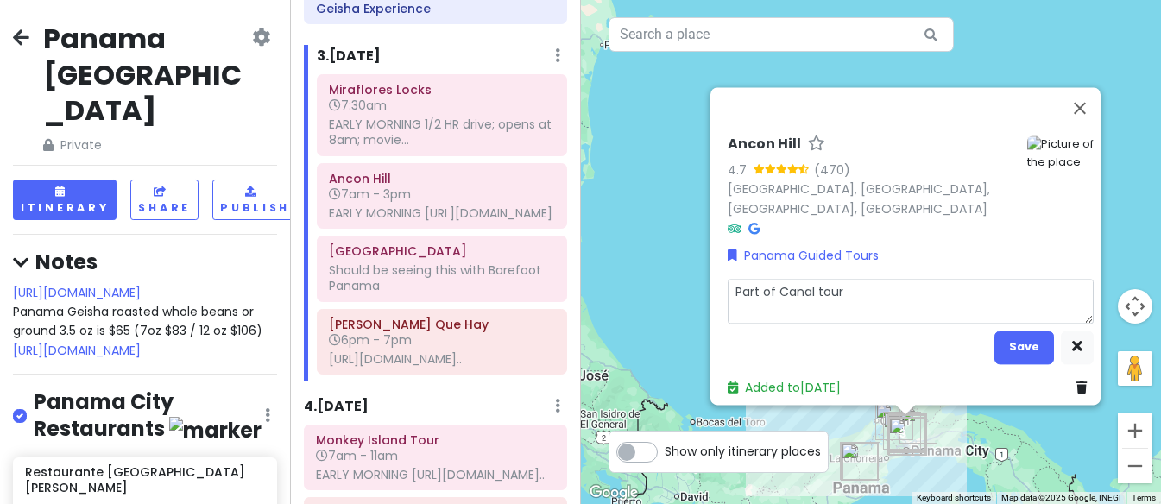
click at [779, 280] on textarea "Part of Canal tour" at bounding box center [911, 301] width 366 height 45
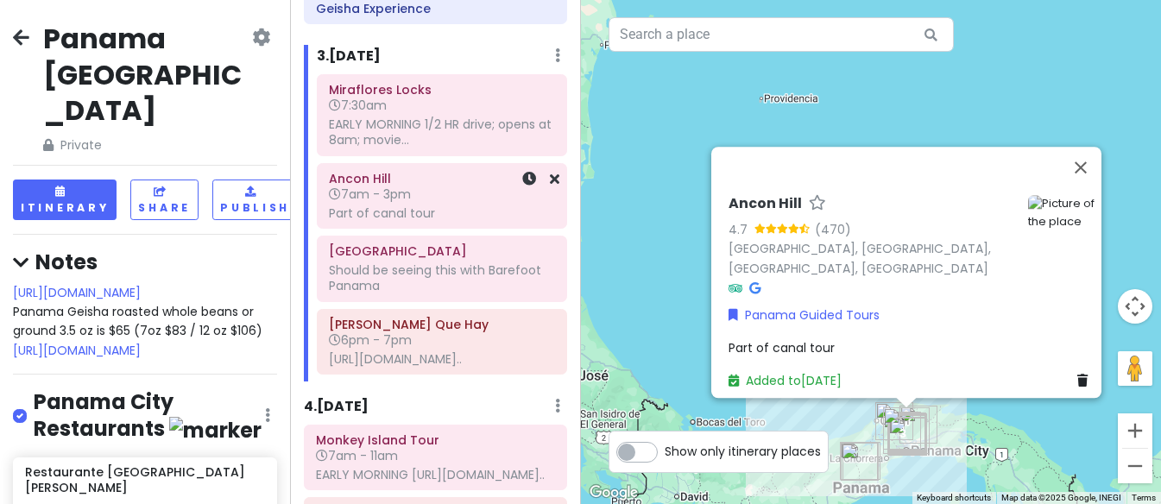
click at [400, 203] on span "7am - 3pm" at bounding box center [370, 194] width 82 height 17
click at [555, 186] on icon at bounding box center [554, 179] width 9 height 14
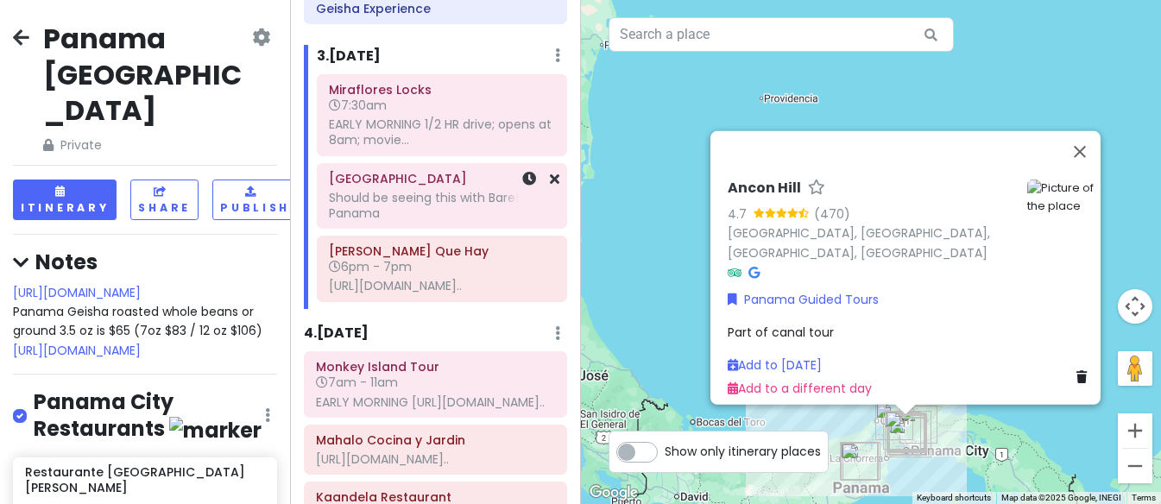
click at [393, 186] on h6 "[GEOGRAPHIC_DATA]" at bounding box center [442, 179] width 226 height 16
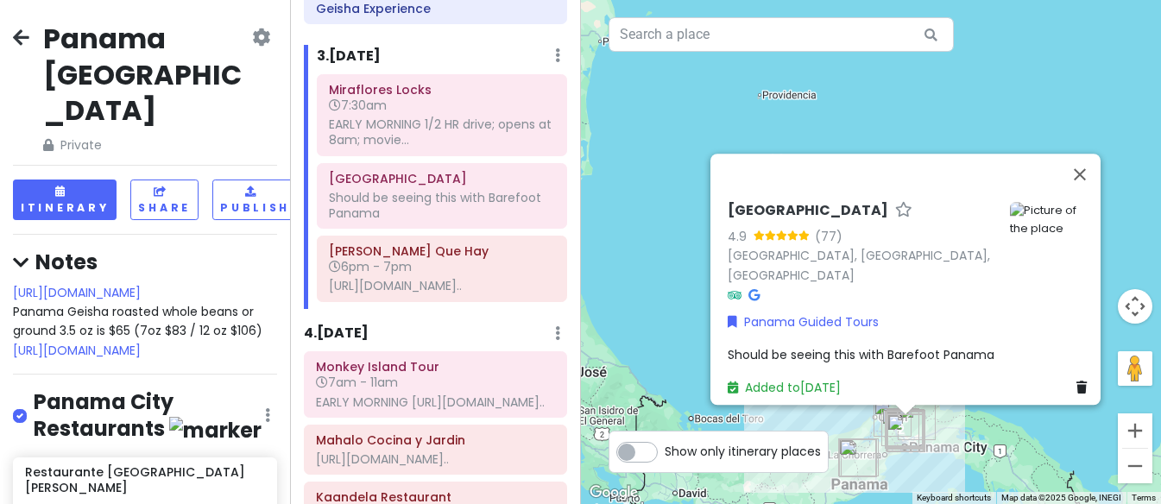
click at [895, 215] on icon at bounding box center [903, 209] width 17 height 11
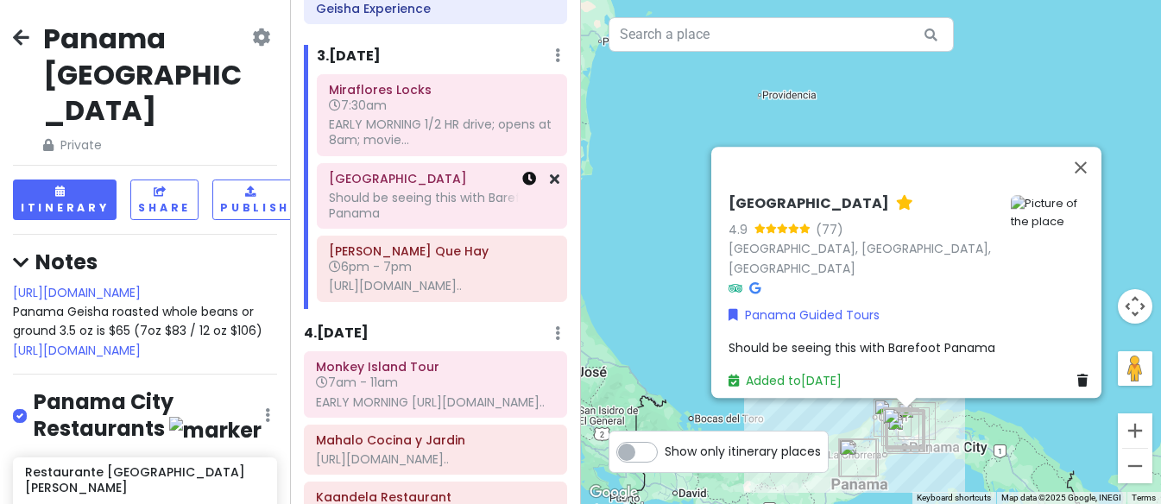
click at [532, 186] on icon at bounding box center [529, 179] width 14 height 14
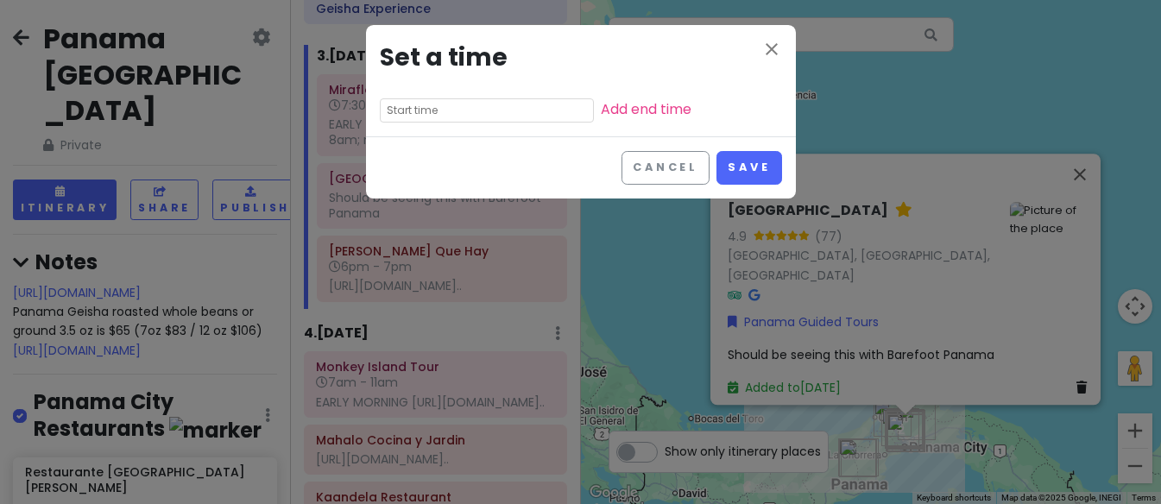
click at [498, 113] on input "text" at bounding box center [487, 110] width 214 height 24
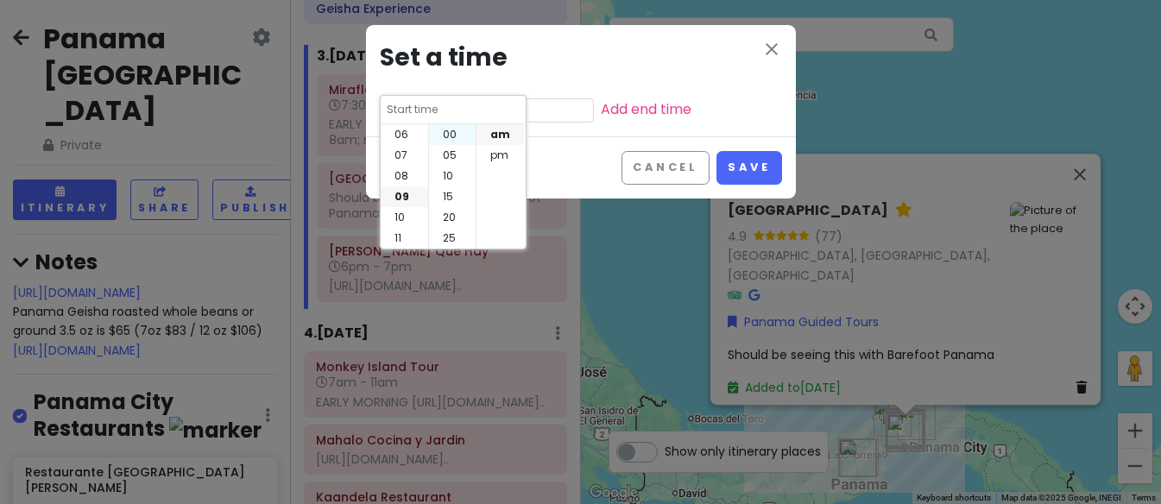
scroll to position [0, 0]
click at [456, 135] on li "00" at bounding box center [452, 134] width 47 height 21
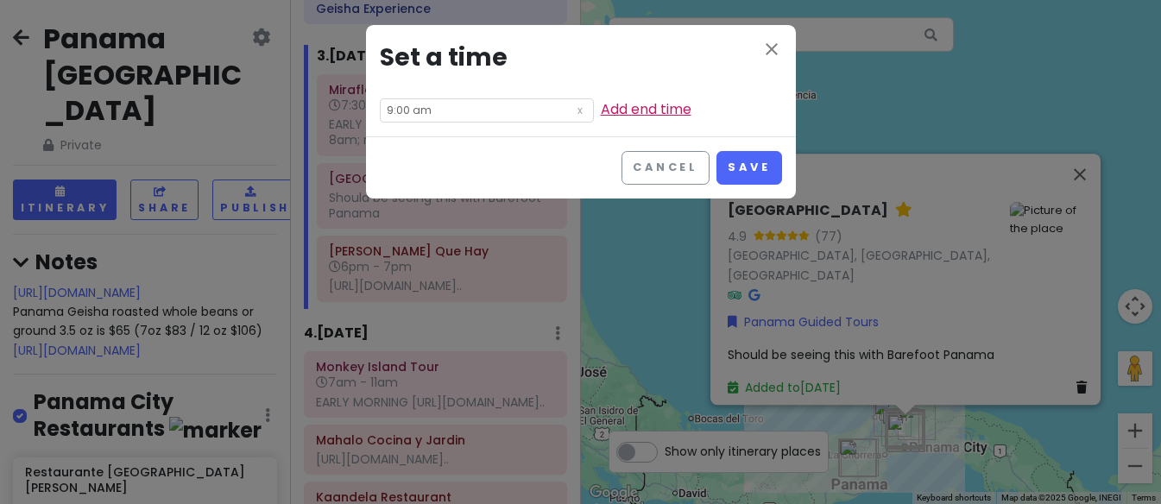
click at [616, 107] on link "Add end time" at bounding box center [646, 109] width 91 height 20
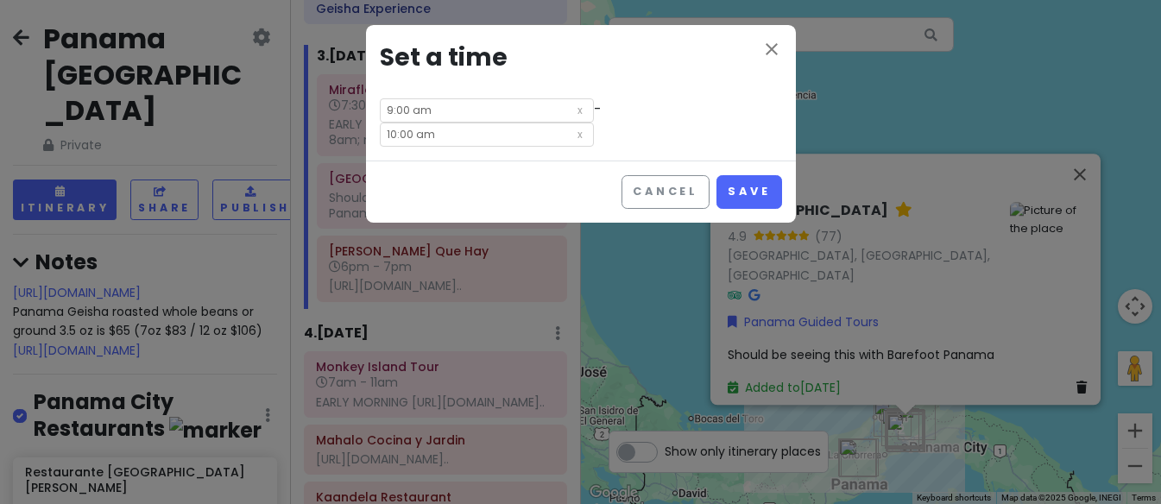
click at [492, 136] on input "10:00 am" at bounding box center [487, 135] width 214 height 24
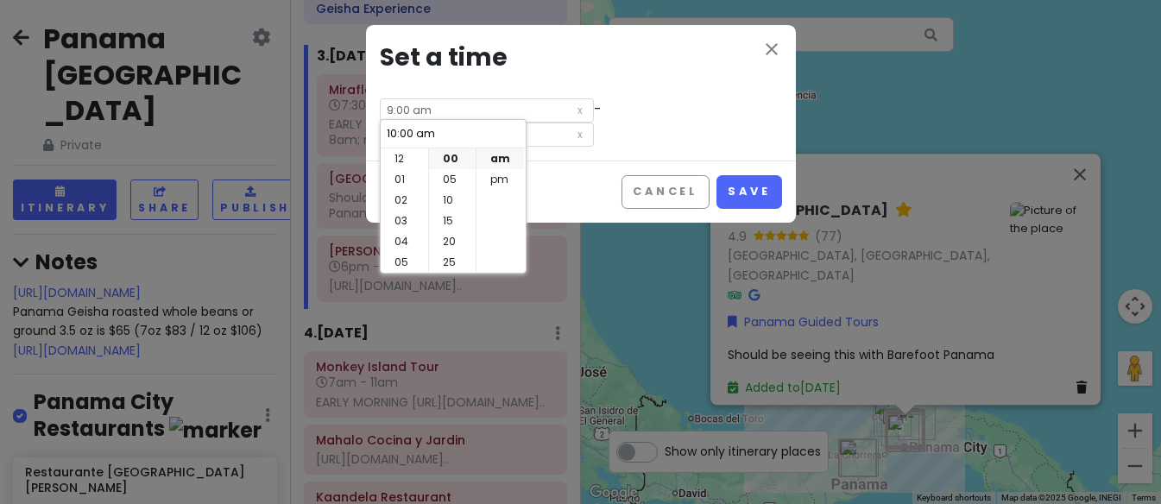
scroll to position [124, 0]
click at [401, 173] on li "05" at bounding box center [404, 173] width 47 height 21
click at [502, 176] on li "pm" at bounding box center [499, 179] width 47 height 21
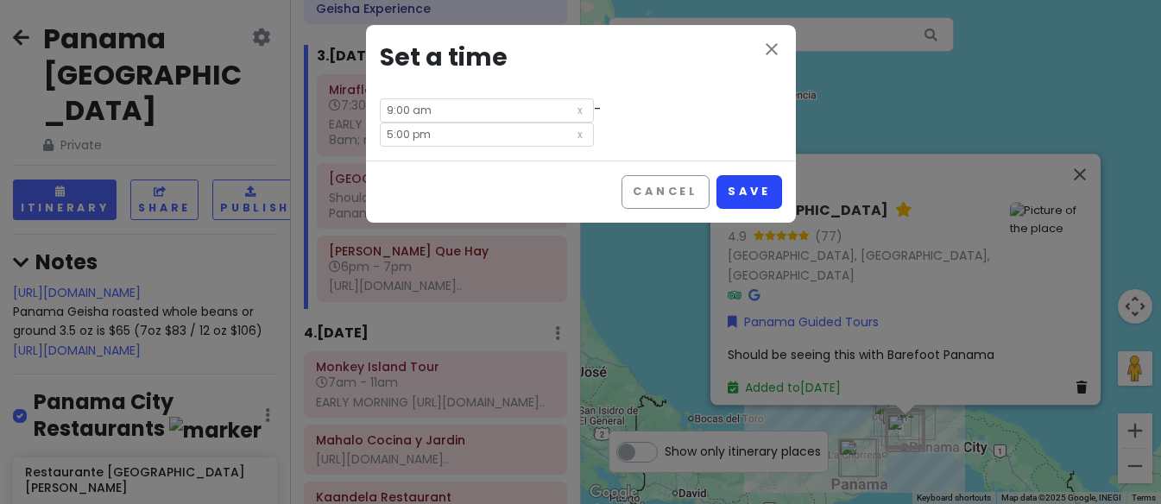
click at [755, 192] on button "Save" at bounding box center [748, 192] width 65 height 34
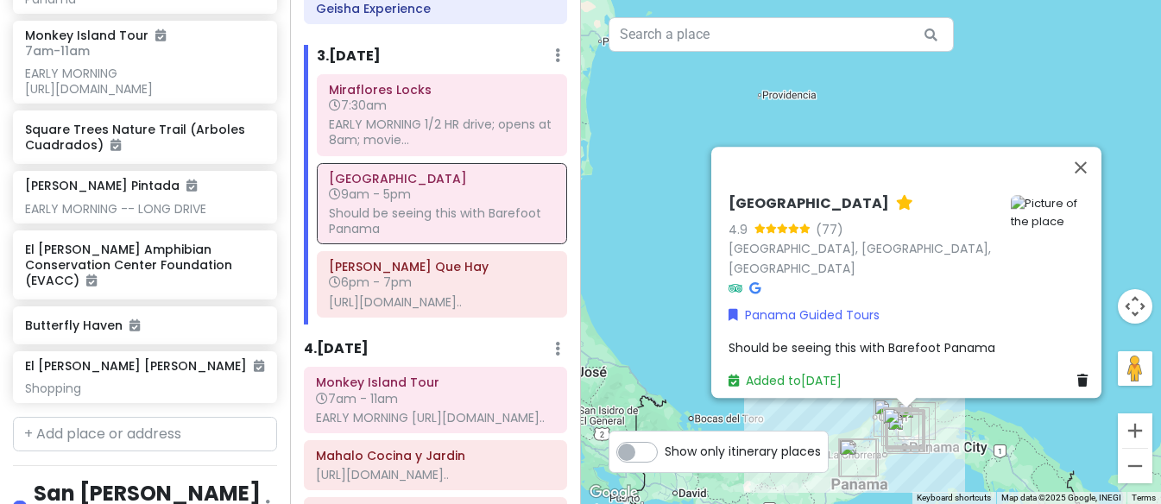
scroll to position [5196, 0]
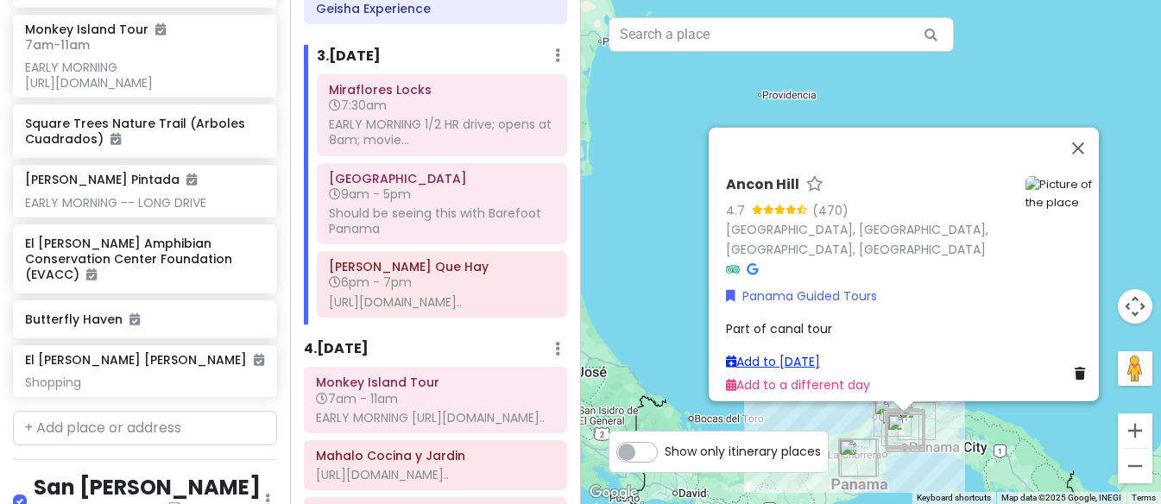
click at [793, 353] on link "Add to [DATE]" at bounding box center [773, 361] width 94 height 17
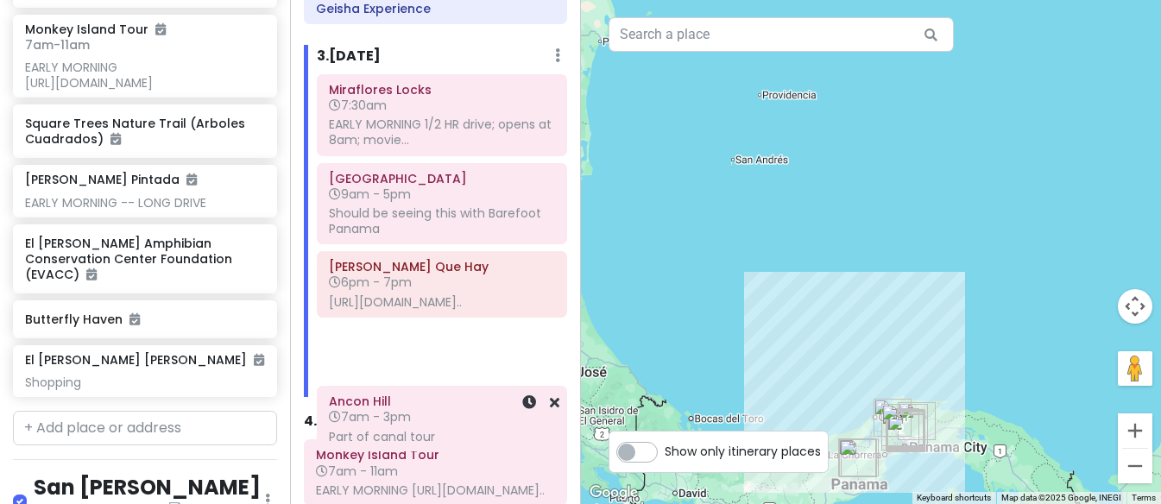
scroll to position [2130, 0]
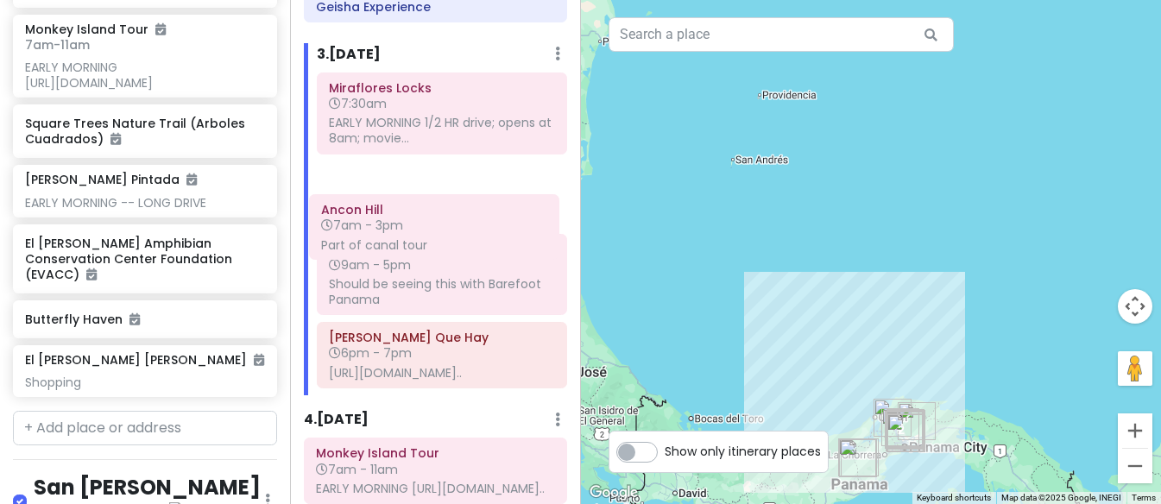
drag, startPoint x: 473, startPoint y: 412, endPoint x: 468, endPoint y: 219, distance: 192.5
click at [468, 219] on div "Miraflores Locks 7:30am EARLY MORNING 1/2 HR drive; opens at 8am; movie... [GEO…" at bounding box center [441, 233] width 275 height 323
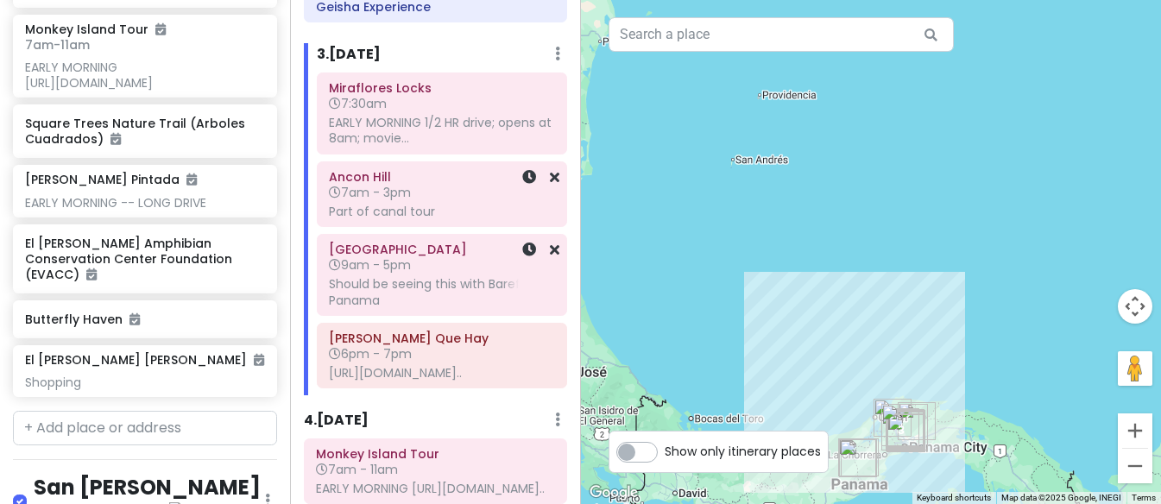
click at [452, 219] on div "Part of canal tour" at bounding box center [442, 212] width 226 height 16
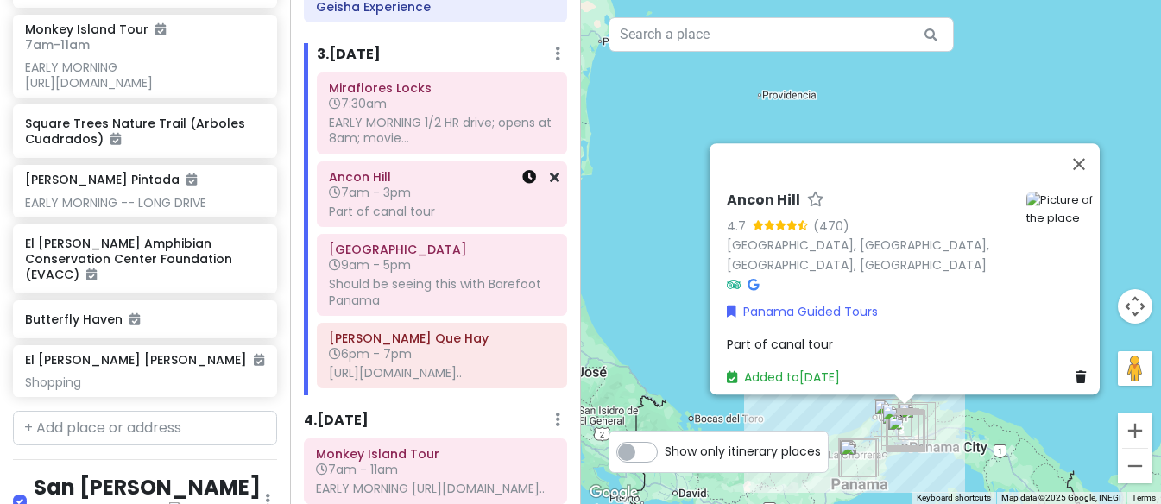
click at [527, 184] on icon at bounding box center [529, 177] width 14 height 14
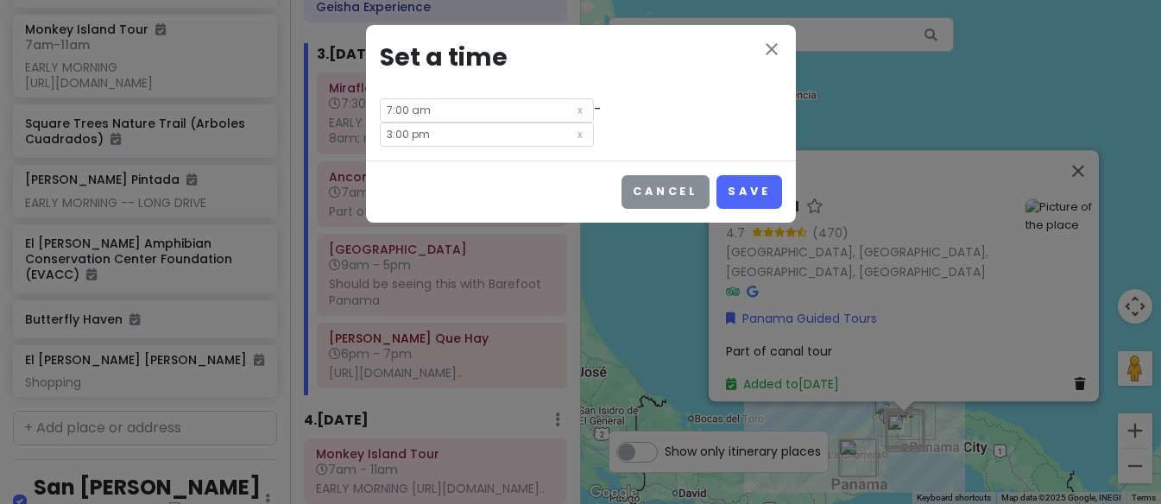
click at [659, 194] on button "Cancel" at bounding box center [665, 192] width 88 height 34
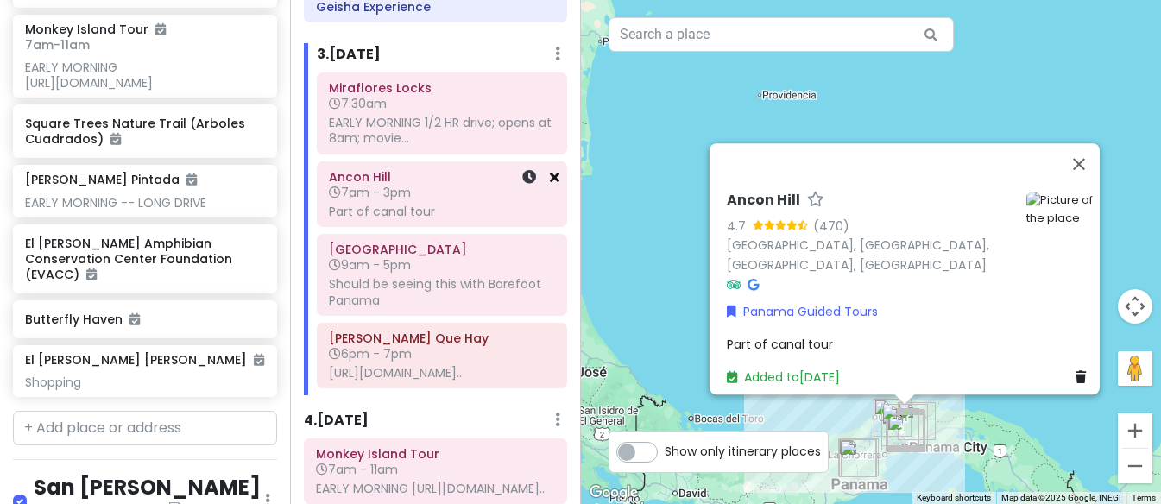
click at [552, 184] on icon at bounding box center [554, 177] width 9 height 14
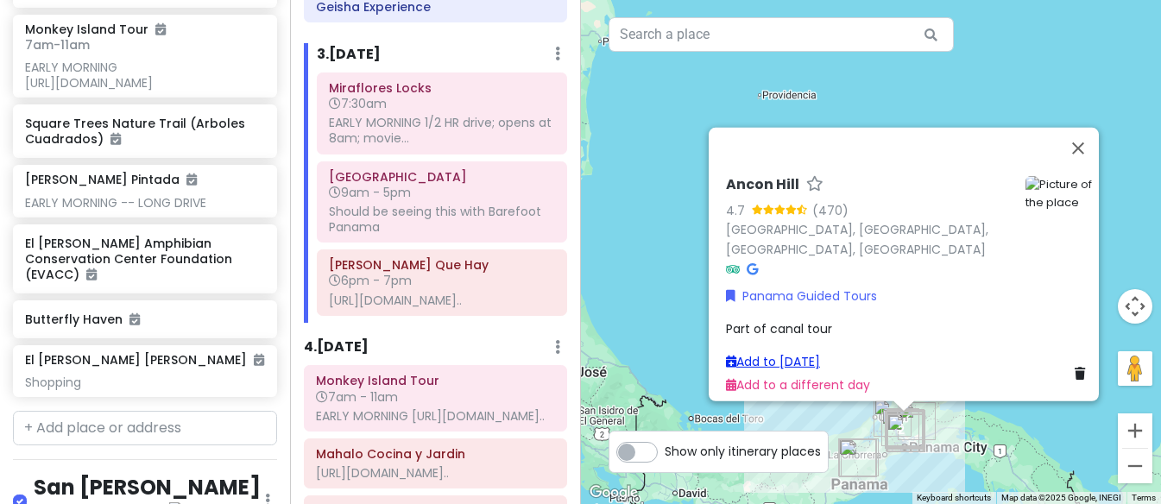
click at [778, 353] on link "Add to [DATE]" at bounding box center [773, 361] width 94 height 17
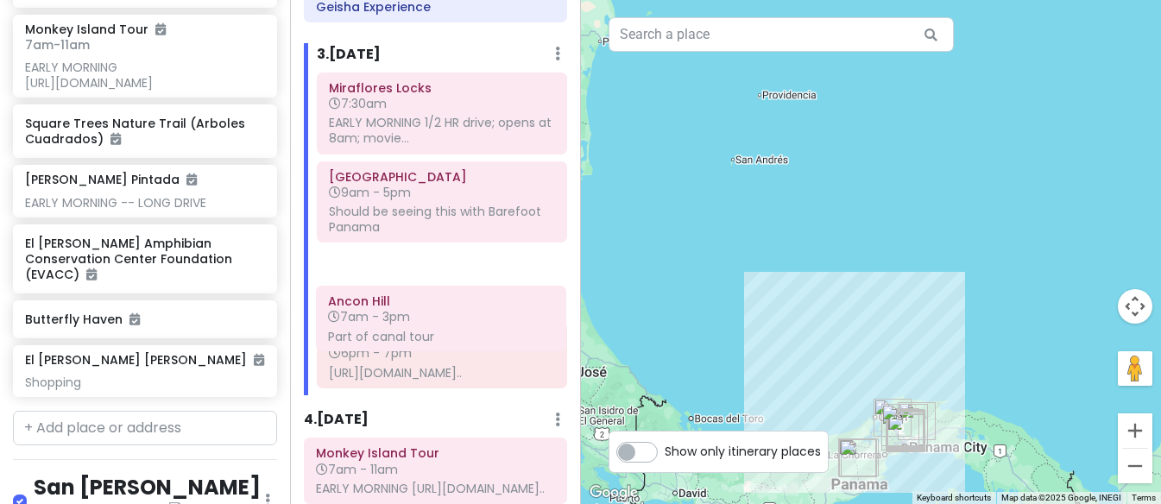
scroll to position [2131, 0]
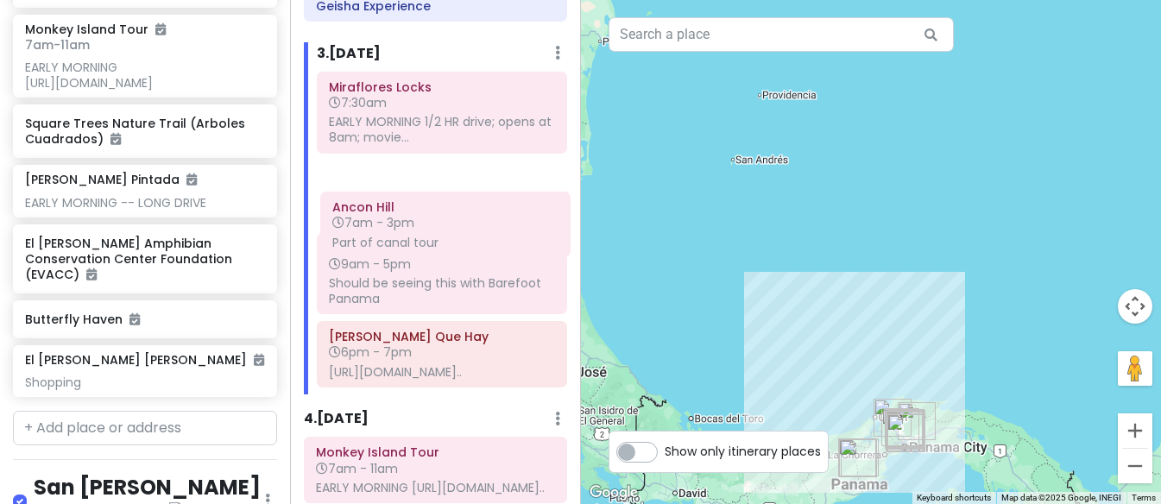
drag, startPoint x: 426, startPoint y: 422, endPoint x: 430, endPoint y: 230, distance: 192.5
click at [430, 230] on div "Miraflores Locks 7:30am EARLY MORNING 1/2 HR drive; opens at 8am; movie... [GEO…" at bounding box center [441, 233] width 275 height 323
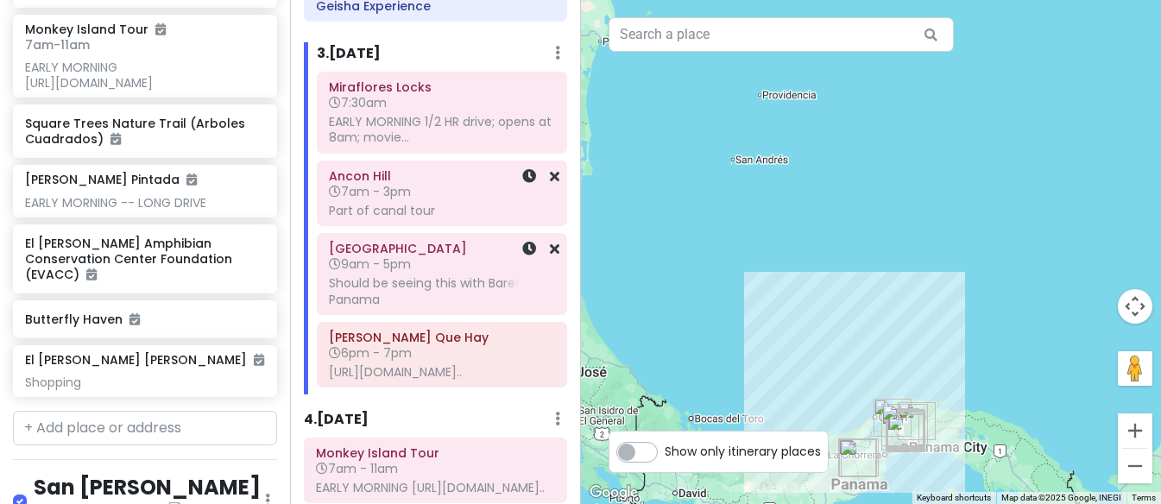
click at [471, 223] on div "Ancon Hill 7am - 3pm Part of canal tour" at bounding box center [442, 193] width 226 height 59
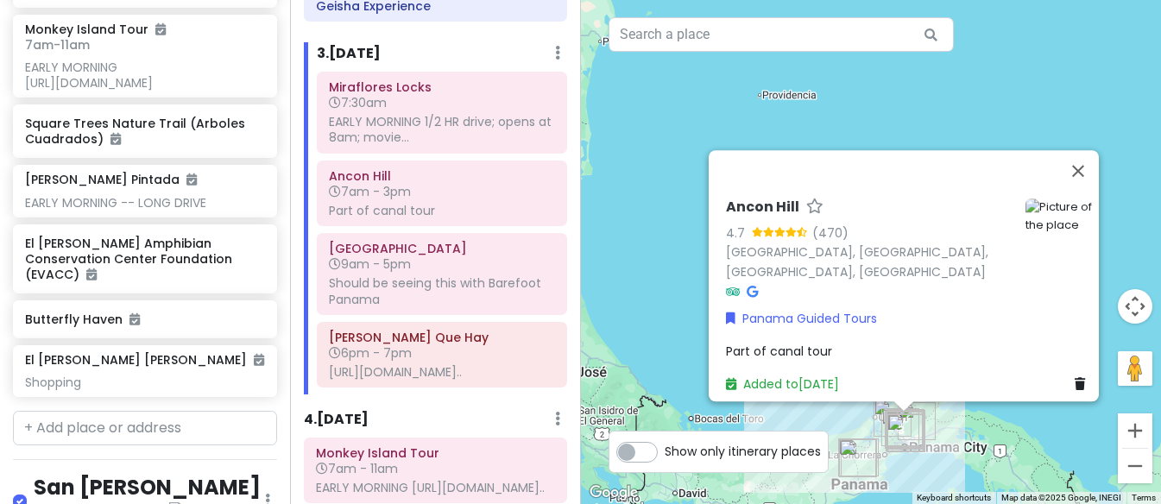
click at [852, 342] on div "Part of canal tour" at bounding box center [909, 351] width 366 height 19
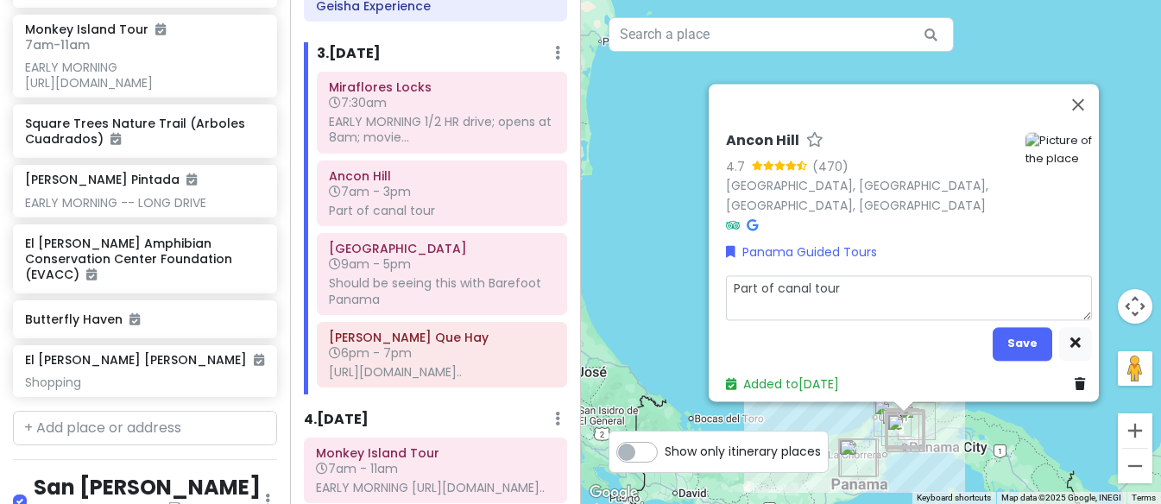
click at [843, 281] on textarea "Part of canal tour" at bounding box center [909, 297] width 366 height 45
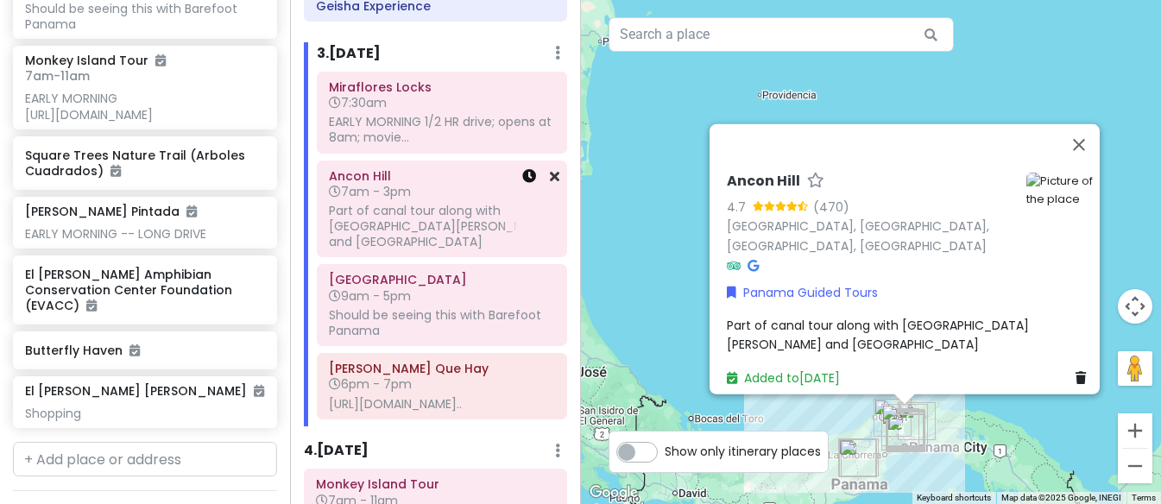
click at [530, 183] on icon at bounding box center [529, 176] width 14 height 14
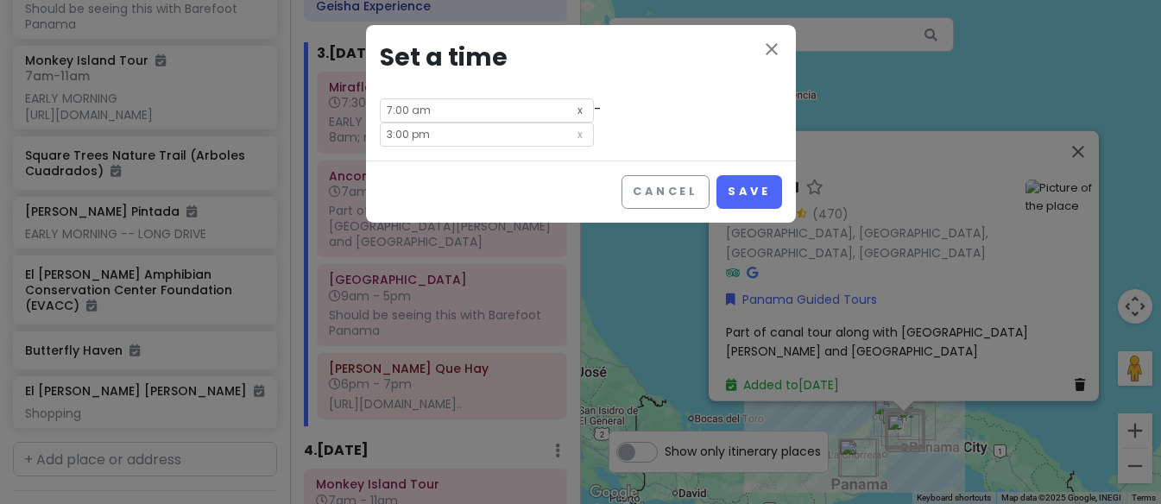
click at [573, 110] on icon at bounding box center [579, 109] width 17 height 20
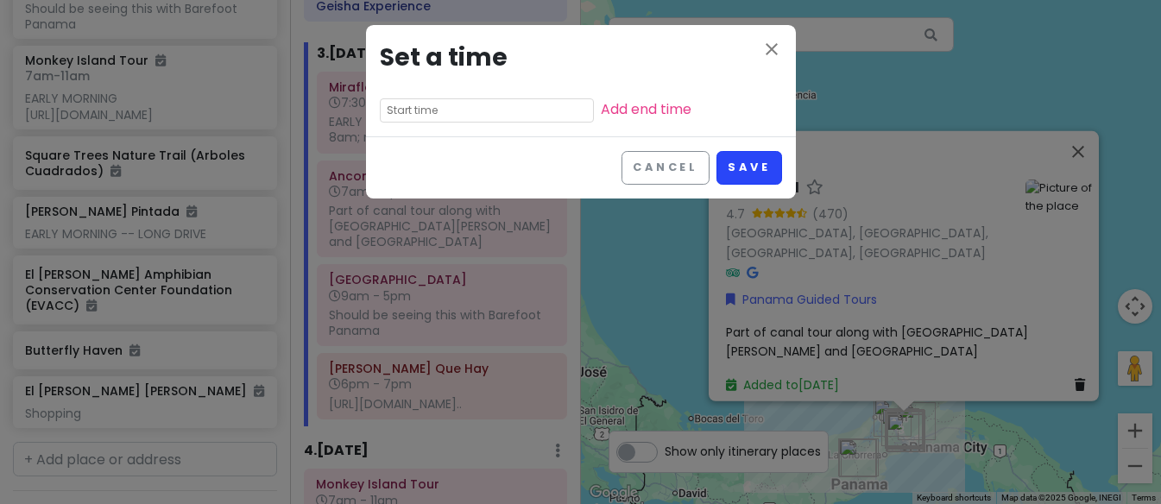
click at [723, 170] on button "Save" at bounding box center [748, 168] width 65 height 34
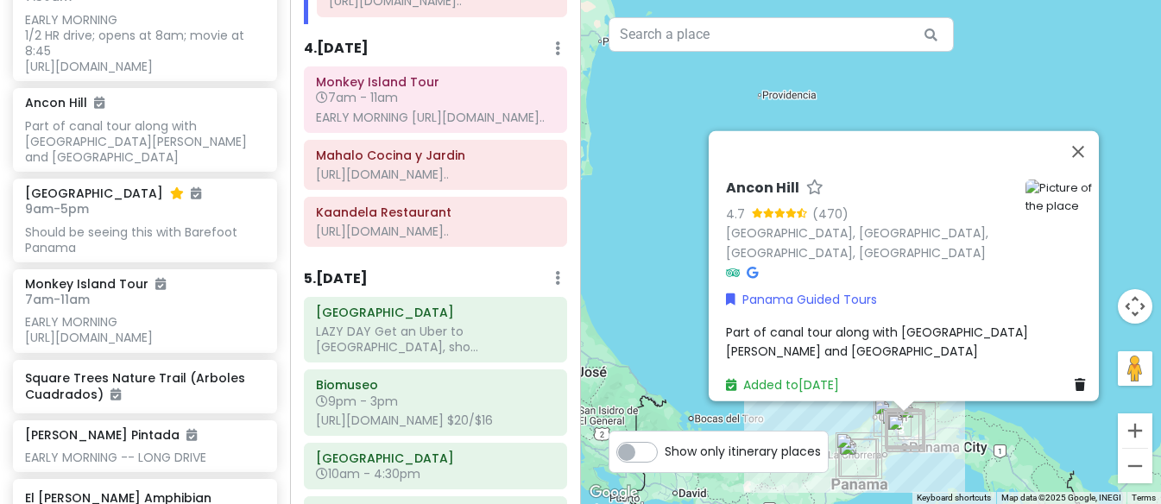
scroll to position [2490, 0]
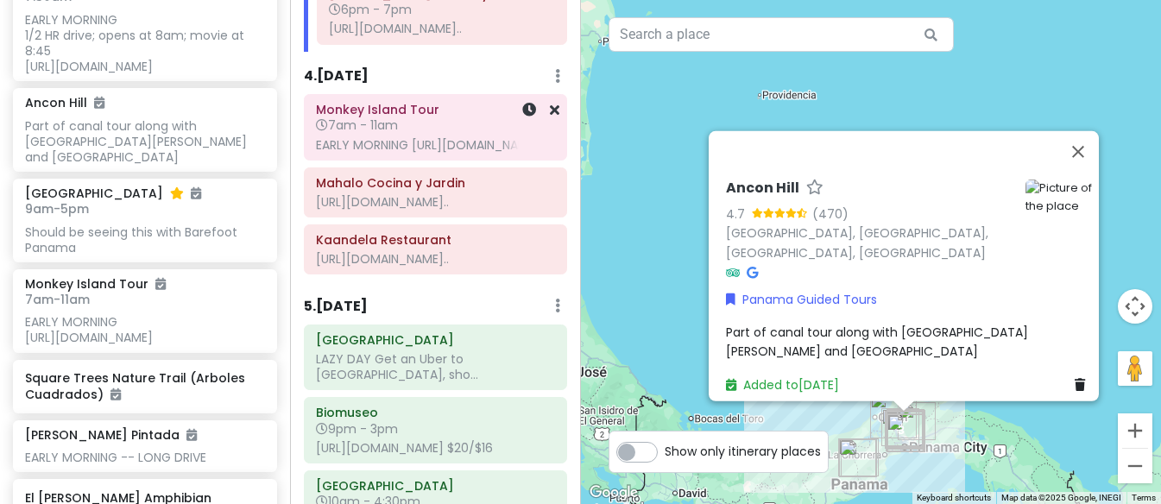
click at [447, 156] on div "Monkey Island Tour 7am - 11am EARLY MORNING [URL][DOMAIN_NAME].." at bounding box center [435, 127] width 239 height 59
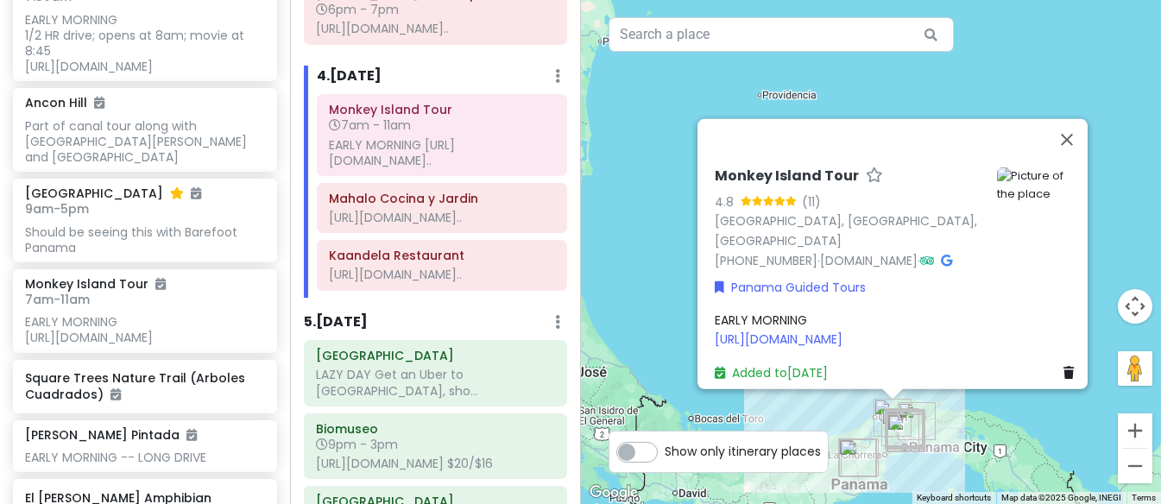
click at [811, 311] on div "EARLY MORNING [URL][DOMAIN_NAME]" at bounding box center [898, 330] width 366 height 39
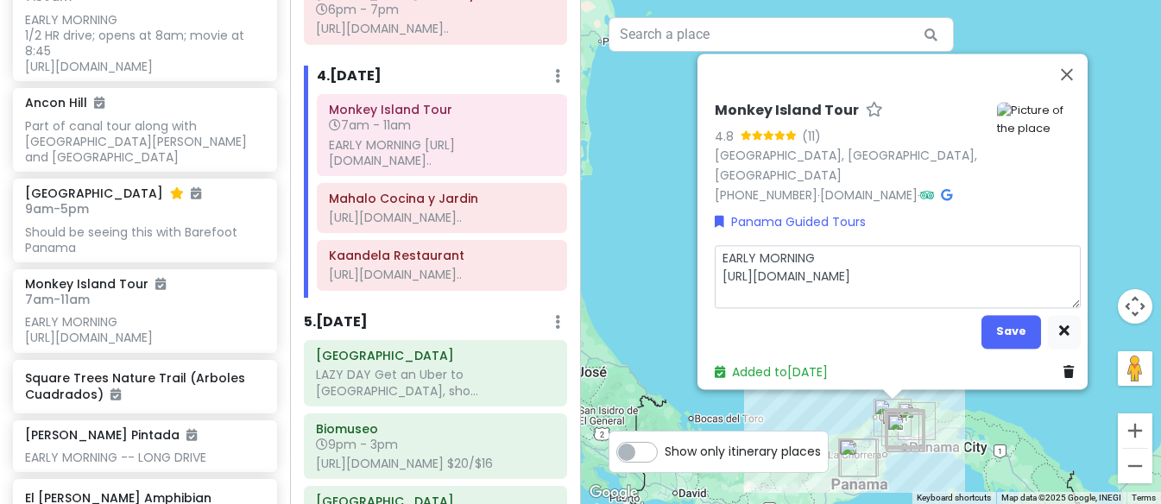
click at [816, 247] on textarea "EARLY MORNING [URL][DOMAIN_NAME]" at bounding box center [898, 276] width 366 height 63
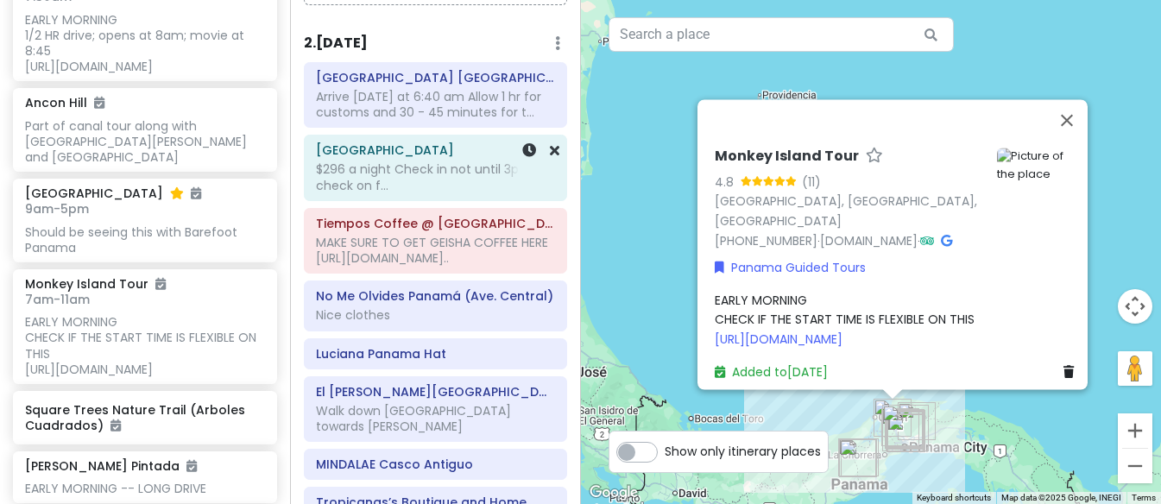
scroll to position [137, 0]
